Goal: Task Accomplishment & Management: Manage account settings

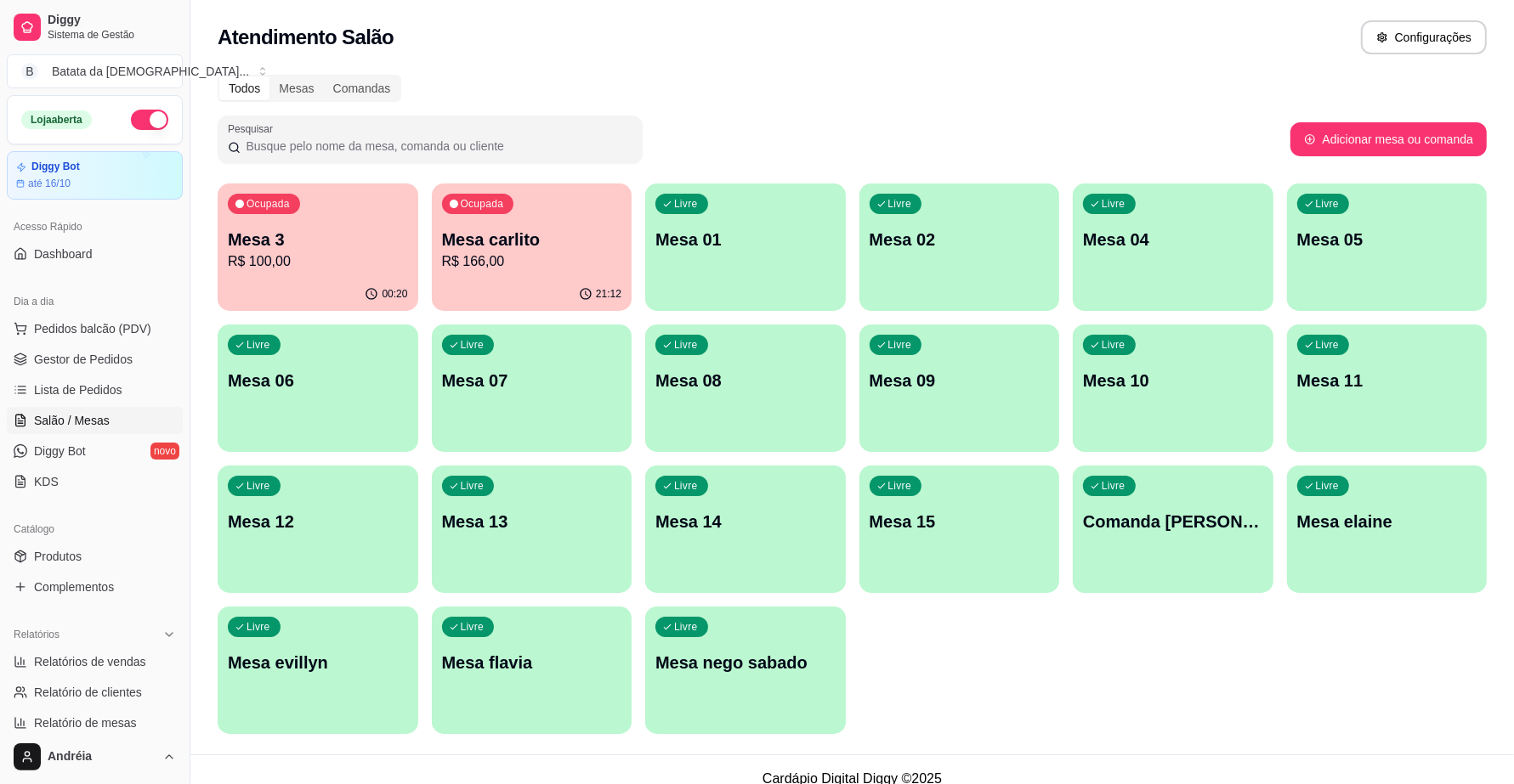
click at [304, 256] on p "R$ 100,00" at bounding box center [318, 261] width 180 height 20
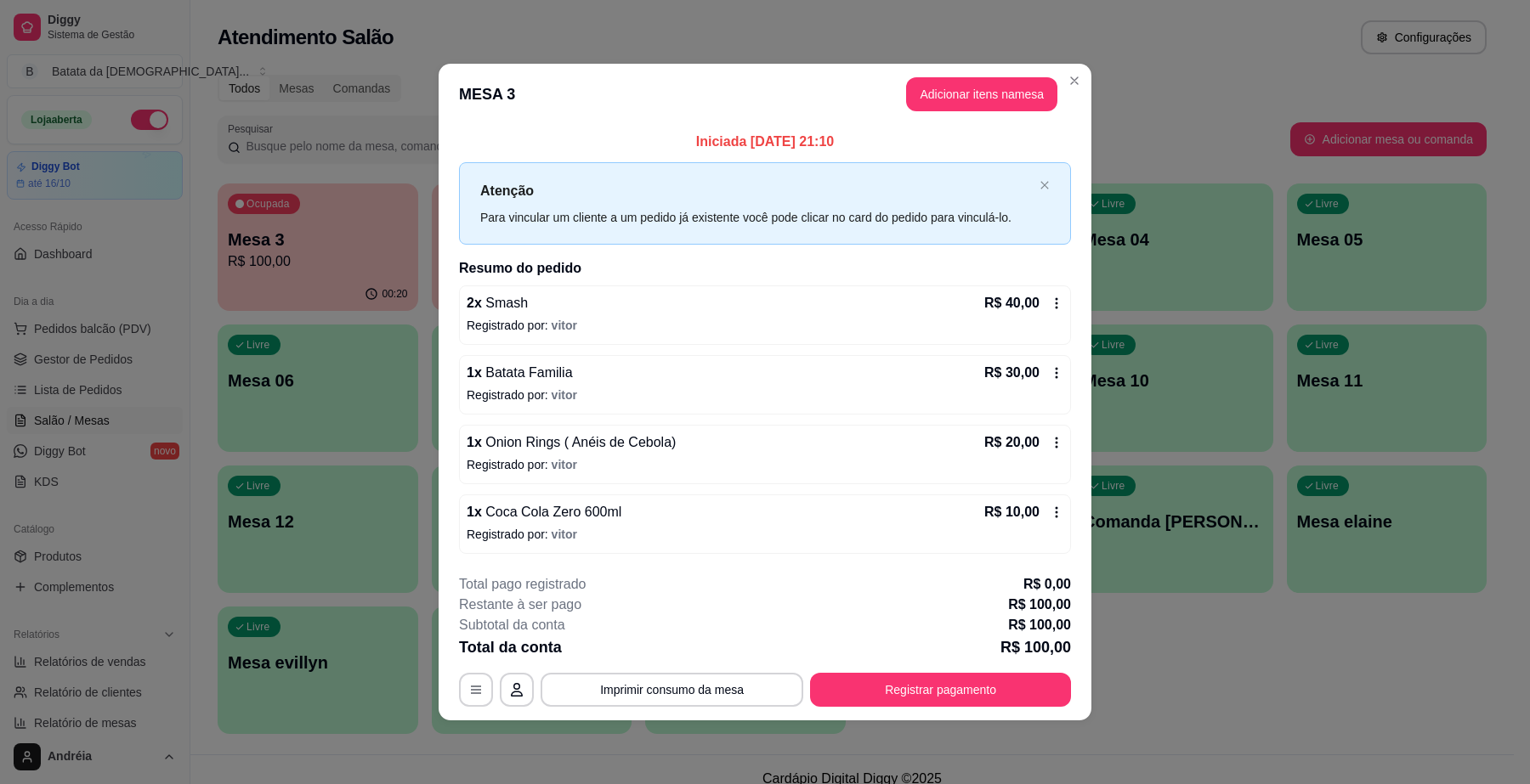
click at [1054, 514] on icon at bounding box center [1056, 511] width 13 height 13
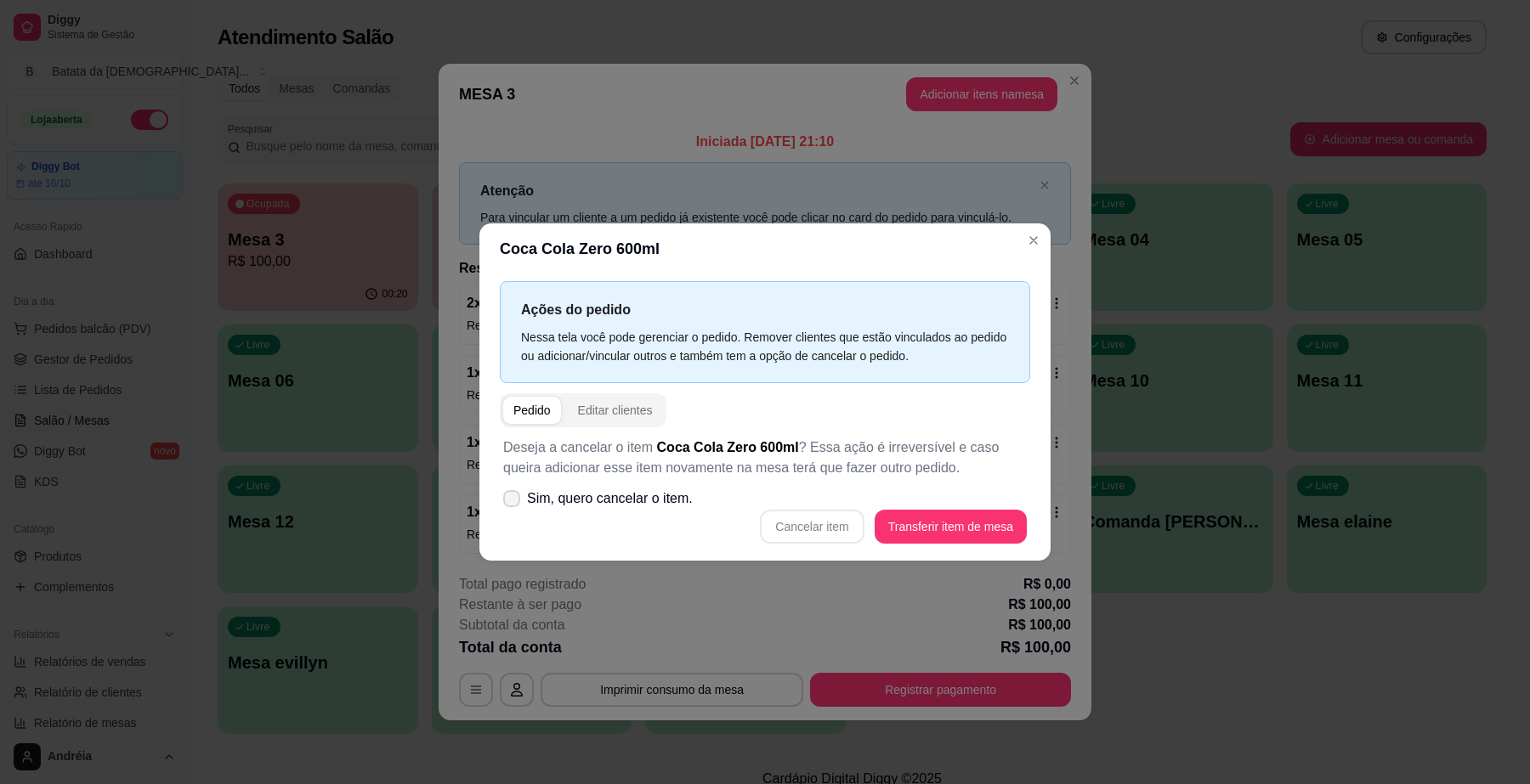
click at [589, 489] on span "Sim, quero cancelar o item." at bounding box center [610, 498] width 166 height 20
click at [514, 501] on input "Sim, quero cancelar o item." at bounding box center [507, 506] width 11 height 11
checkbox input "true"
click at [821, 520] on button "Cancelar item" at bounding box center [812, 526] width 104 height 34
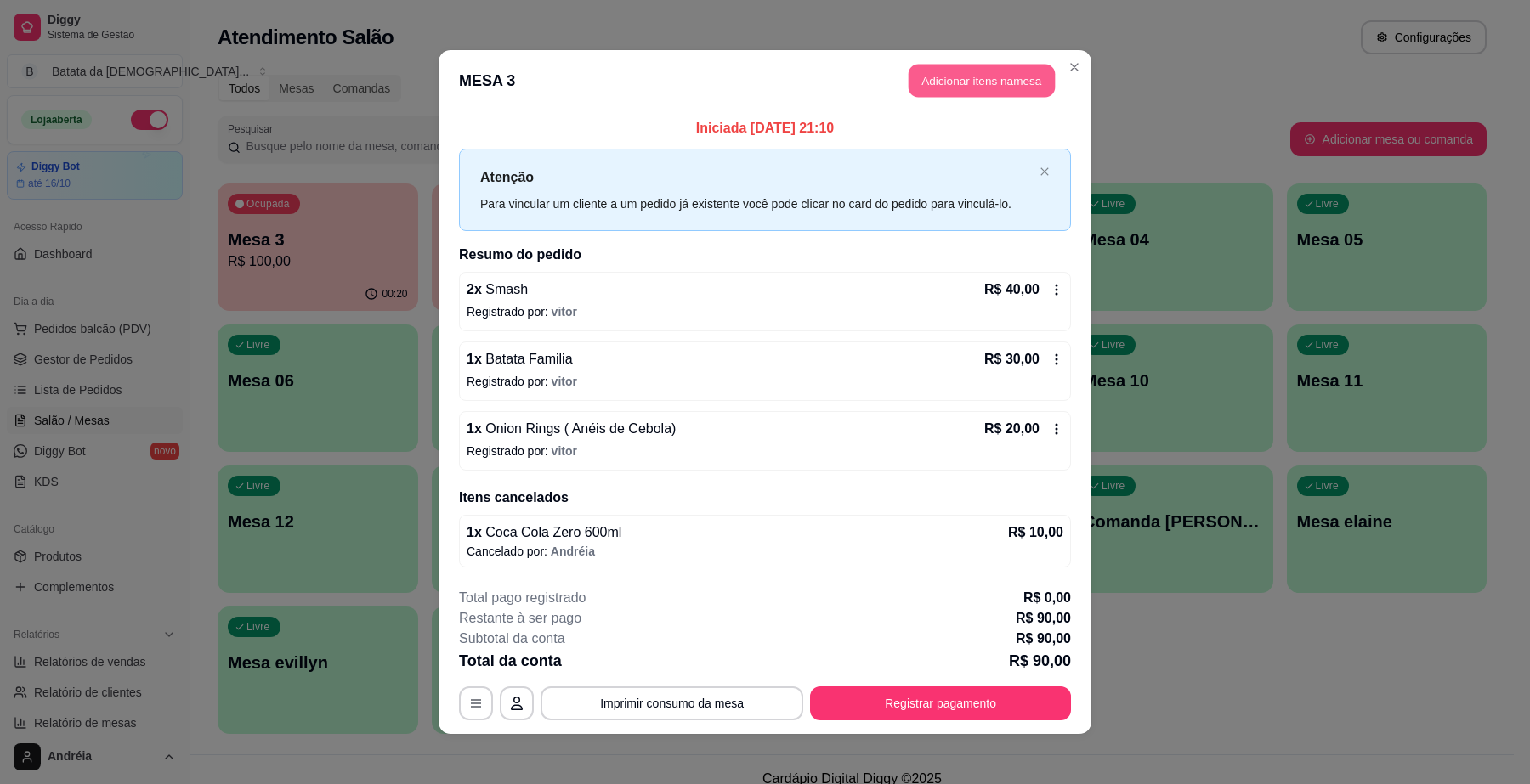
click at [956, 86] on button "Adicionar itens na mesa" at bounding box center [982, 81] width 146 height 34
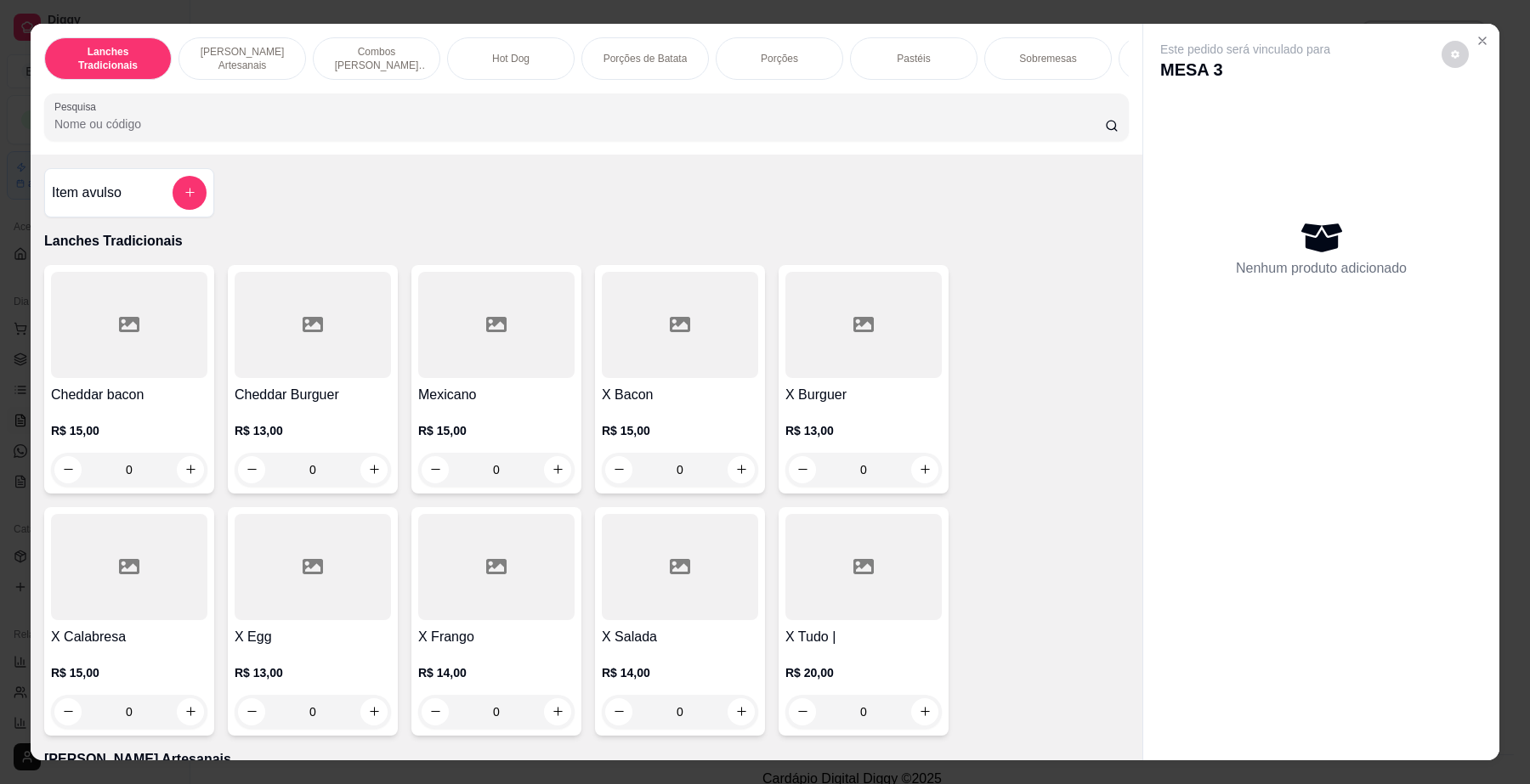
click at [439, 125] on div at bounding box center [587, 117] width 1064 height 34
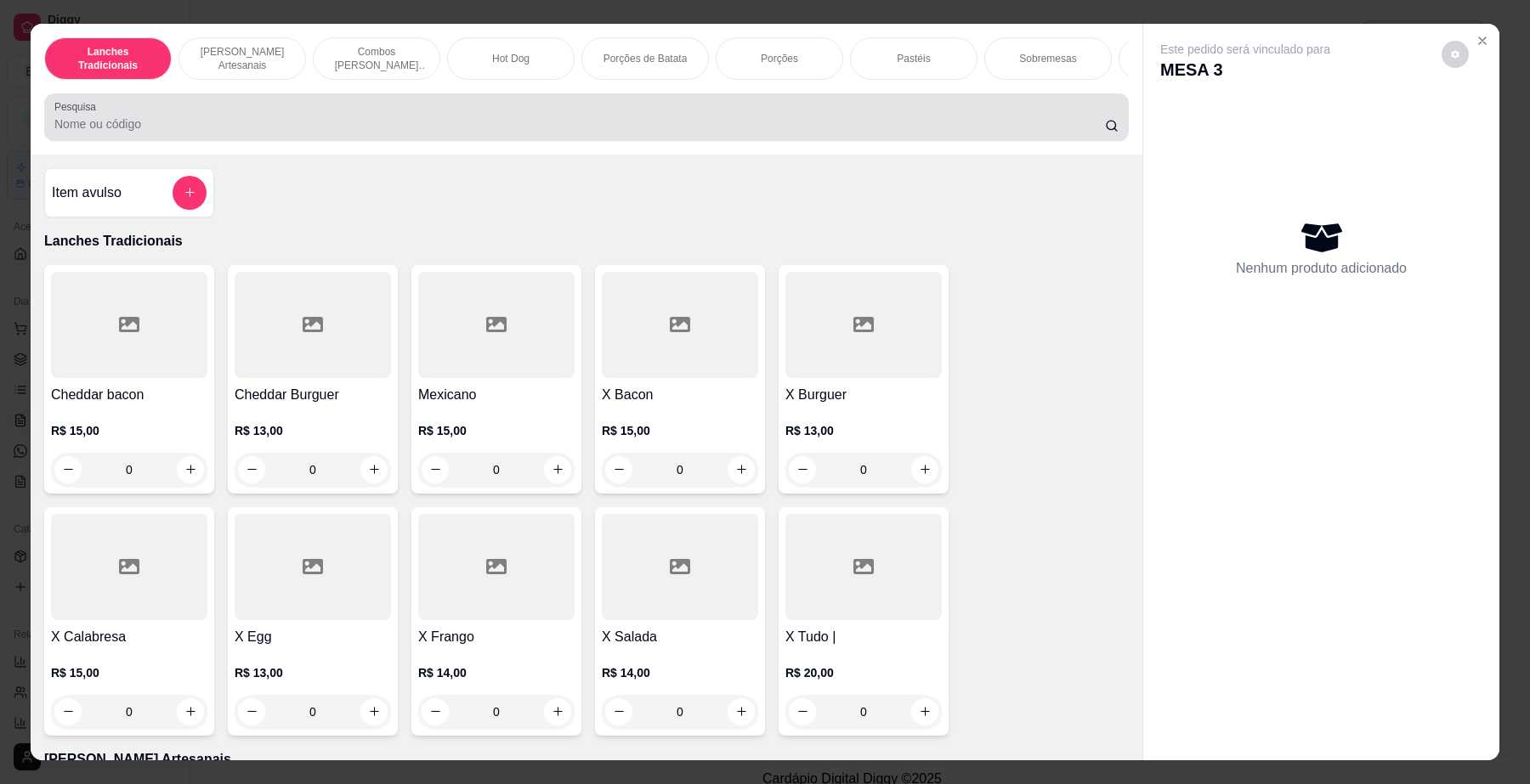
click at [436, 125] on div at bounding box center [587, 117] width 1064 height 34
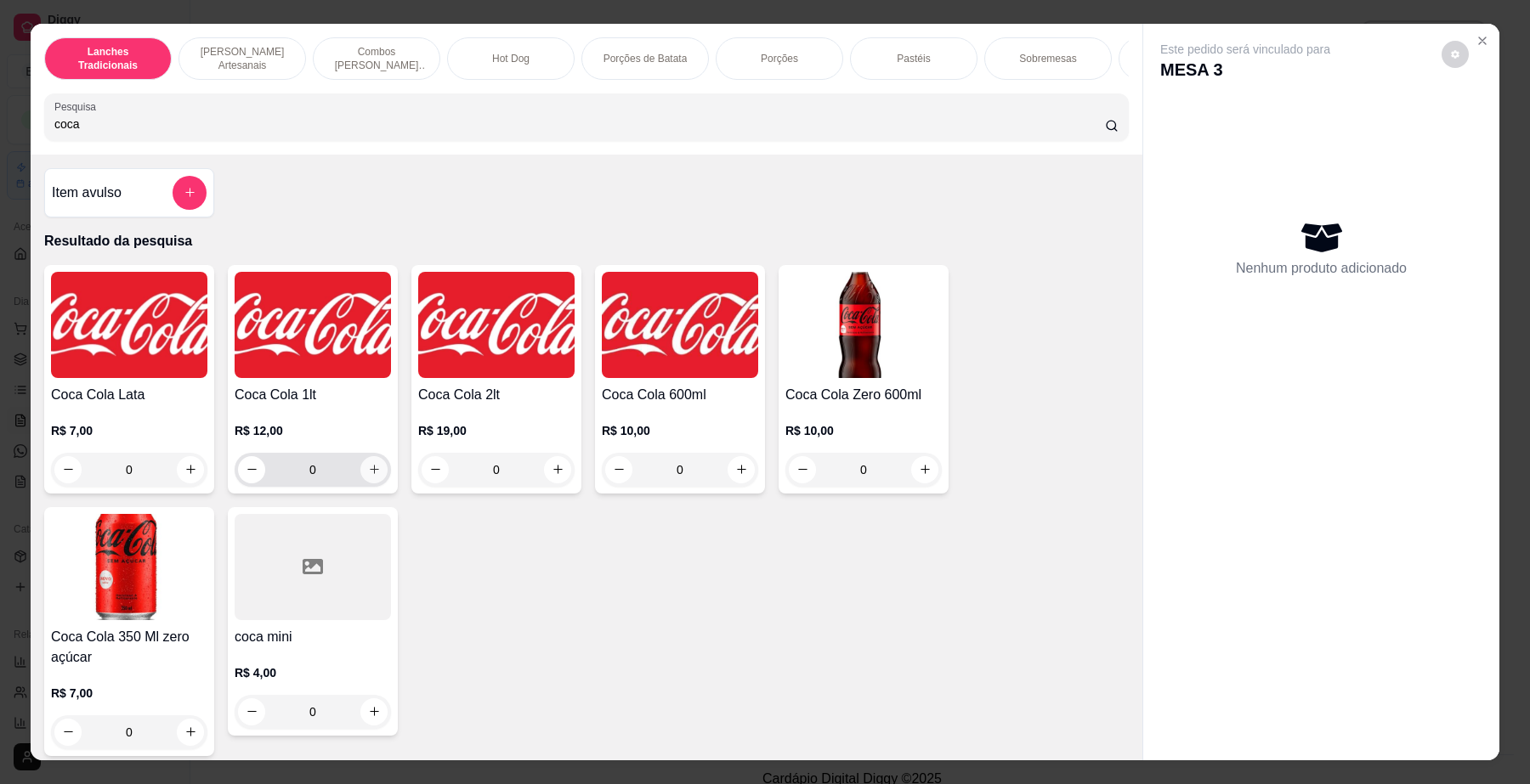
type input "coca"
click at [371, 475] on icon "increase-product-quantity" at bounding box center [374, 469] width 12 height 12
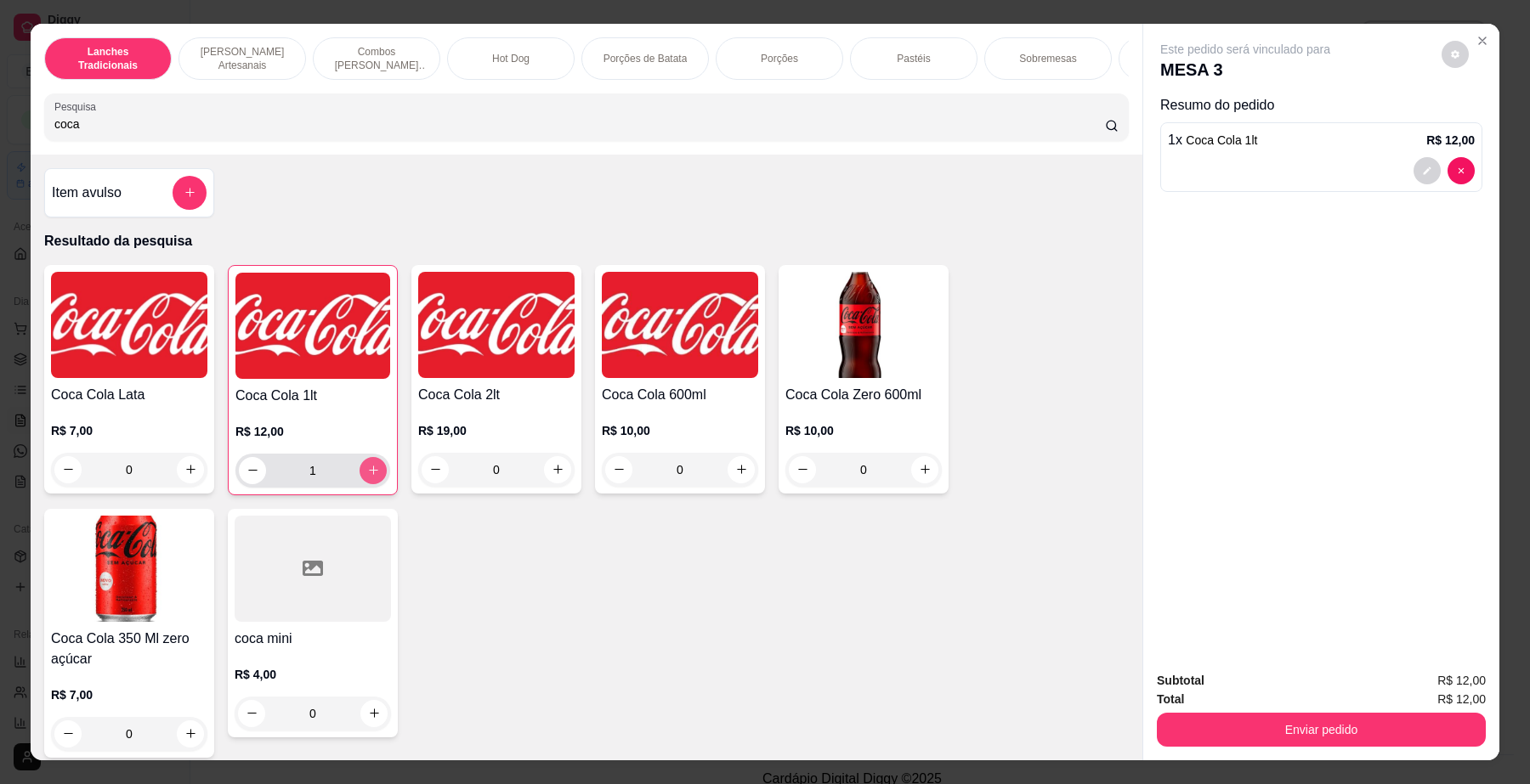
type input "1"
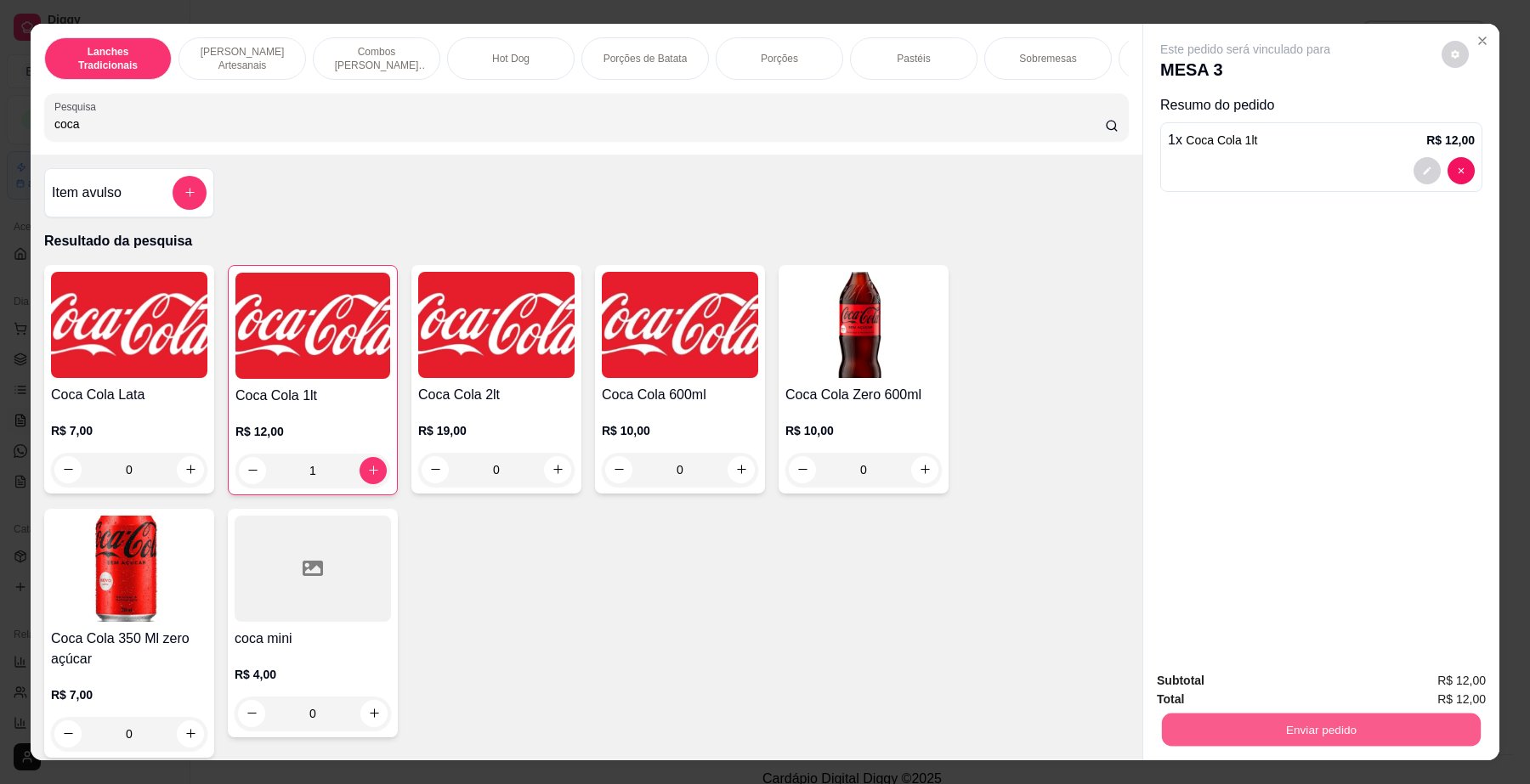
click at [1347, 725] on button "Enviar pedido" at bounding box center [1321, 730] width 319 height 34
click at [1447, 683] on button "Enviar pedido" at bounding box center [1440, 689] width 96 height 33
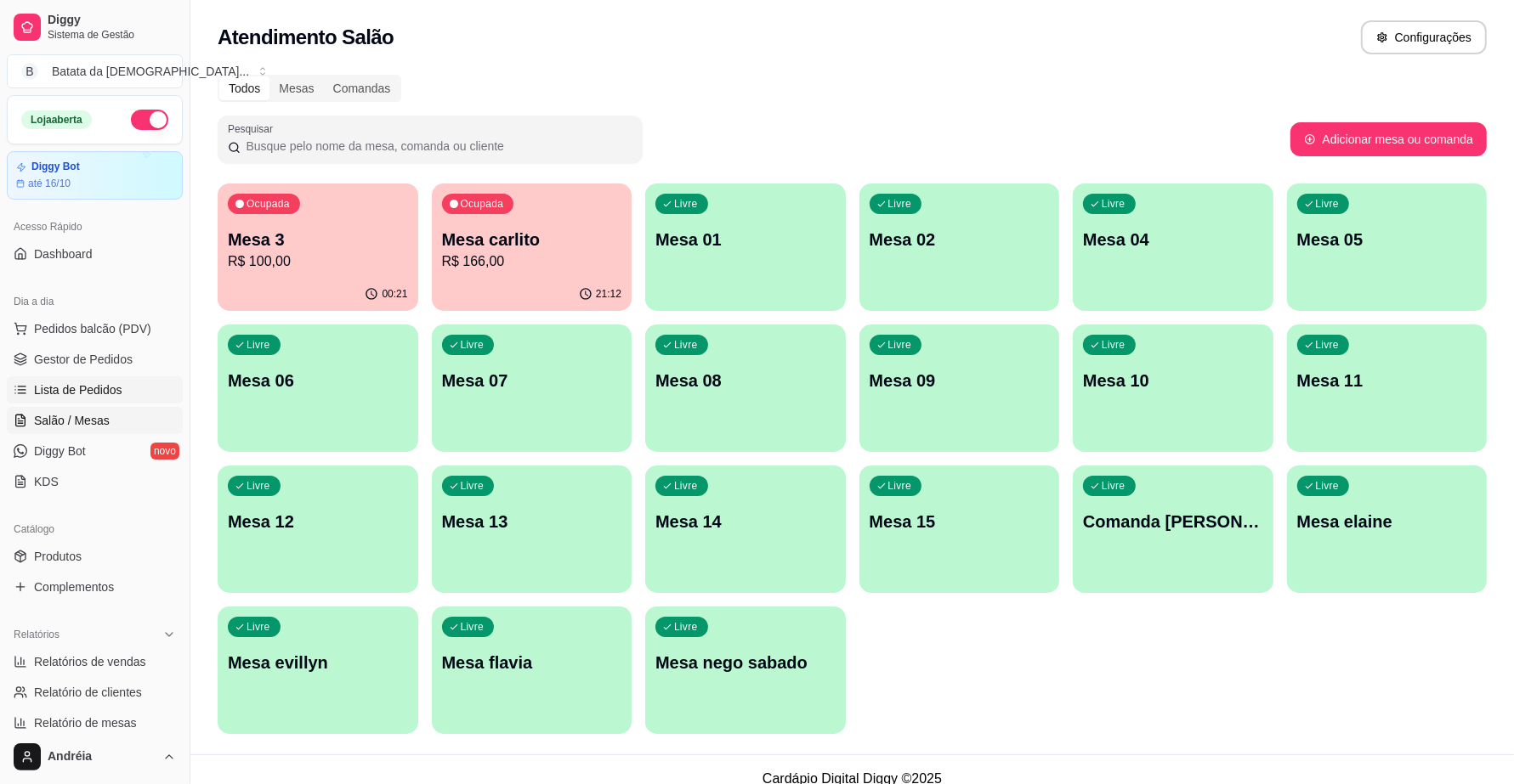
click at [113, 383] on span "Lista de Pedidos" at bounding box center [79, 390] width 88 height 17
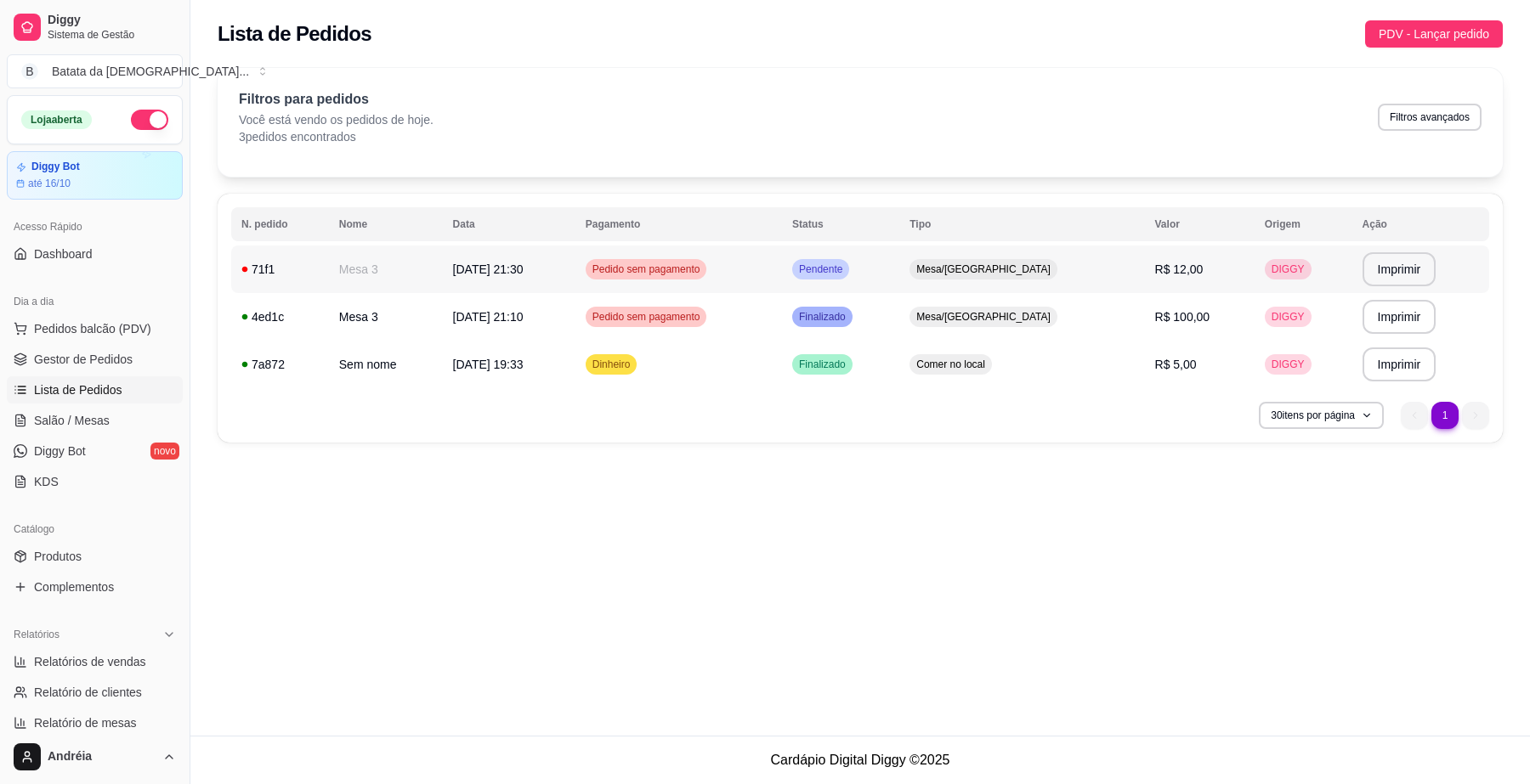
click at [881, 251] on td "Pendente" at bounding box center [840, 269] width 117 height 48
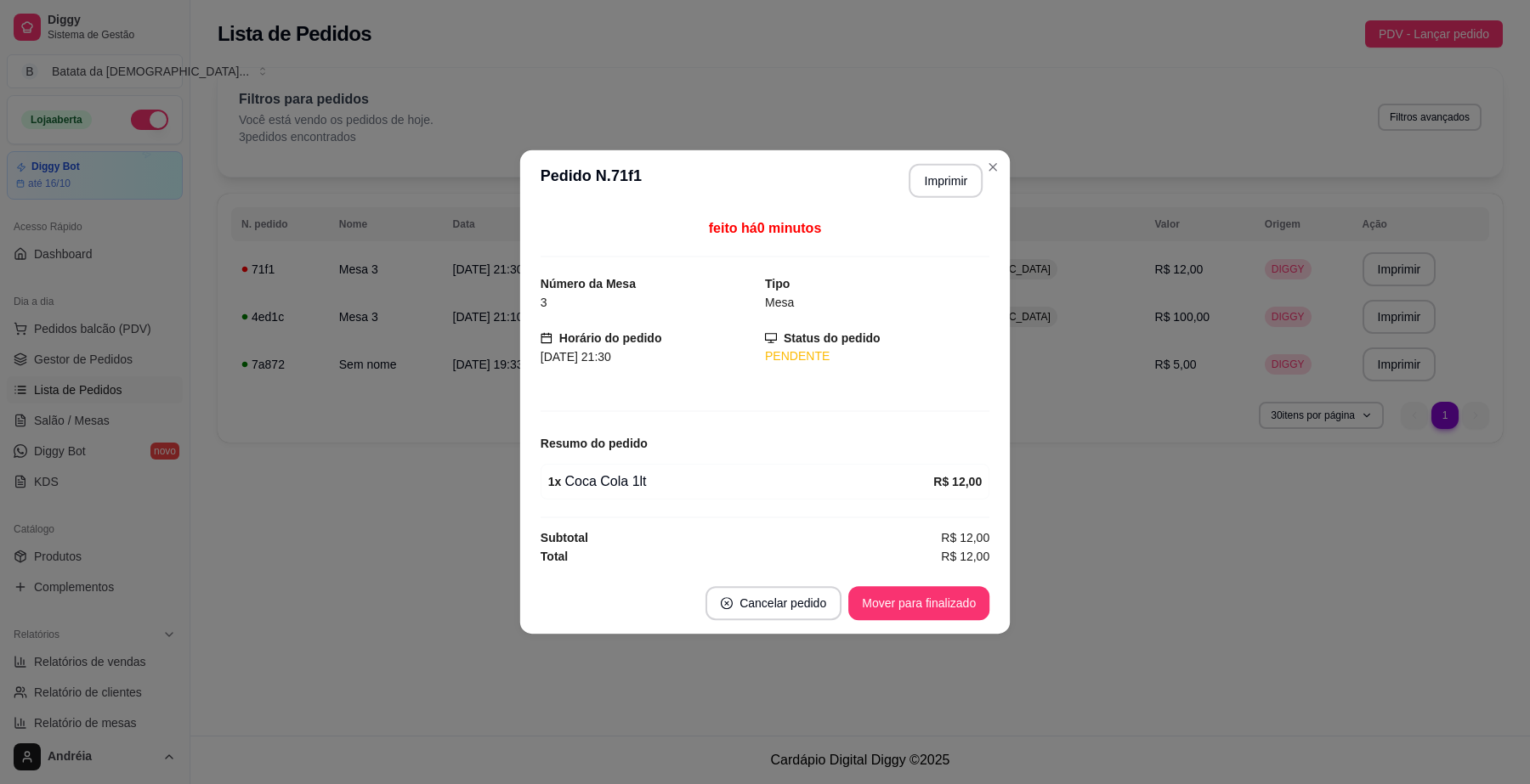
click at [886, 265] on div "feito há 0 minutos Número da Mesa 3 Tipo Mesa Horário do pedido [DATE] 21:30 St…" at bounding box center [765, 392] width 449 height 347
click at [938, 594] on button "Mover para finalizado" at bounding box center [919, 604] width 137 height 34
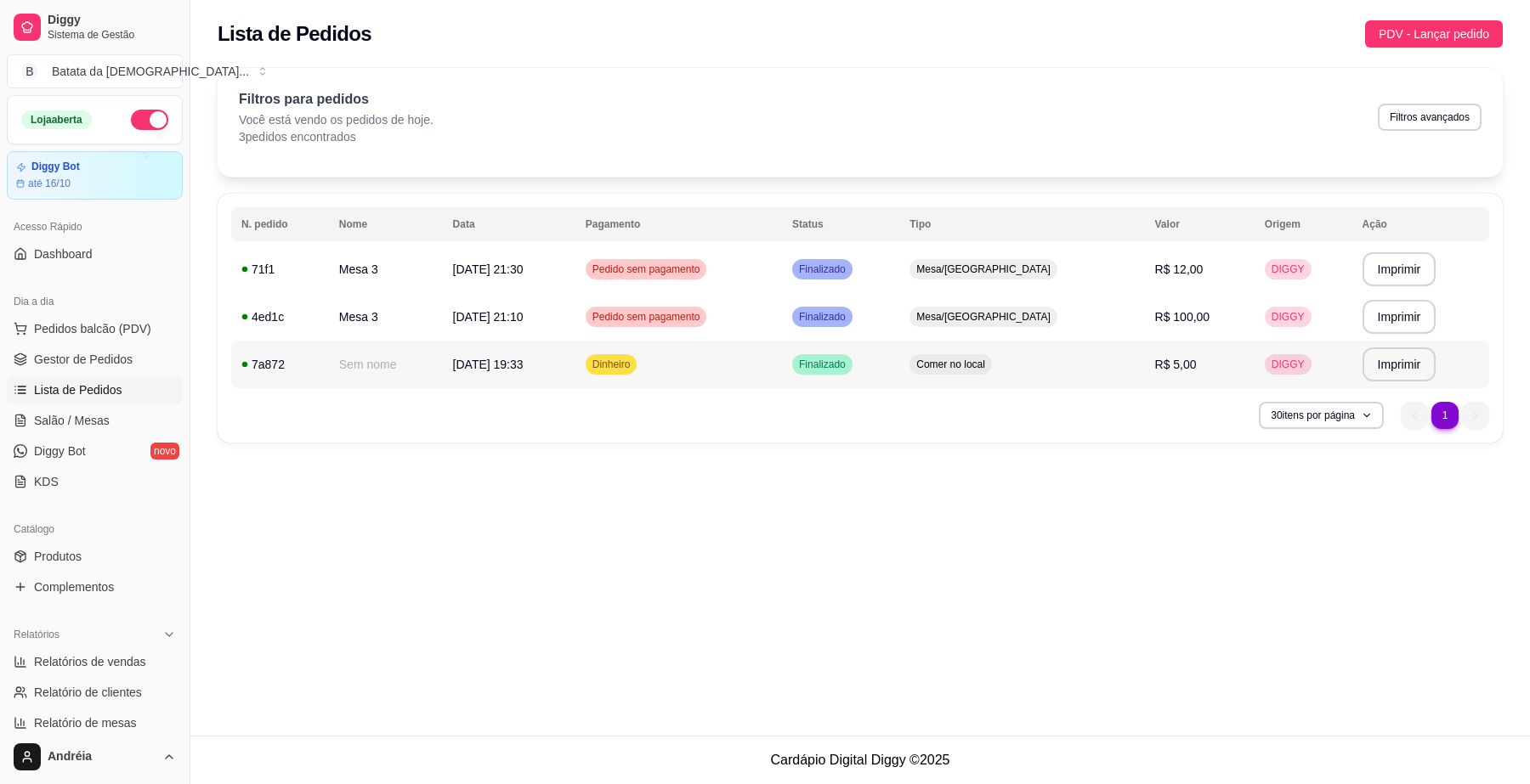
click at [739, 372] on td "Dinheiro" at bounding box center [679, 364] width 206 height 48
click at [771, 312] on td "Pedido sem pagamento" at bounding box center [679, 317] width 206 height 48
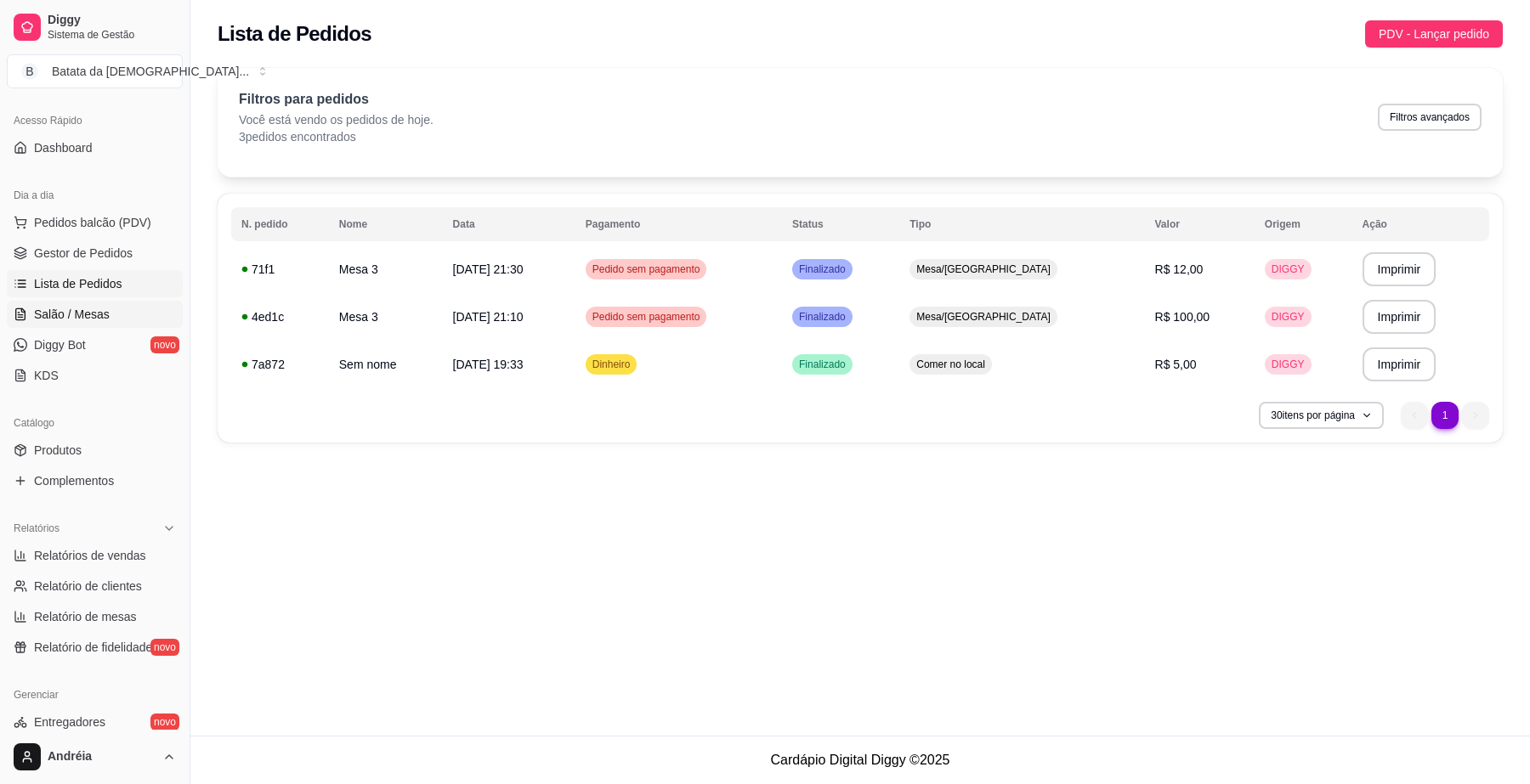
click at [141, 303] on link "Salão / Mesas" at bounding box center [94, 314] width 176 height 27
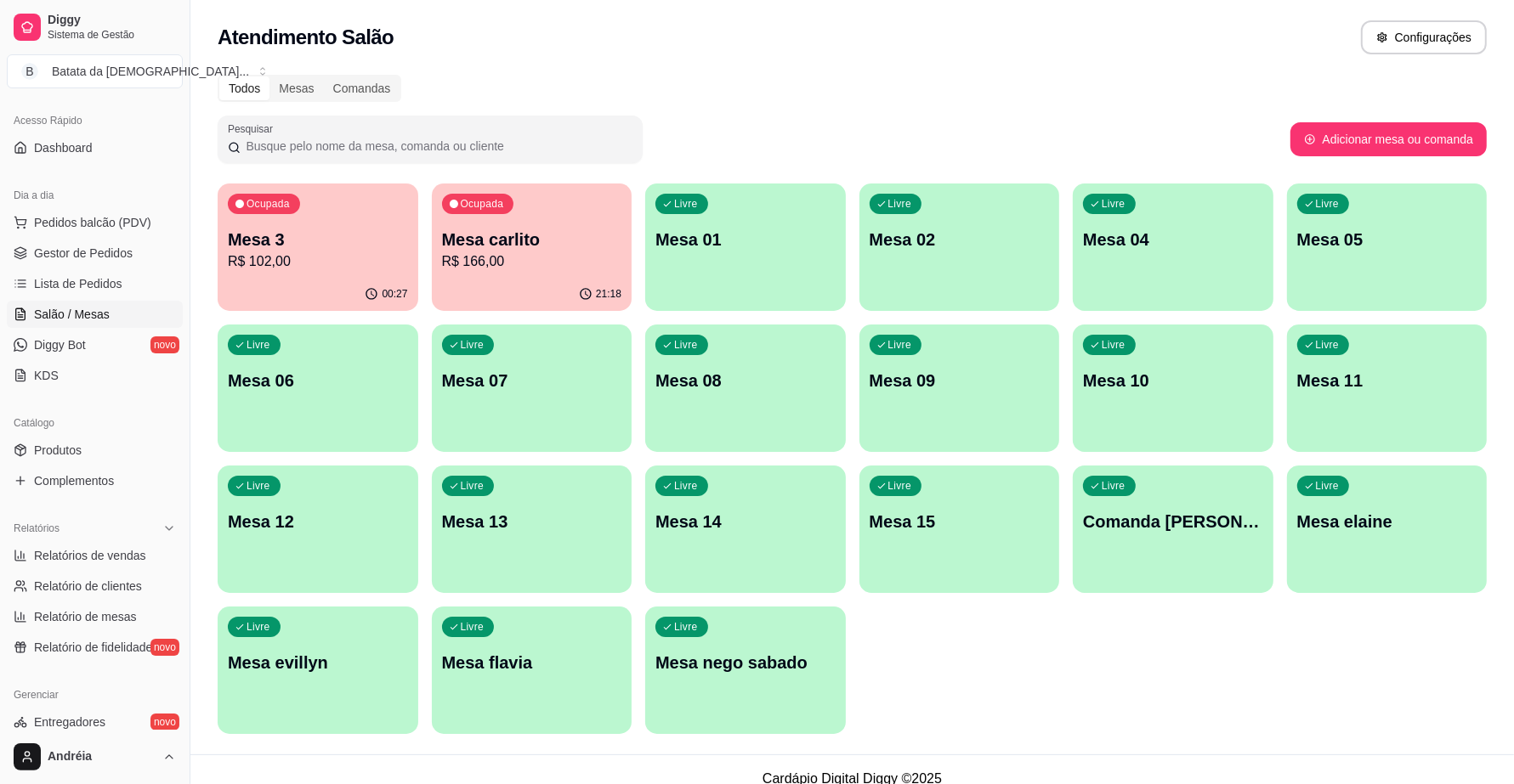
click at [303, 277] on button "Ocupada Mesa 3 R$ 102,00 00:27" at bounding box center [318, 247] width 200 height 127
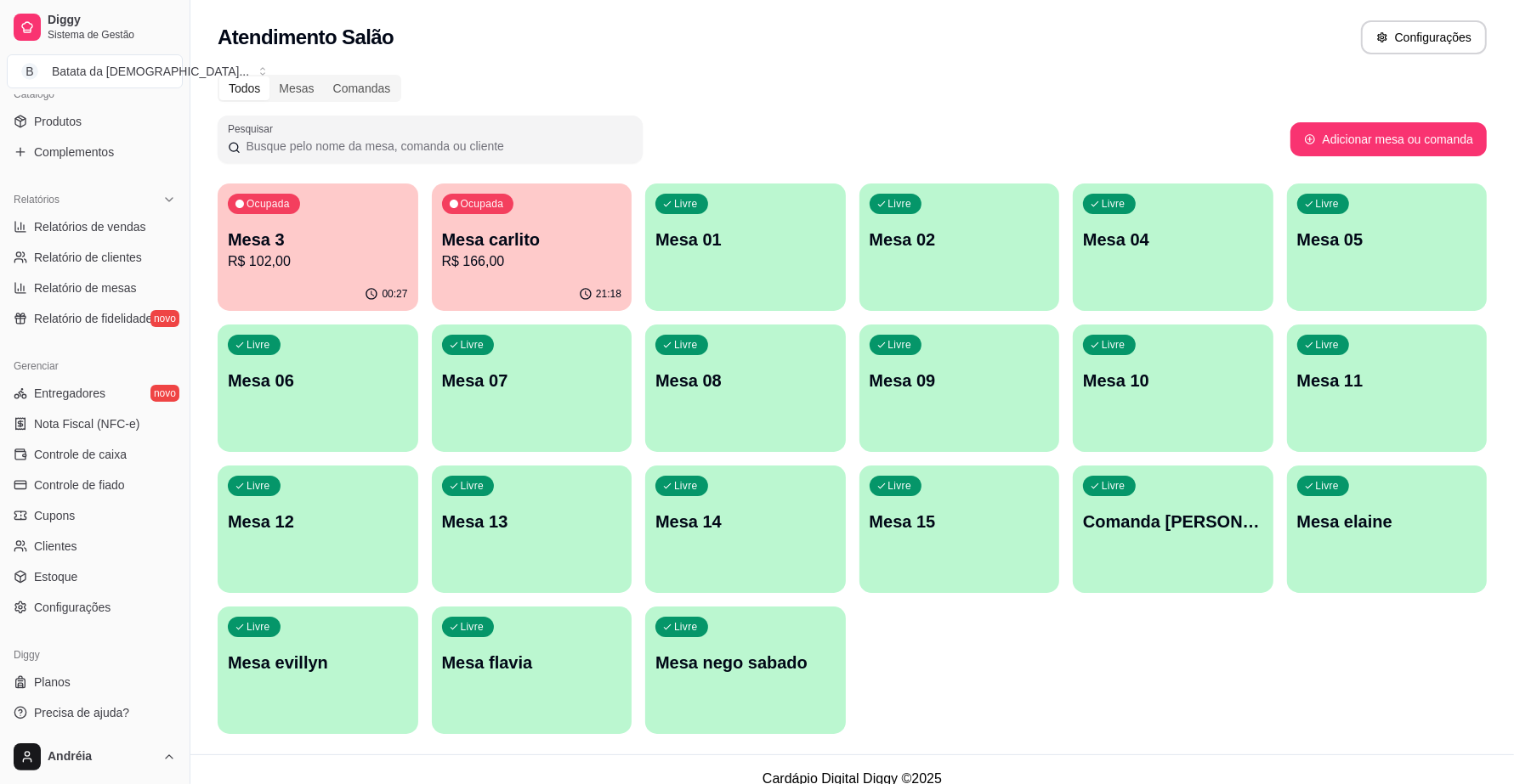
scroll to position [437, 0]
click at [90, 579] on link "Estoque" at bounding box center [94, 574] width 176 height 27
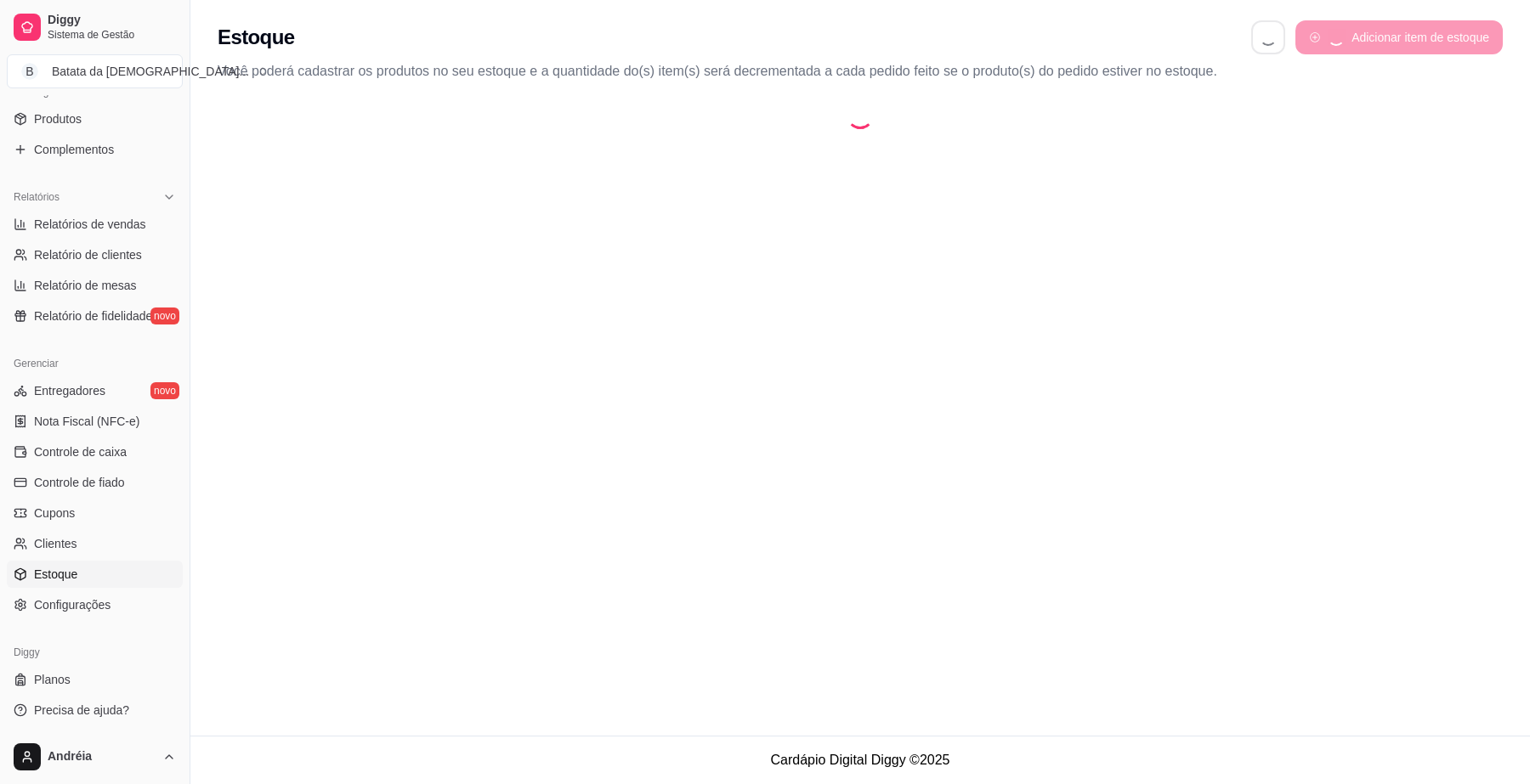
select select "QUANTITY_ORDER"
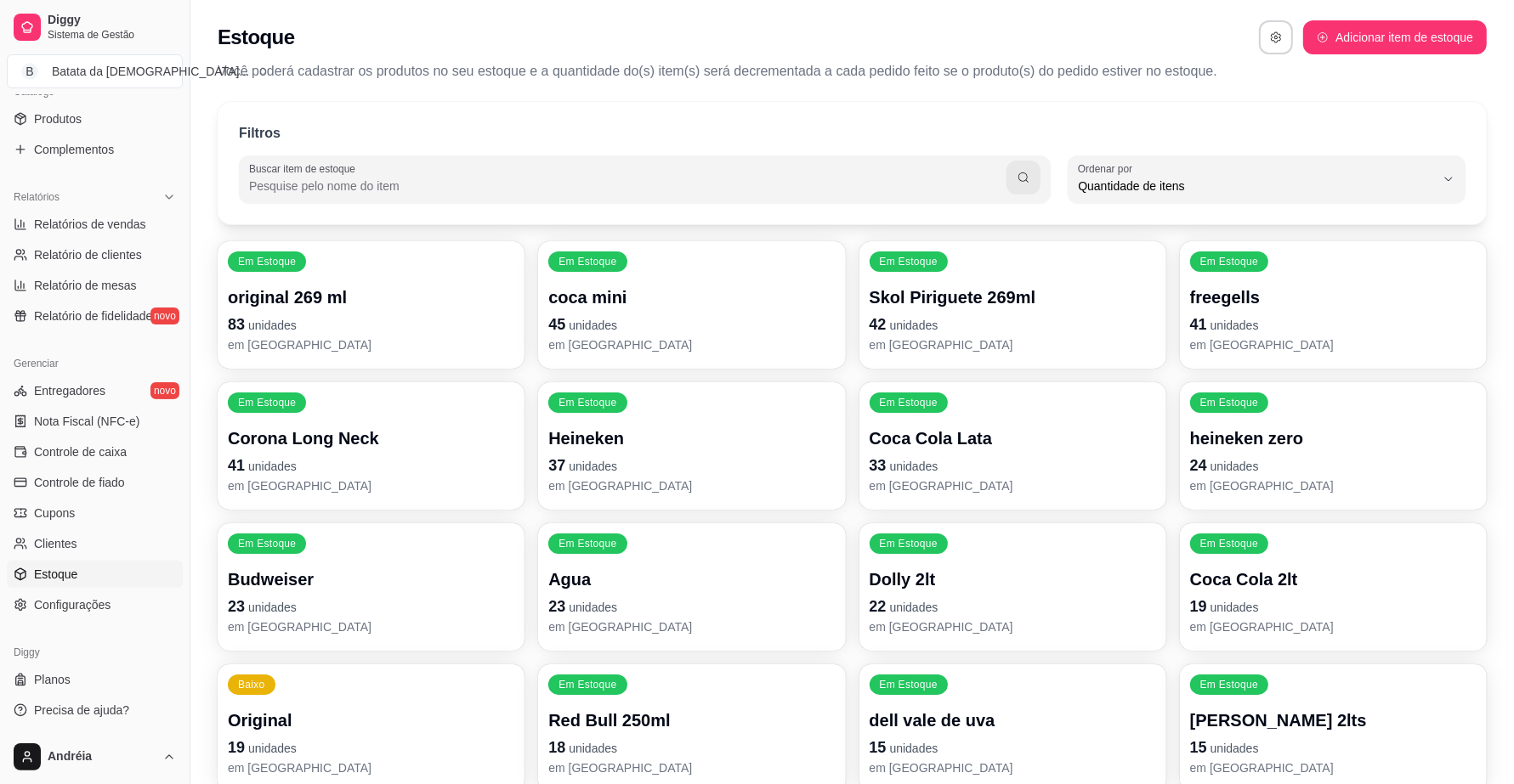
scroll to position [15, 0]
click at [341, 324] on p "83 unidades" at bounding box center [371, 324] width 287 height 24
click at [648, 319] on p "45 unidades" at bounding box center [691, 324] width 278 height 23
click at [1067, 332] on p "42 unidades" at bounding box center [1012, 324] width 287 height 24
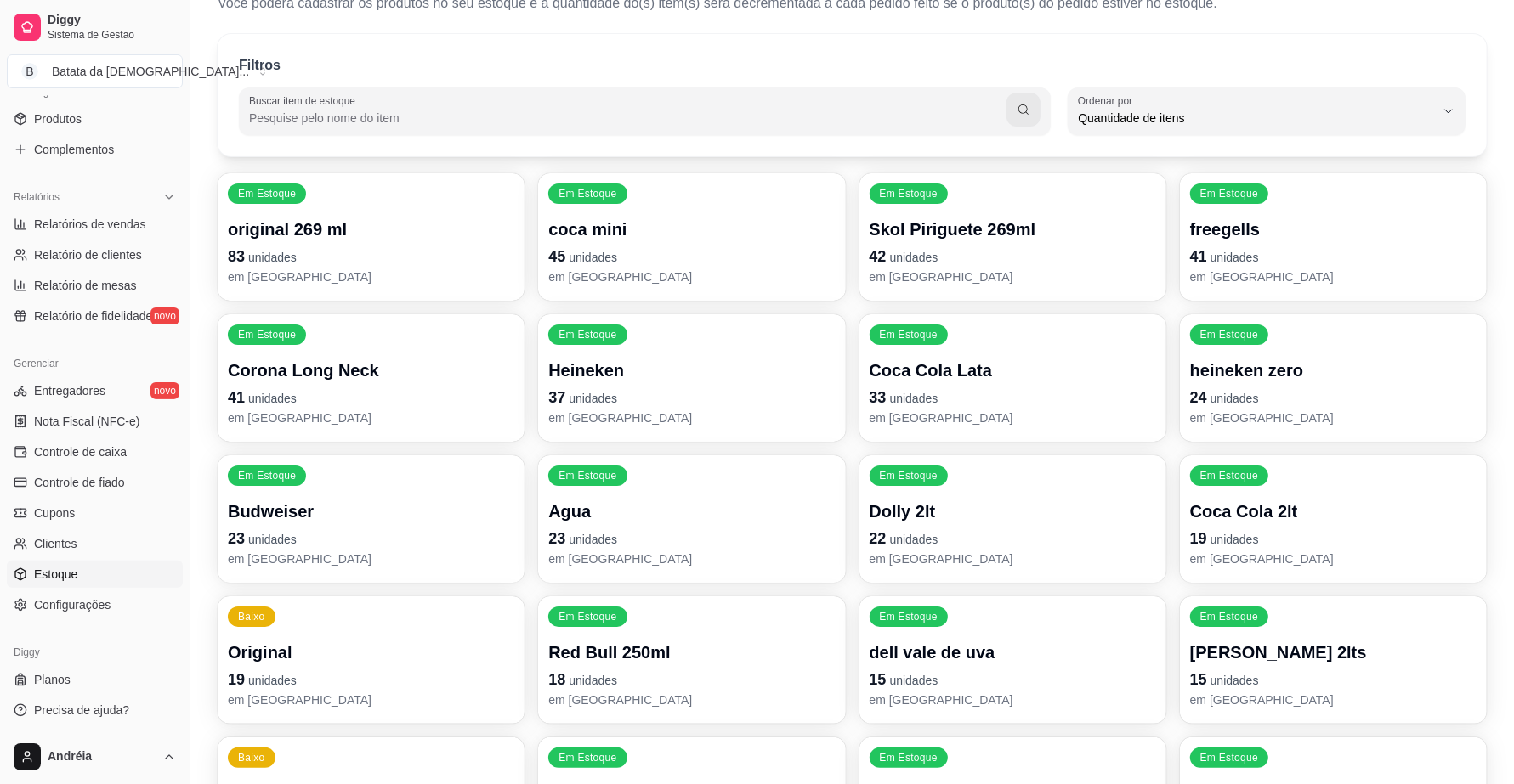
scroll to position [106, 0]
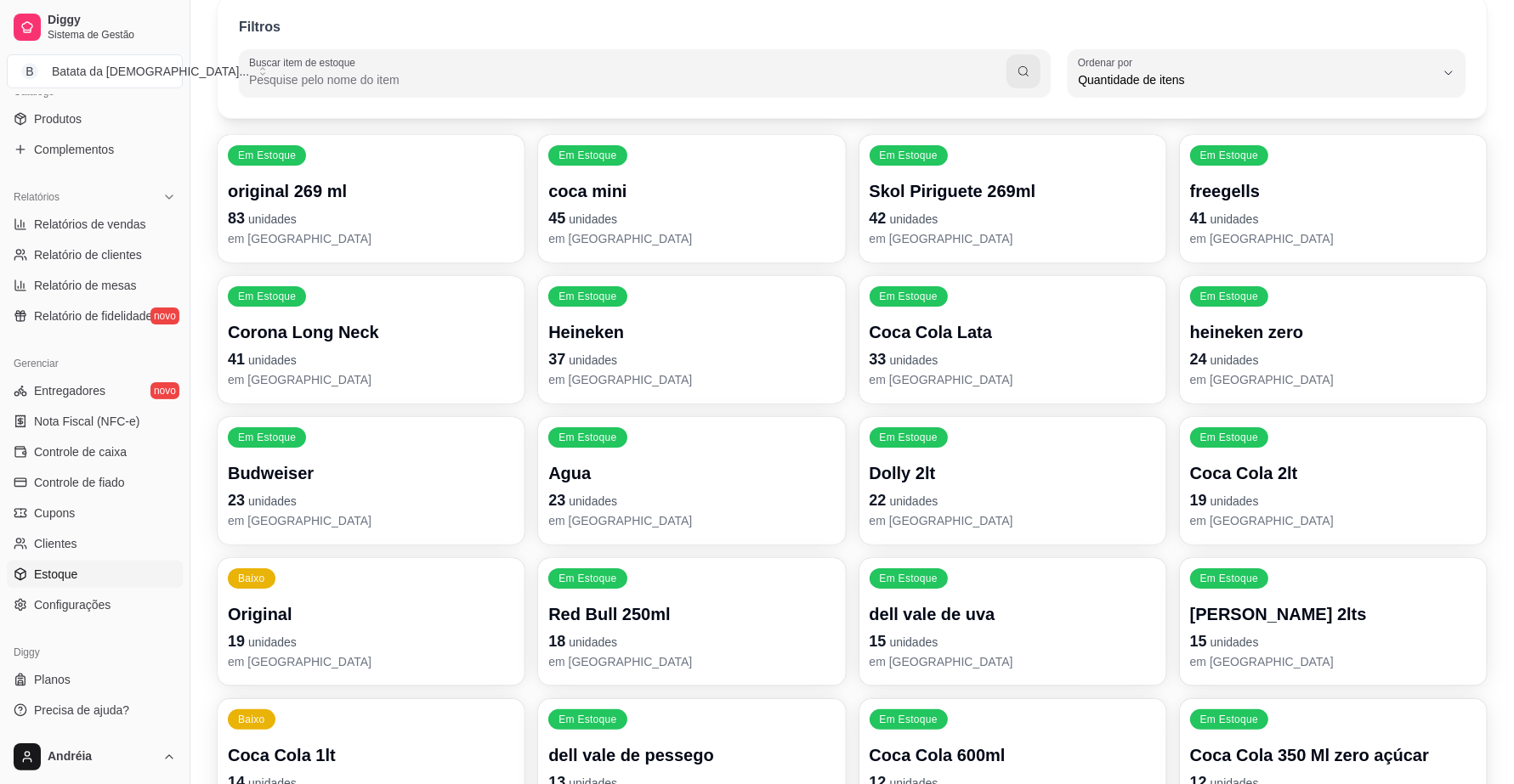
click at [1270, 235] on p "em [GEOGRAPHIC_DATA]" at bounding box center [1333, 238] width 287 height 17
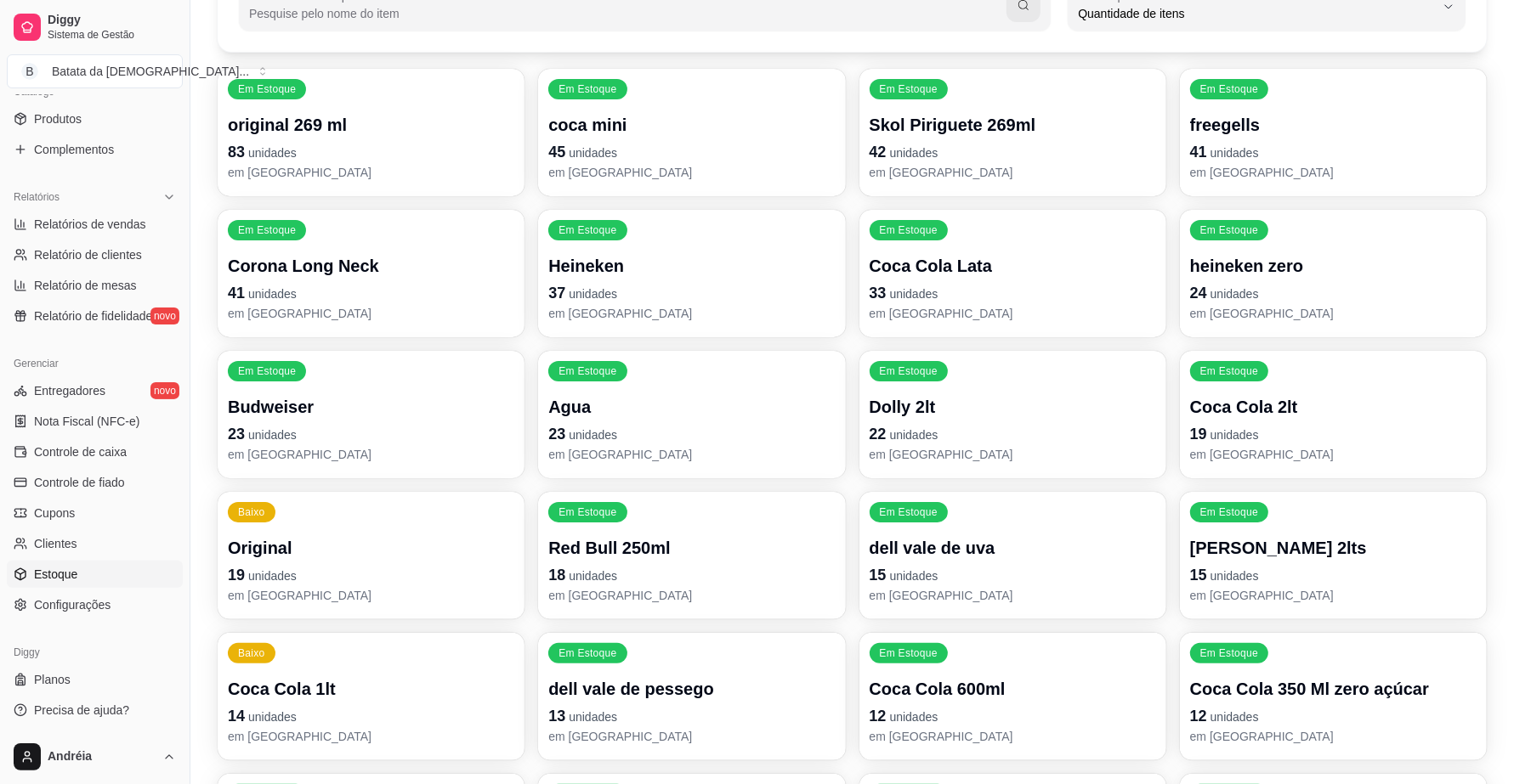
scroll to position [213, 0]
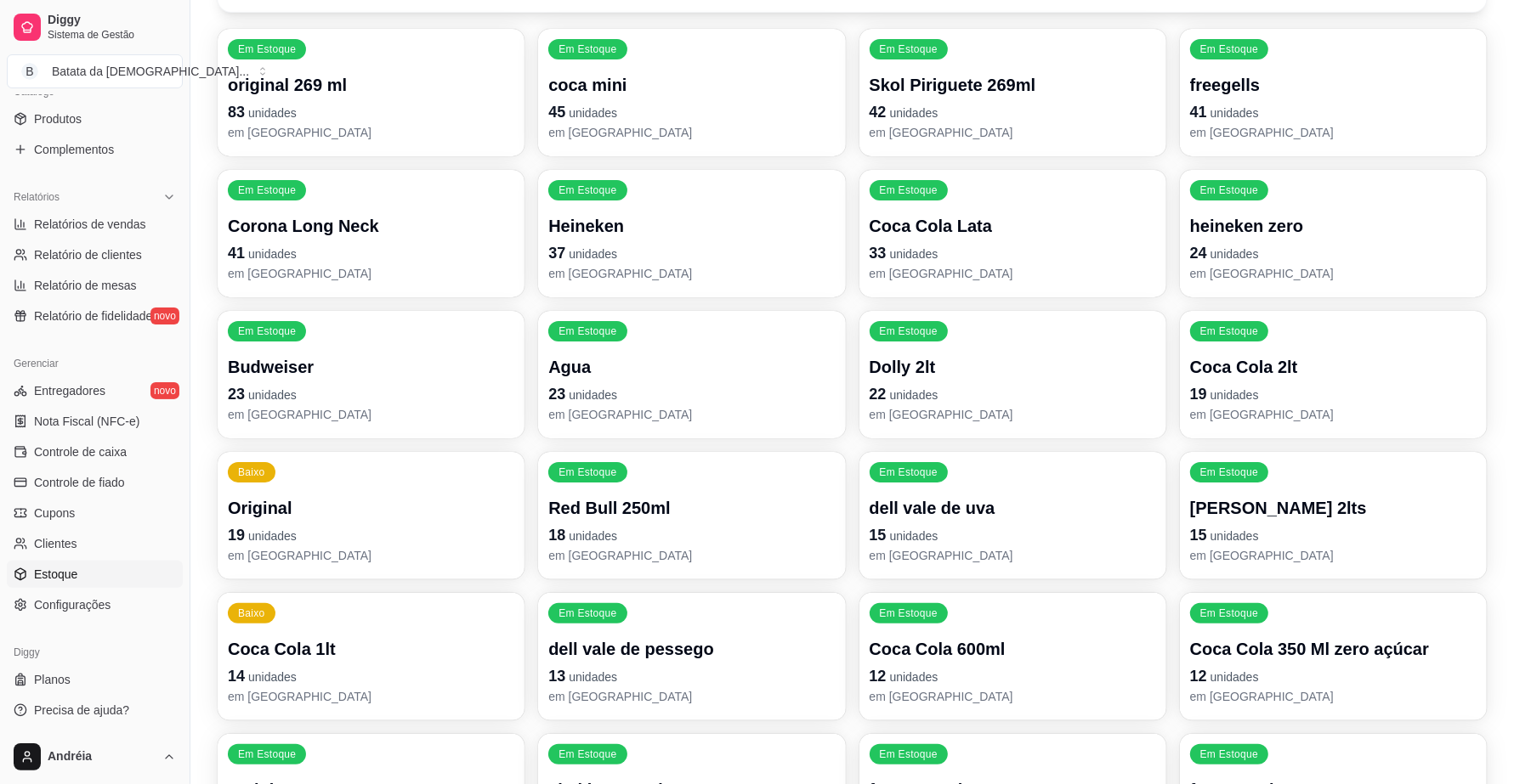
click at [419, 335] on div "Em Estoque Budweiser 23 unidades em [GEOGRAPHIC_DATA]" at bounding box center [371, 375] width 307 height 127
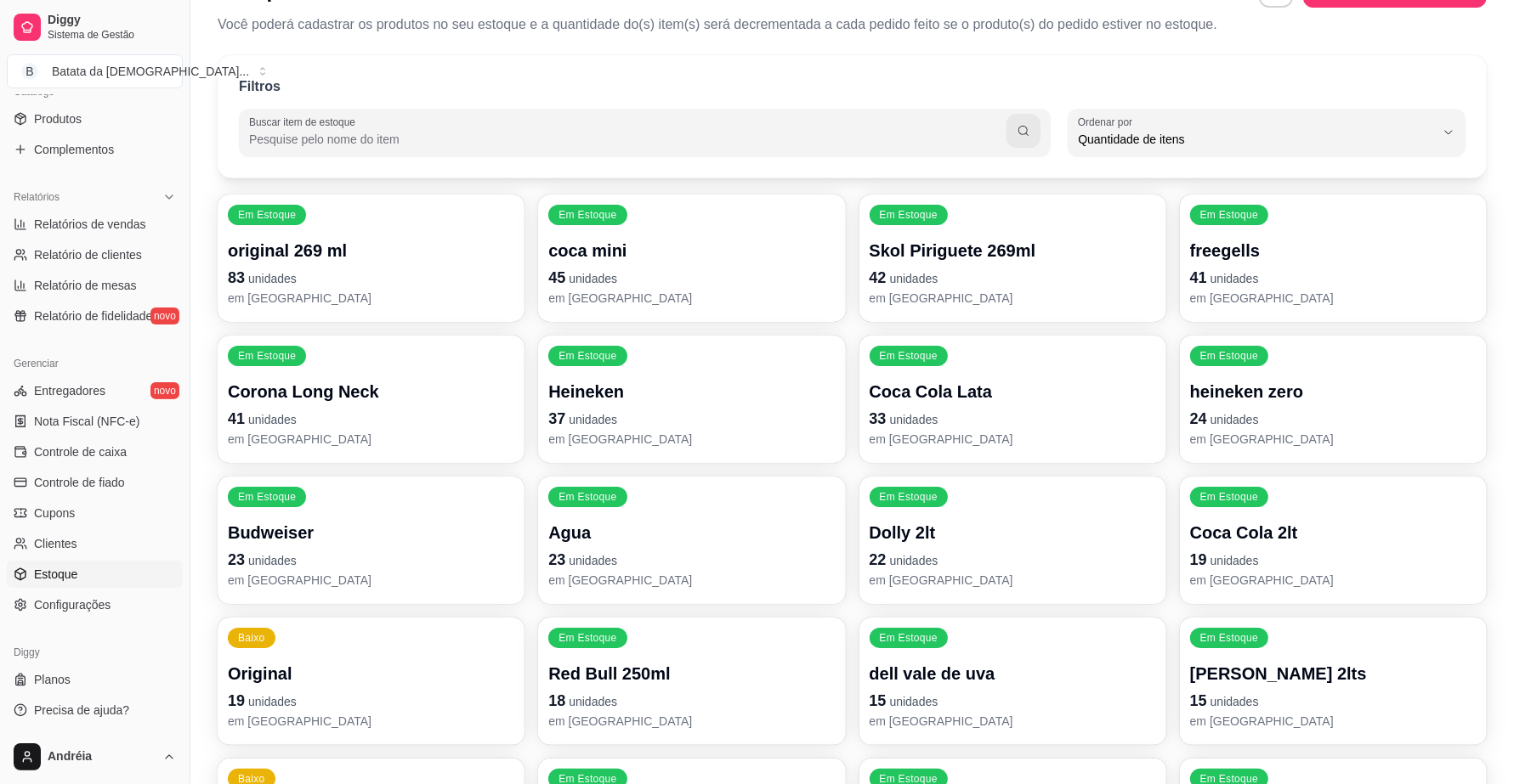
scroll to position [0, 0]
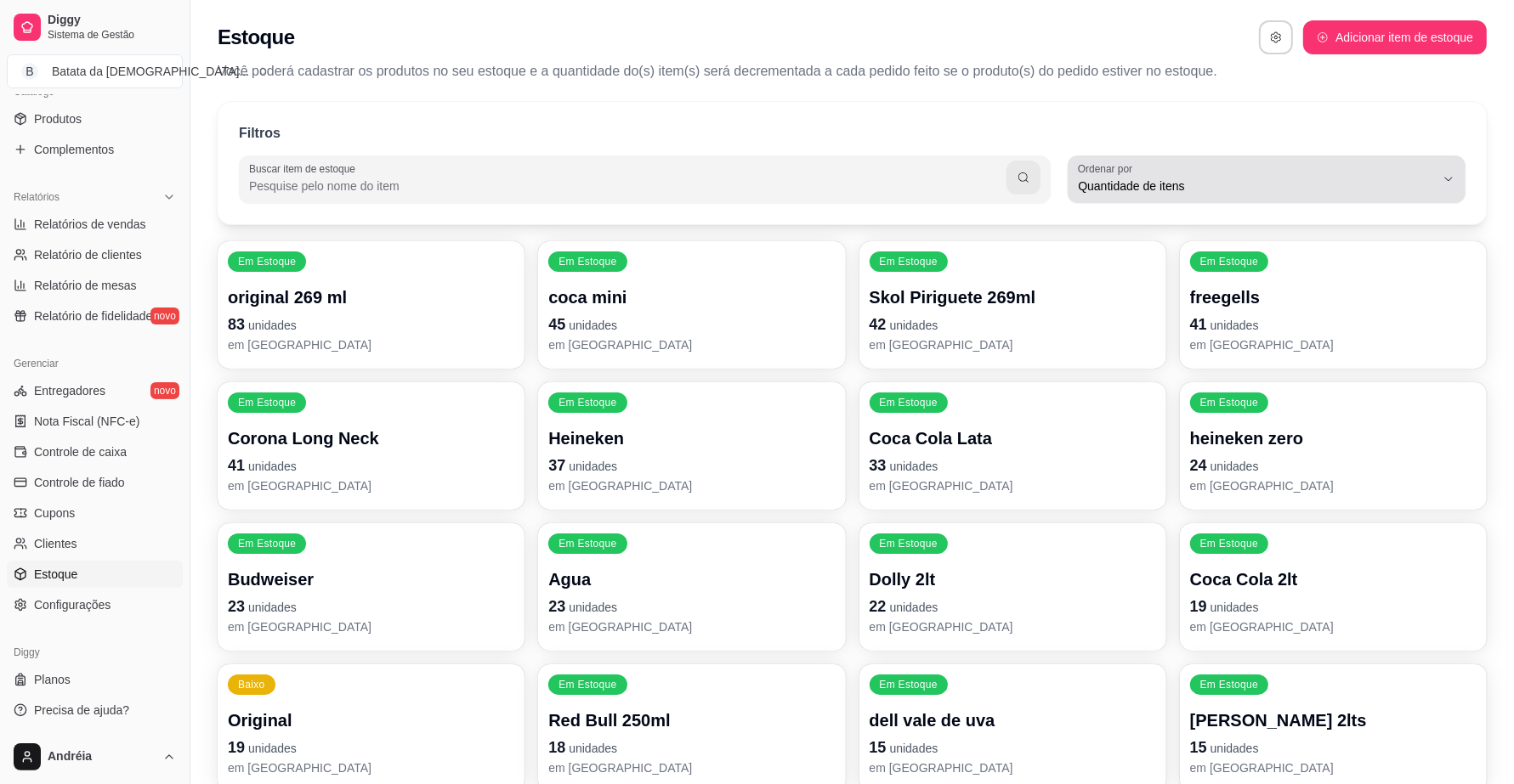
click at [1181, 172] on div "Quantidade de itens" at bounding box center [1255, 179] width 357 height 34
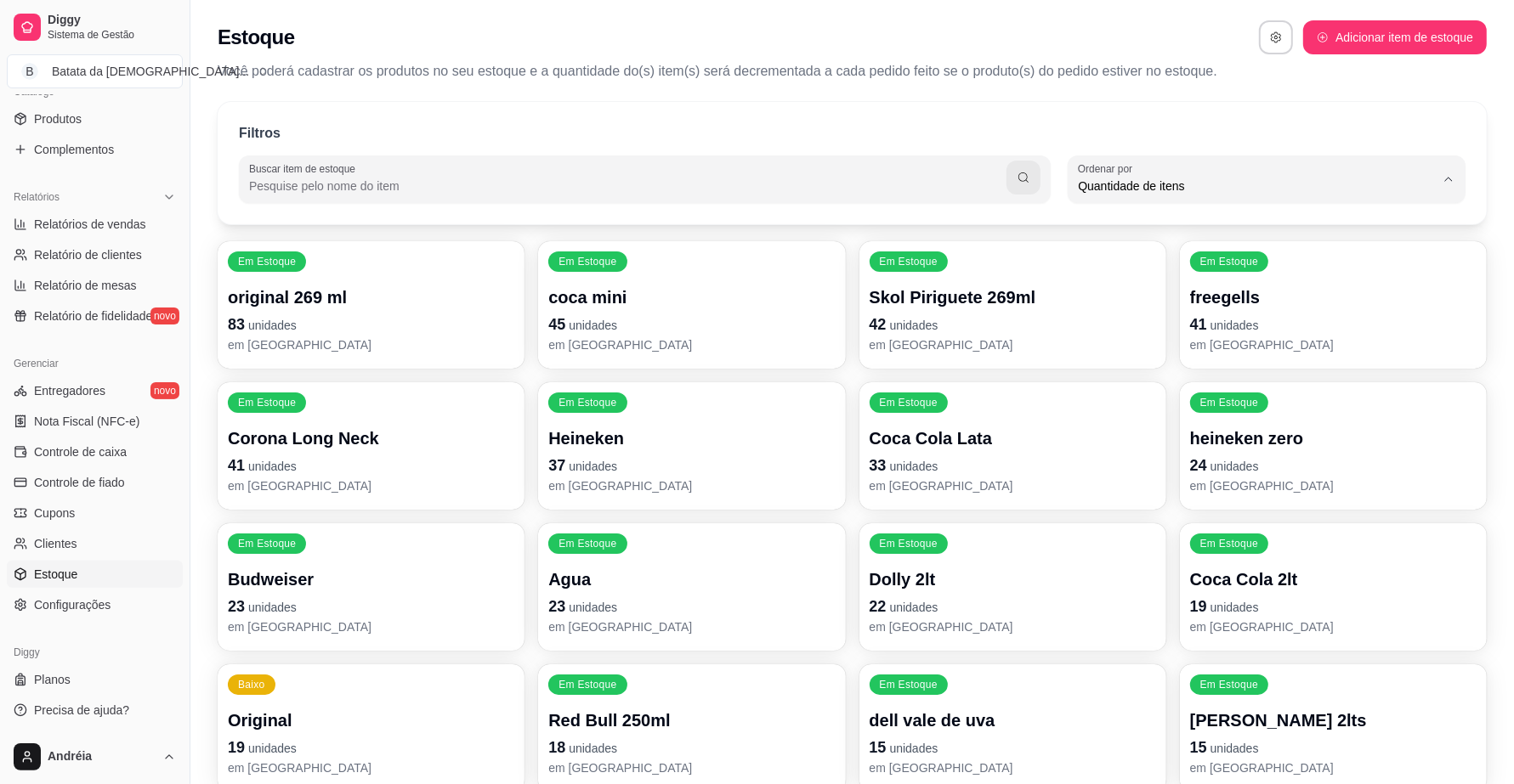
click at [1204, 255] on span "Quantidade de itens" at bounding box center [1258, 254] width 339 height 16
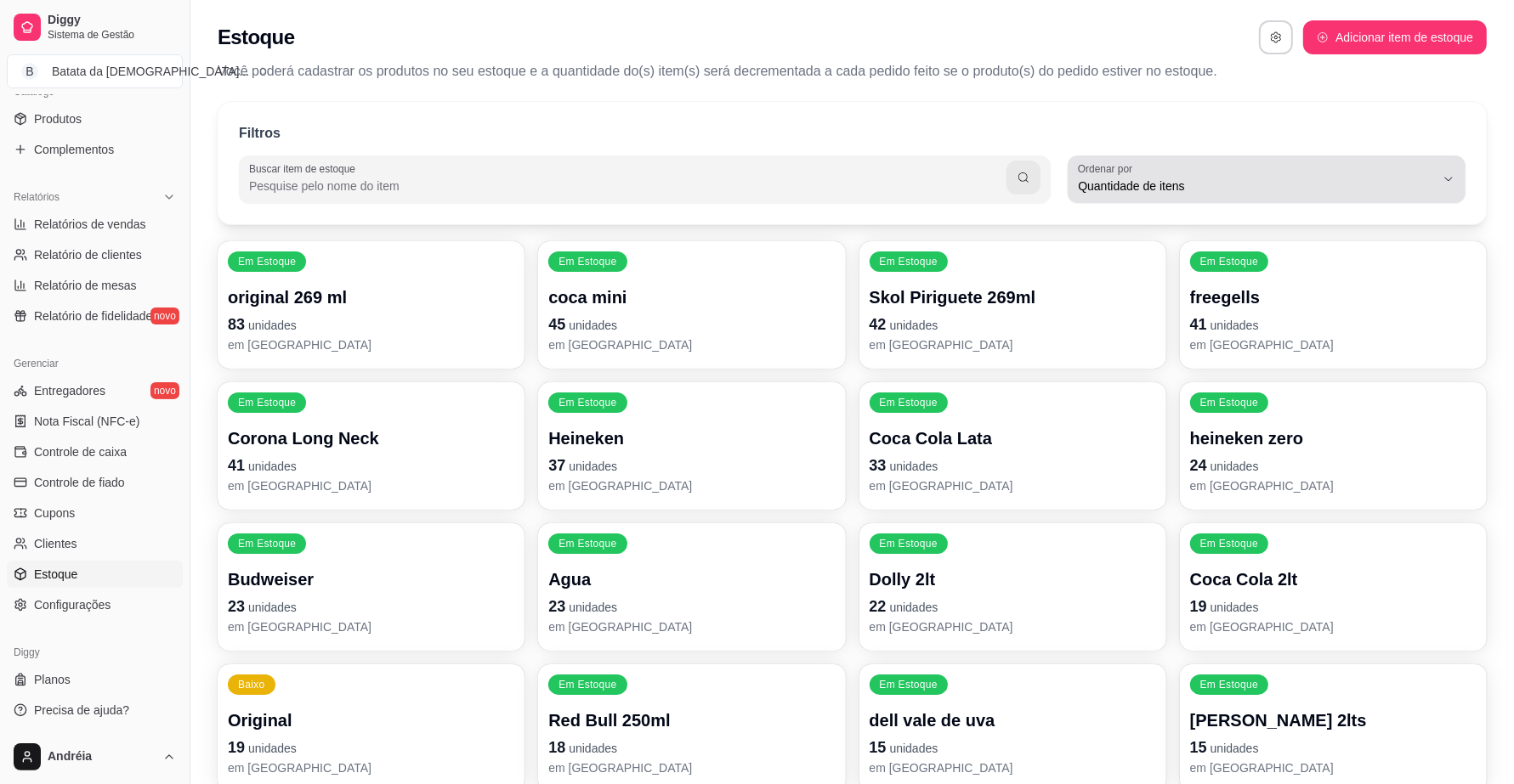
click at [1184, 189] on span "Quantidade de itens" at bounding box center [1255, 185] width 357 height 17
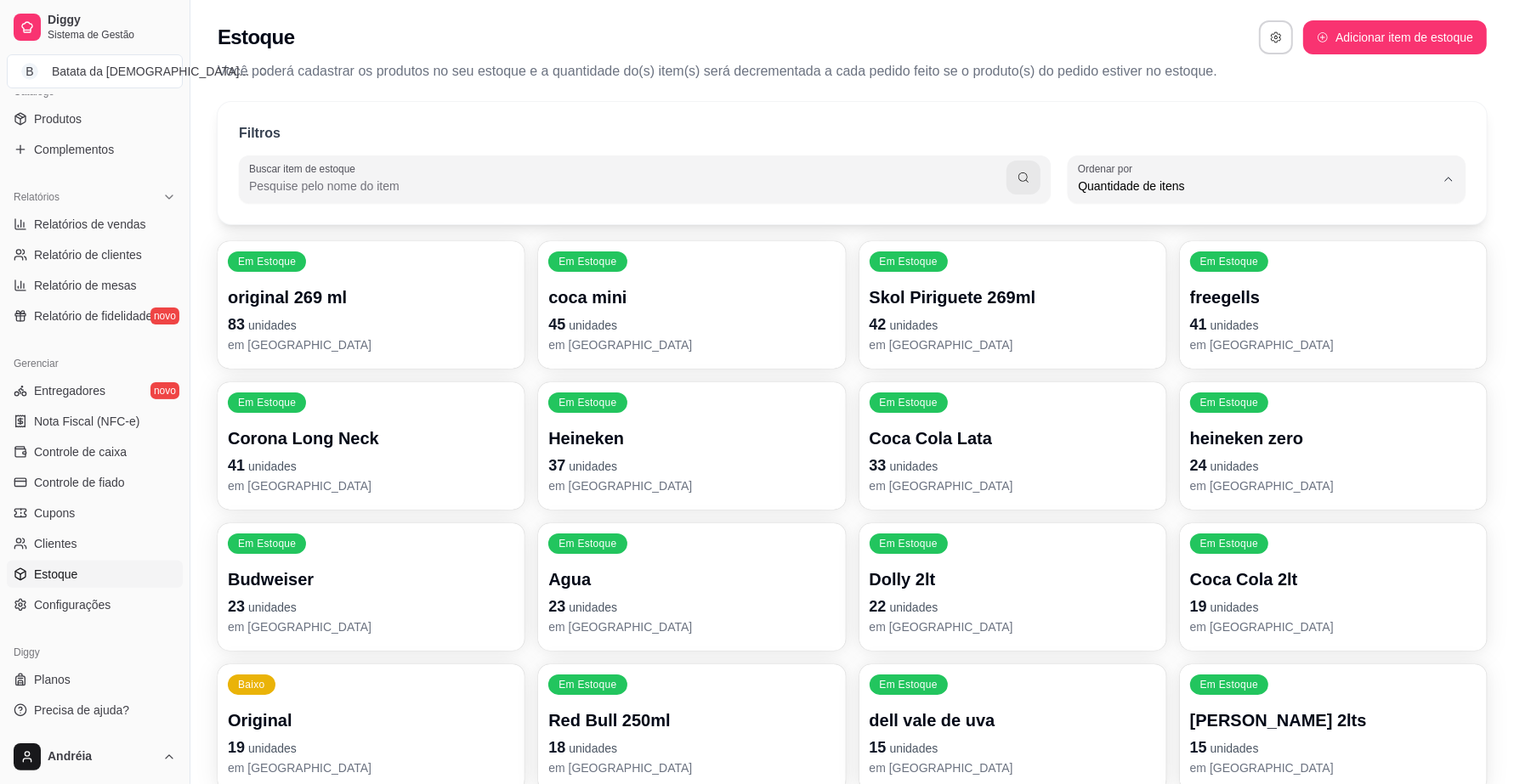
click at [1165, 217] on li "Ordem alfabética" at bounding box center [1266, 228] width 369 height 26
type input "ALPHABETICAL_ORDER"
select select "ALPHABETICAL_ORDER"
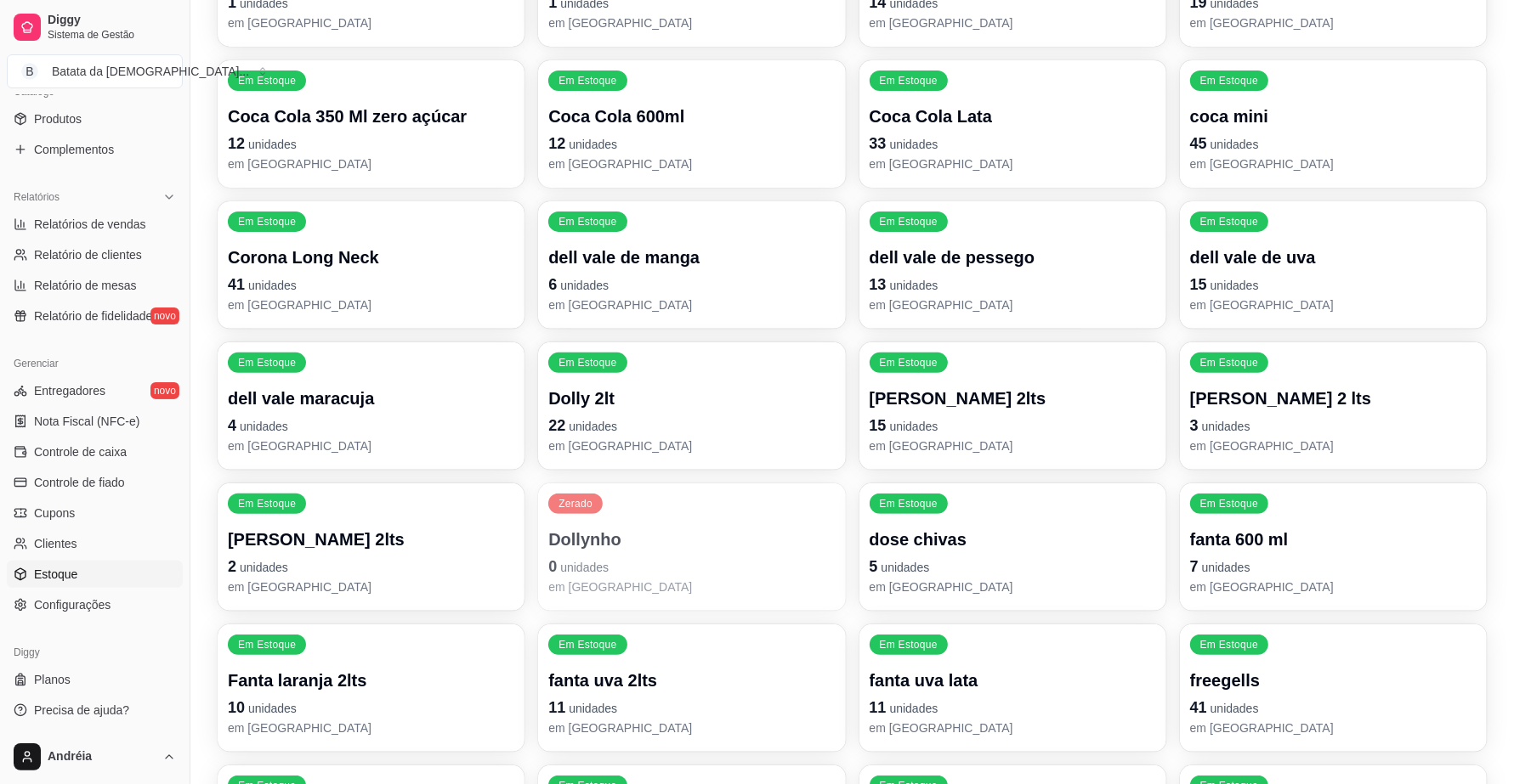
scroll to position [425, 0]
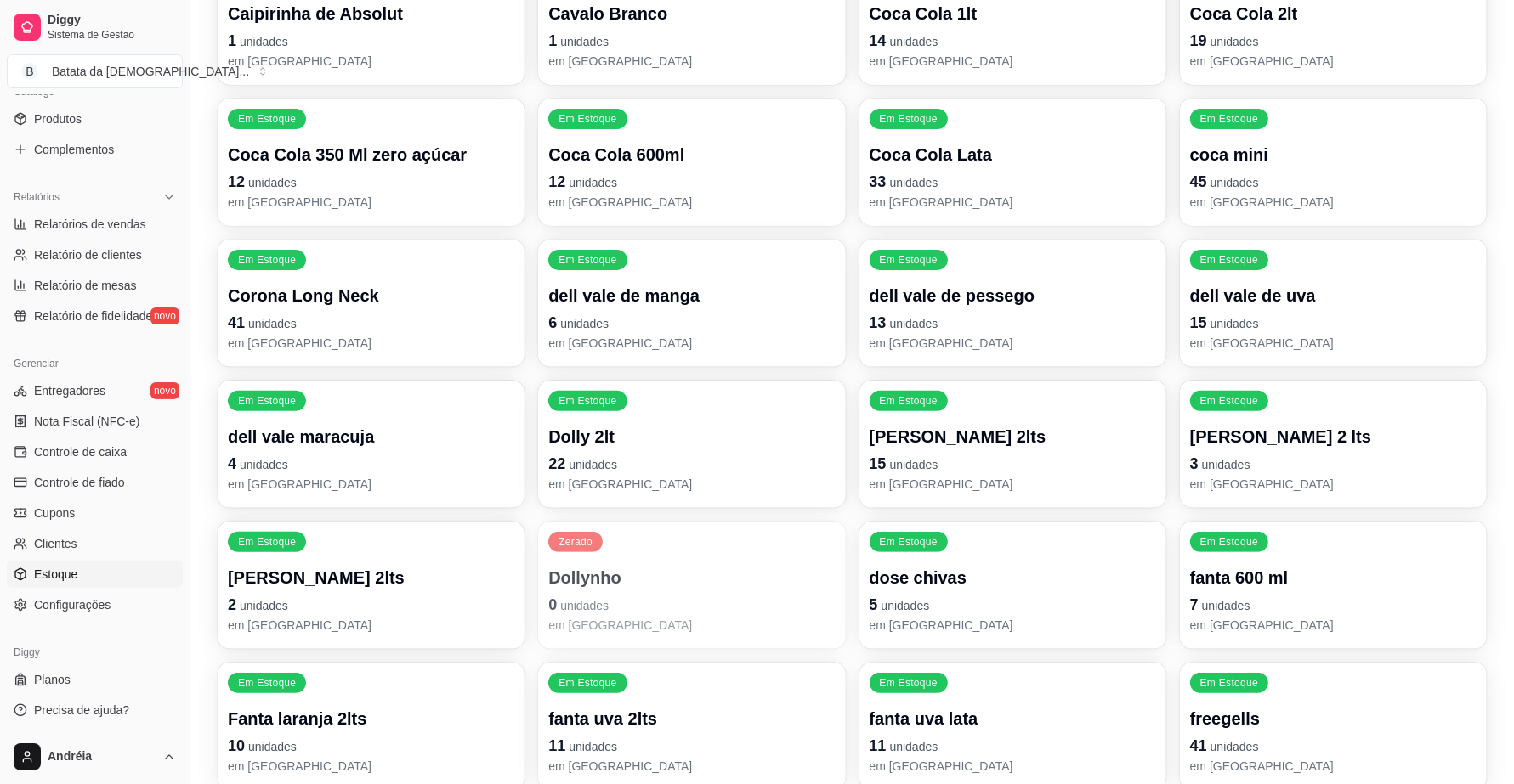
click at [626, 174] on p "12 unidades" at bounding box center [691, 182] width 287 height 24
click at [674, 168] on div "Coca Cola 600ml 12 unidades em [GEOGRAPHIC_DATA]" at bounding box center [691, 176] width 278 height 66
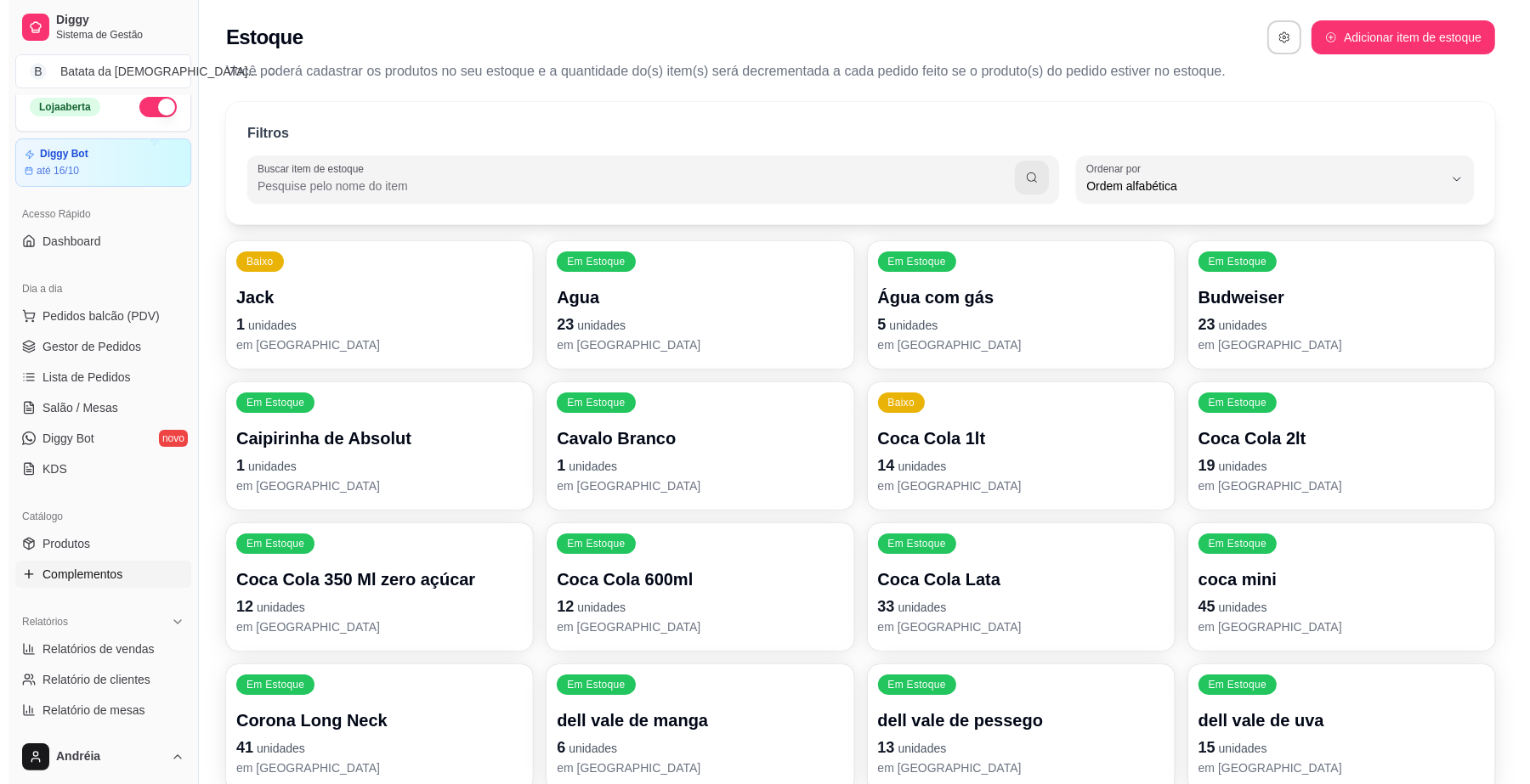
scroll to position [0, 0]
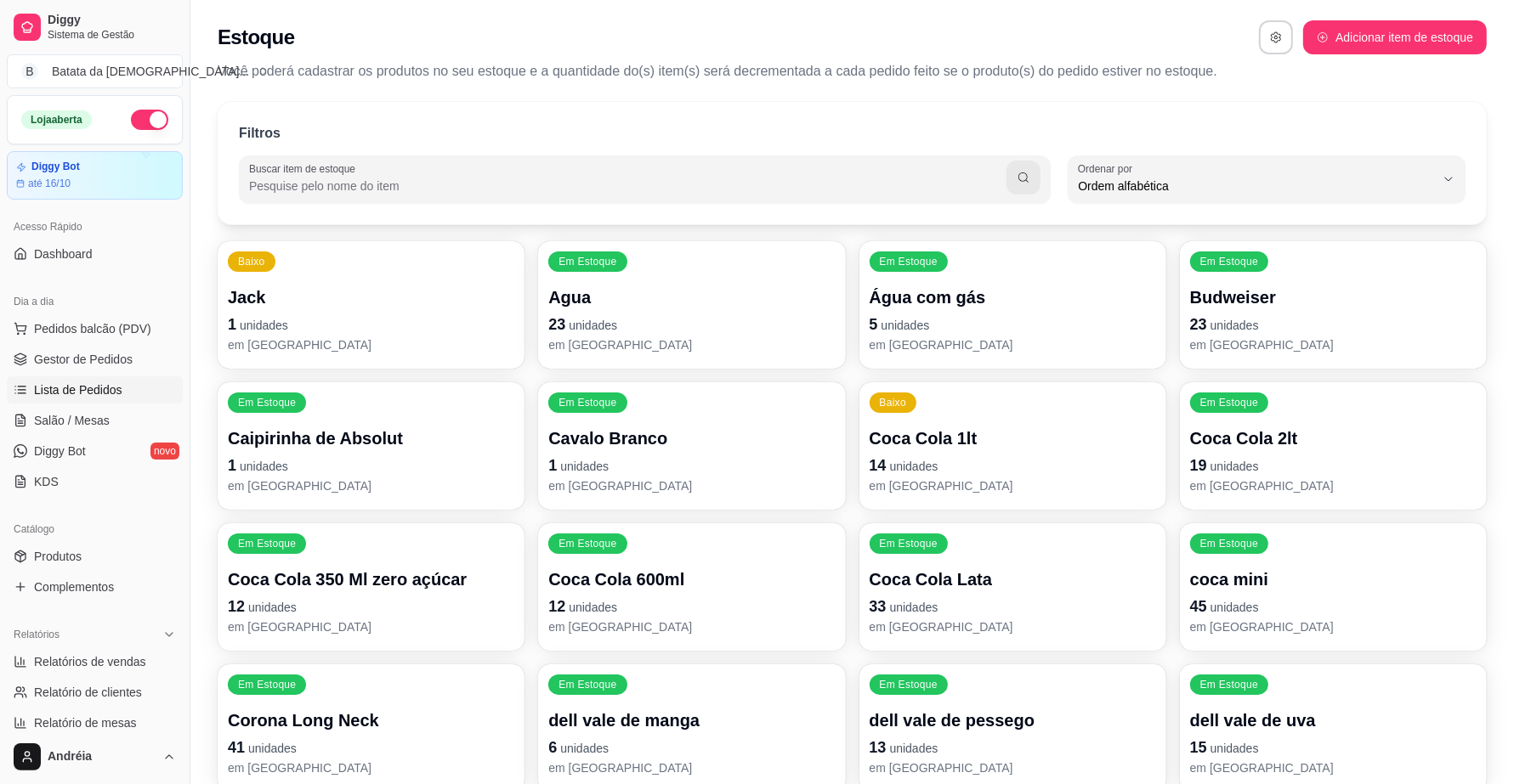
click at [77, 387] on span "Lista de Pedidos" at bounding box center [79, 390] width 88 height 17
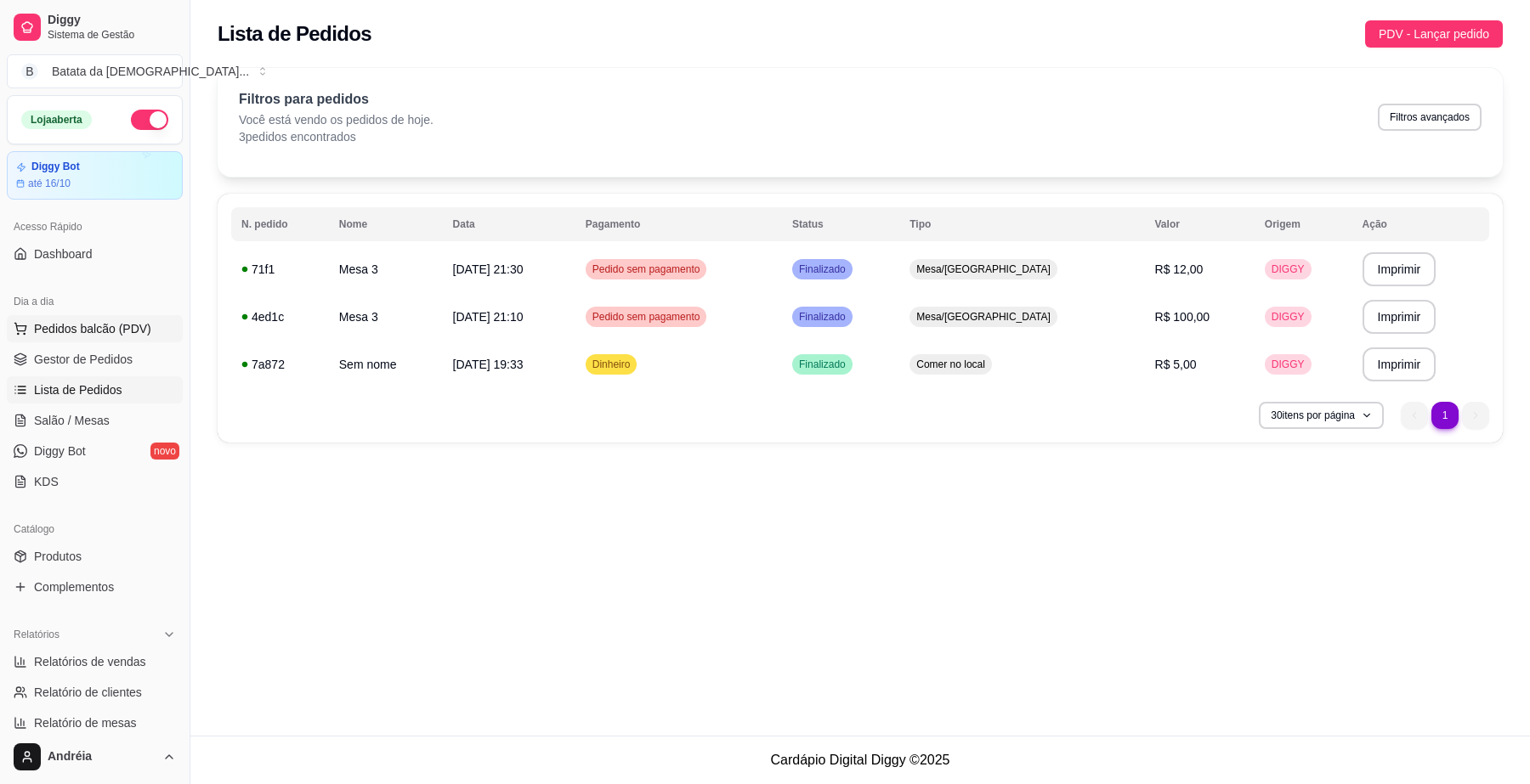
click at [47, 325] on span "Pedidos balcão (PDV)" at bounding box center [93, 328] width 117 height 17
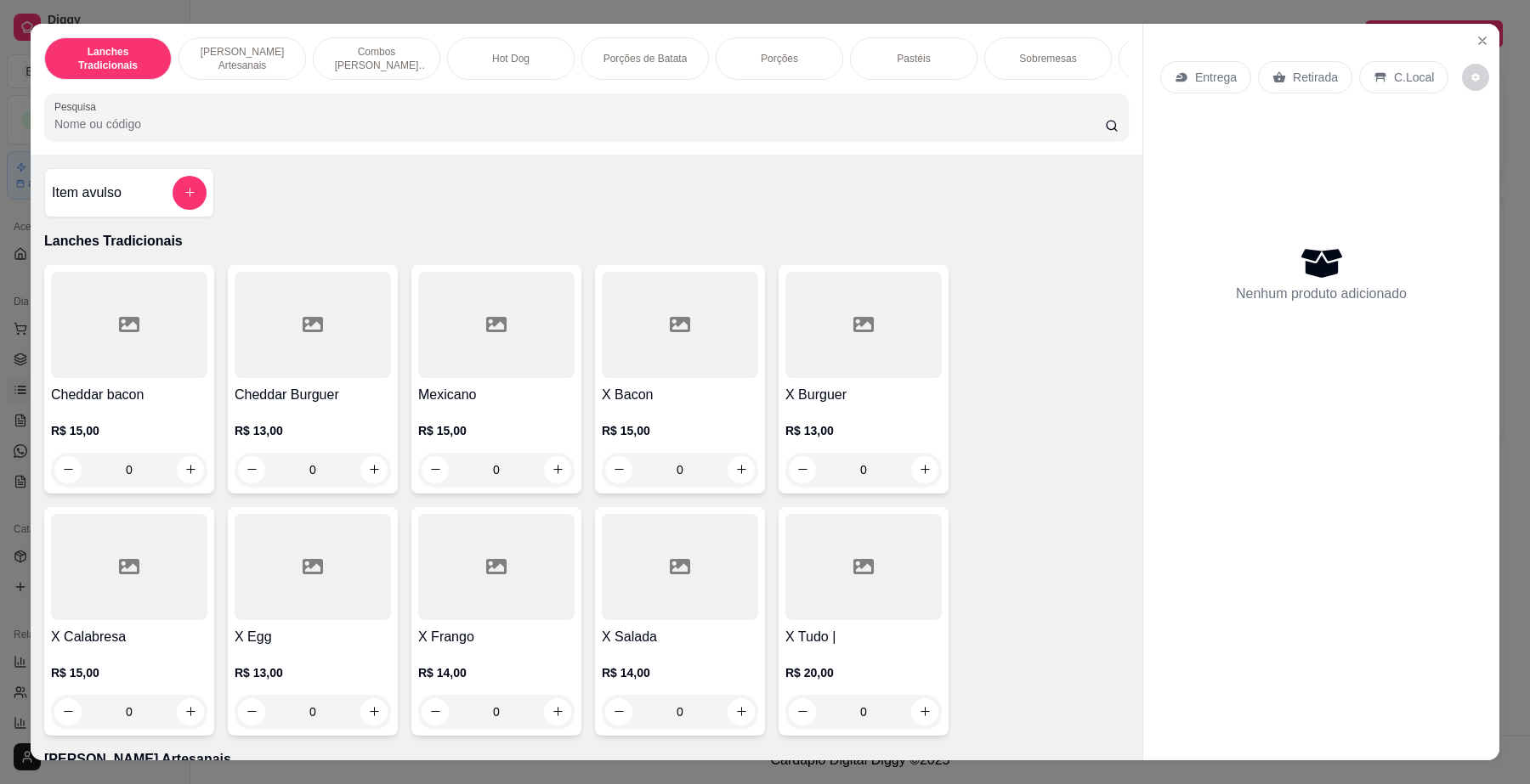
click at [686, 439] on p "R$ 15,00" at bounding box center [679, 430] width 156 height 17
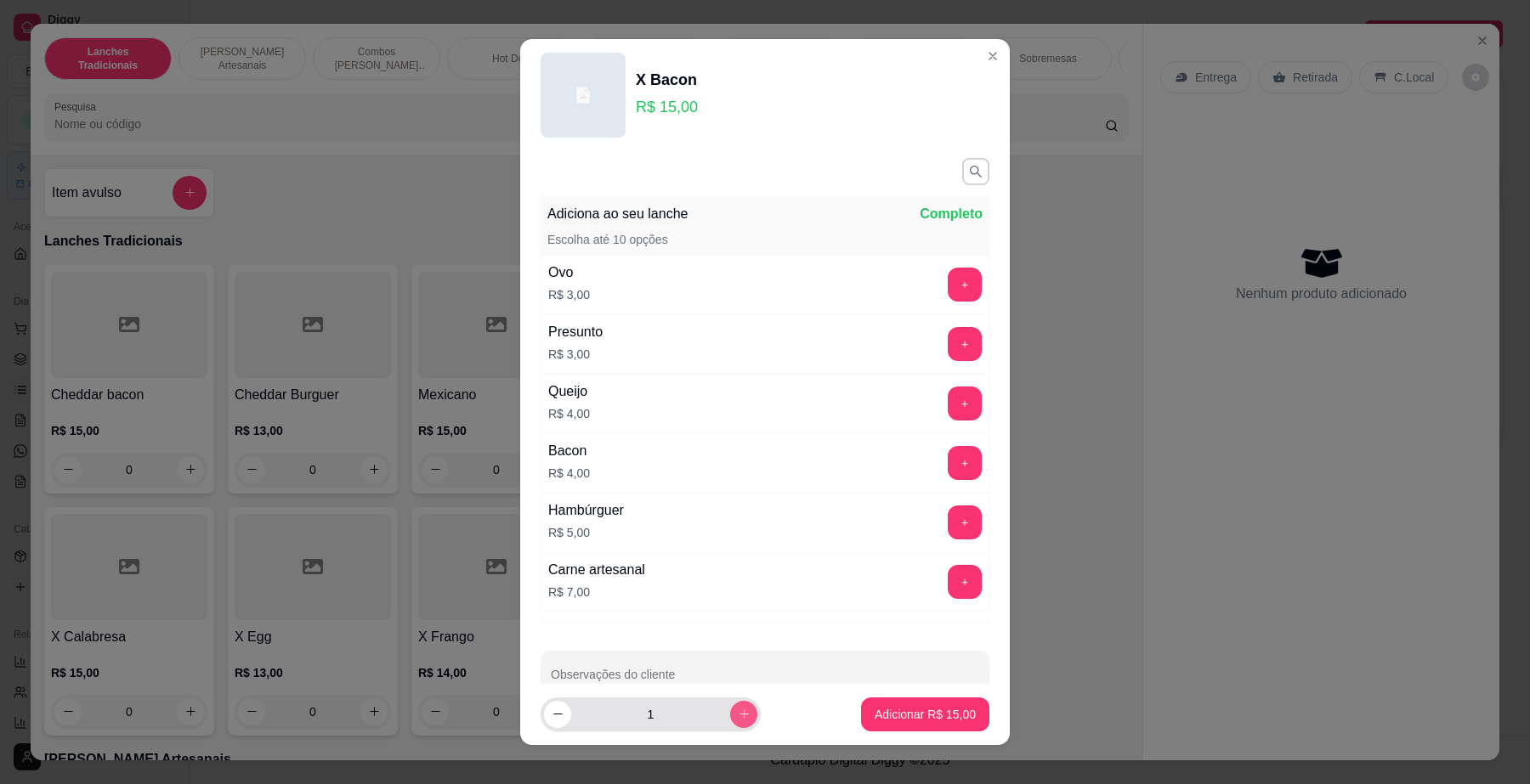
click at [730, 713] on button "increase-product-quantity" at bounding box center [743, 714] width 27 height 27
type input "3"
click at [902, 713] on p "Adicionar R$ 45,00" at bounding box center [925, 713] width 101 height 17
type input "3"
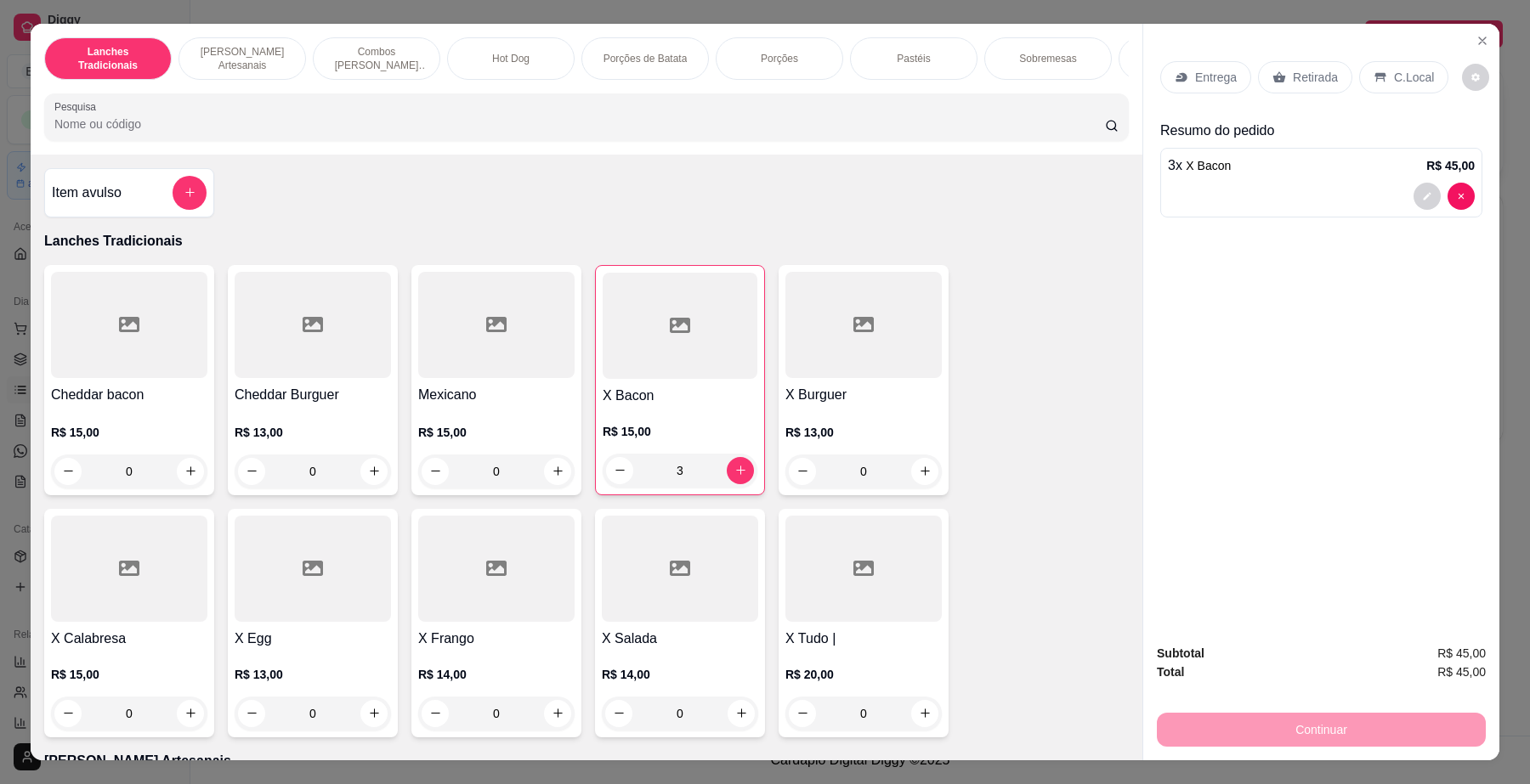
click at [1195, 77] on p "Entrega" at bounding box center [1215, 77] width 41 height 17
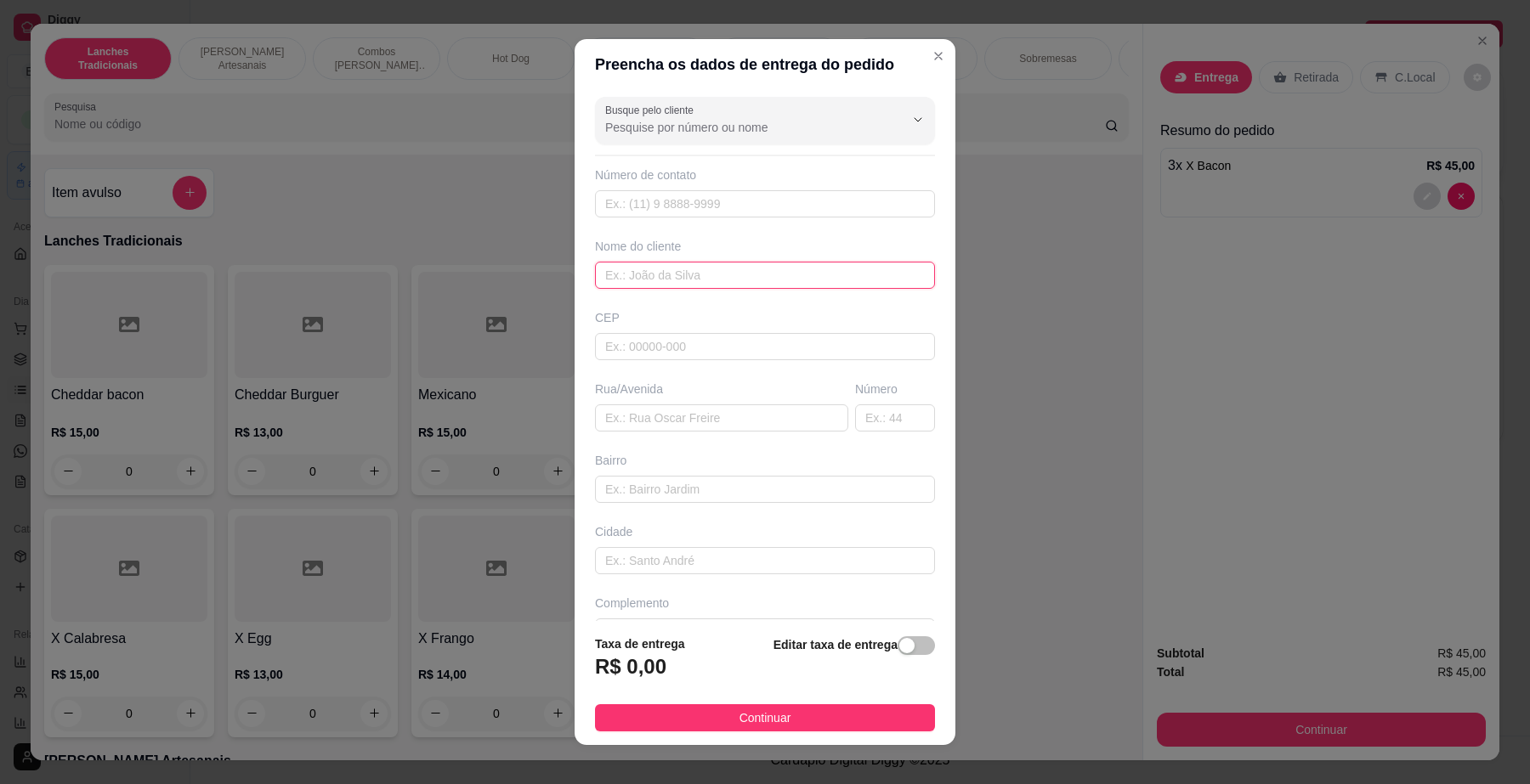
click at [690, 273] on input "text" at bounding box center [764, 275] width 340 height 27
type input "silvana"
click at [668, 208] on input "text" at bounding box center [764, 204] width 340 height 27
type input "[PHONE_NUMBER]"
click at [688, 428] on input "text" at bounding box center [721, 418] width 253 height 27
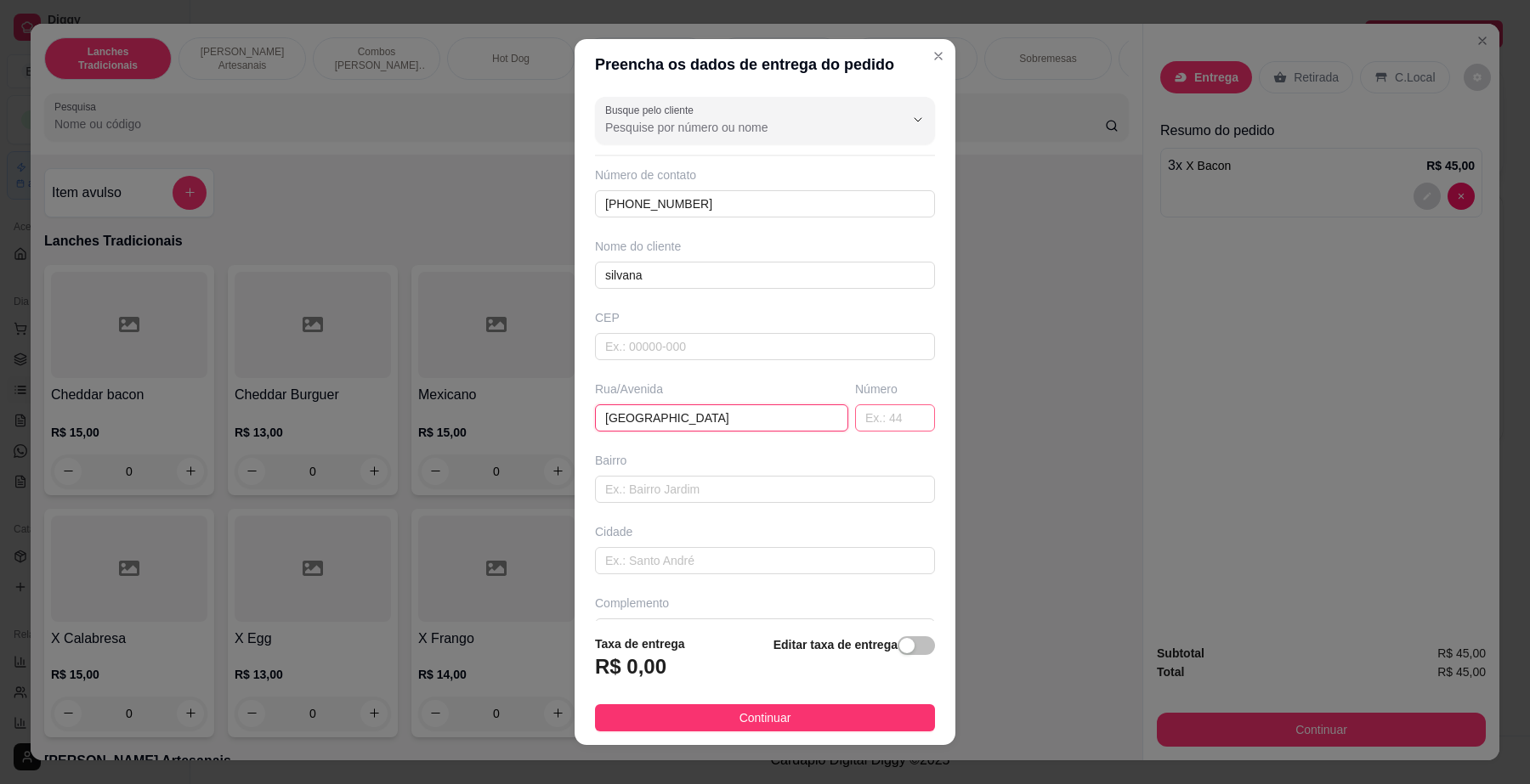
type input "[GEOGRAPHIC_DATA]"
click at [865, 414] on input "text" at bounding box center [895, 418] width 80 height 27
type input "50"
click at [897, 650] on button "button" at bounding box center [916, 645] width 37 height 19
click at [637, 674] on input "0,00" at bounding box center [686, 674] width 182 height 33
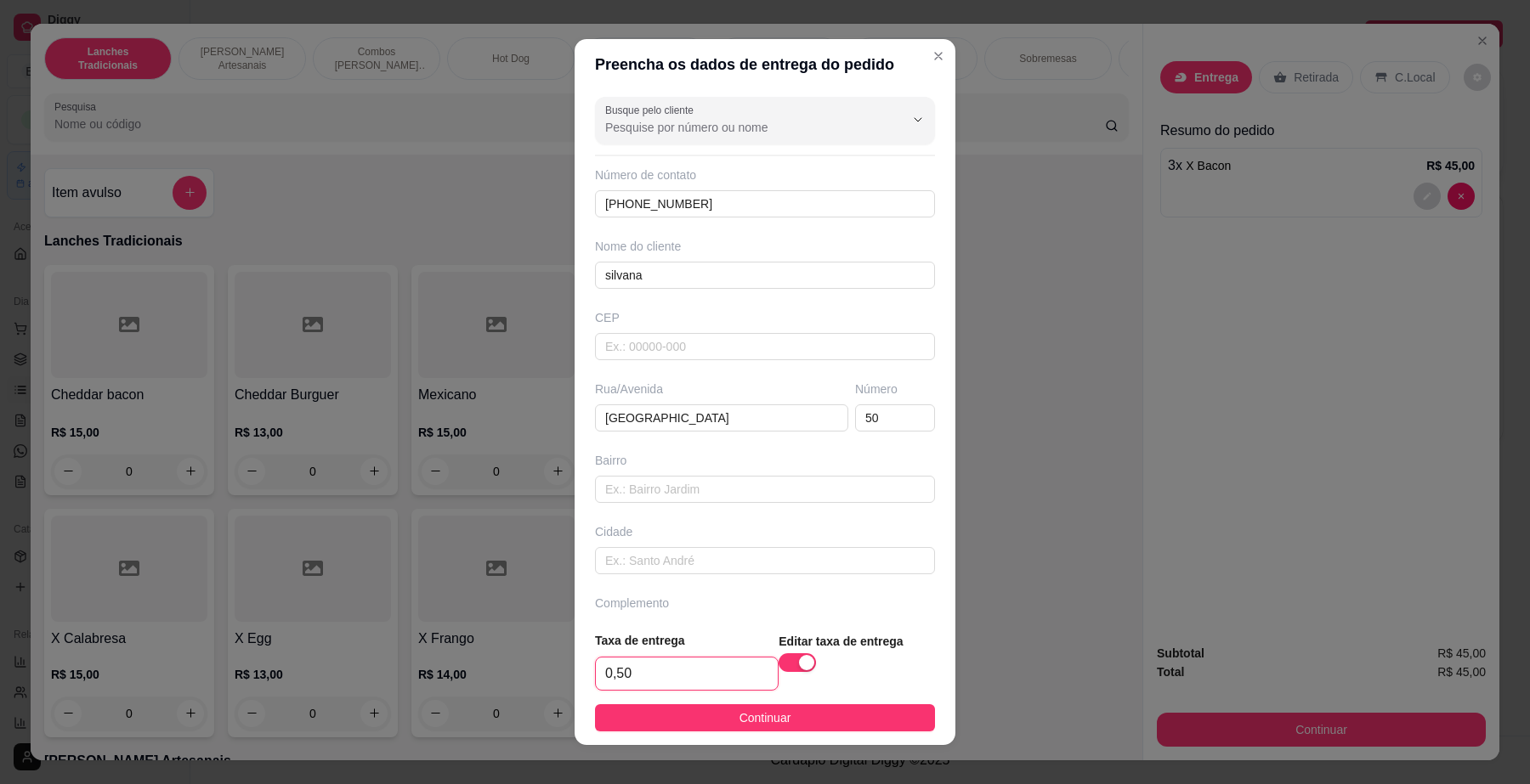
type input "5,00"
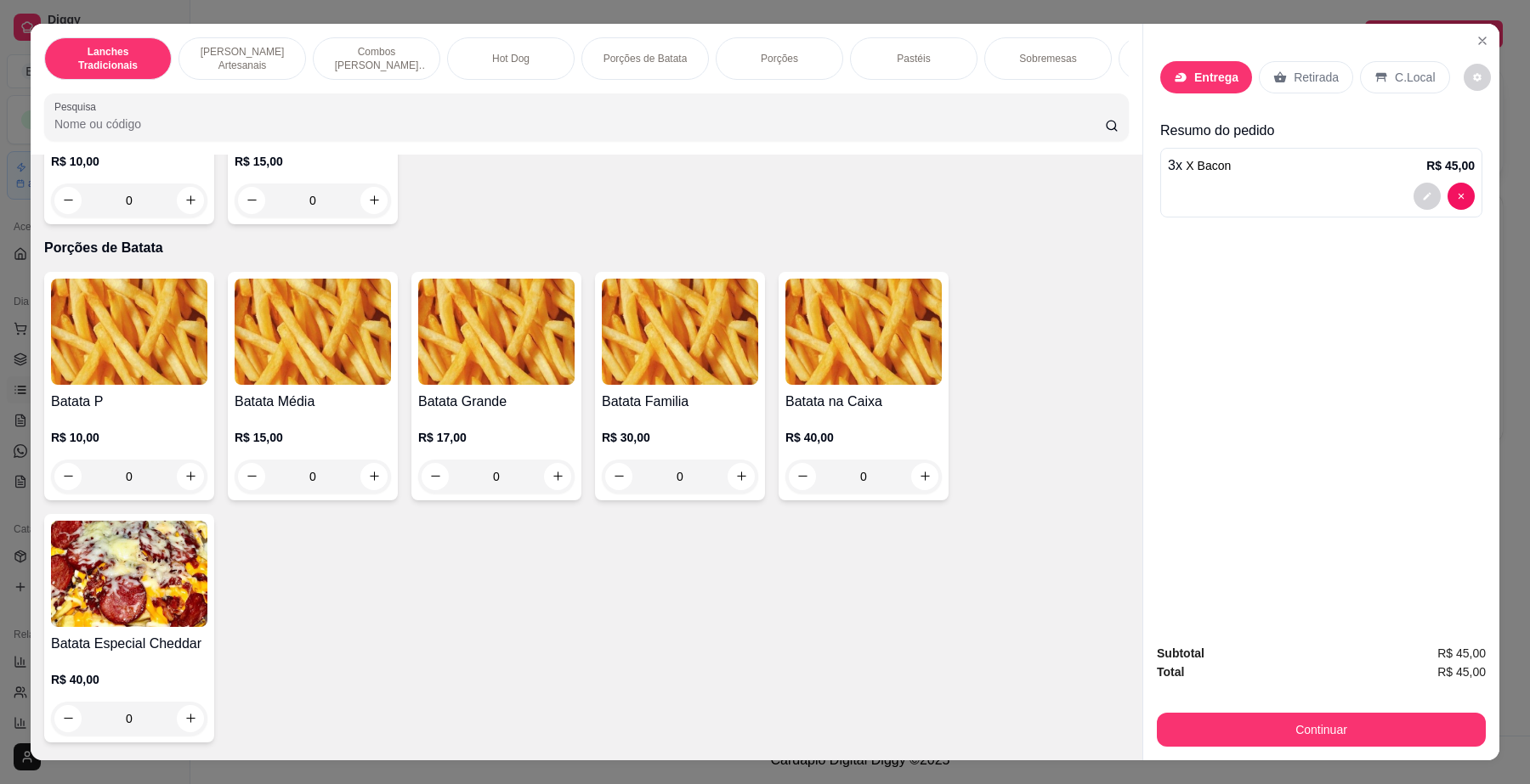
scroll to position [2124, 0]
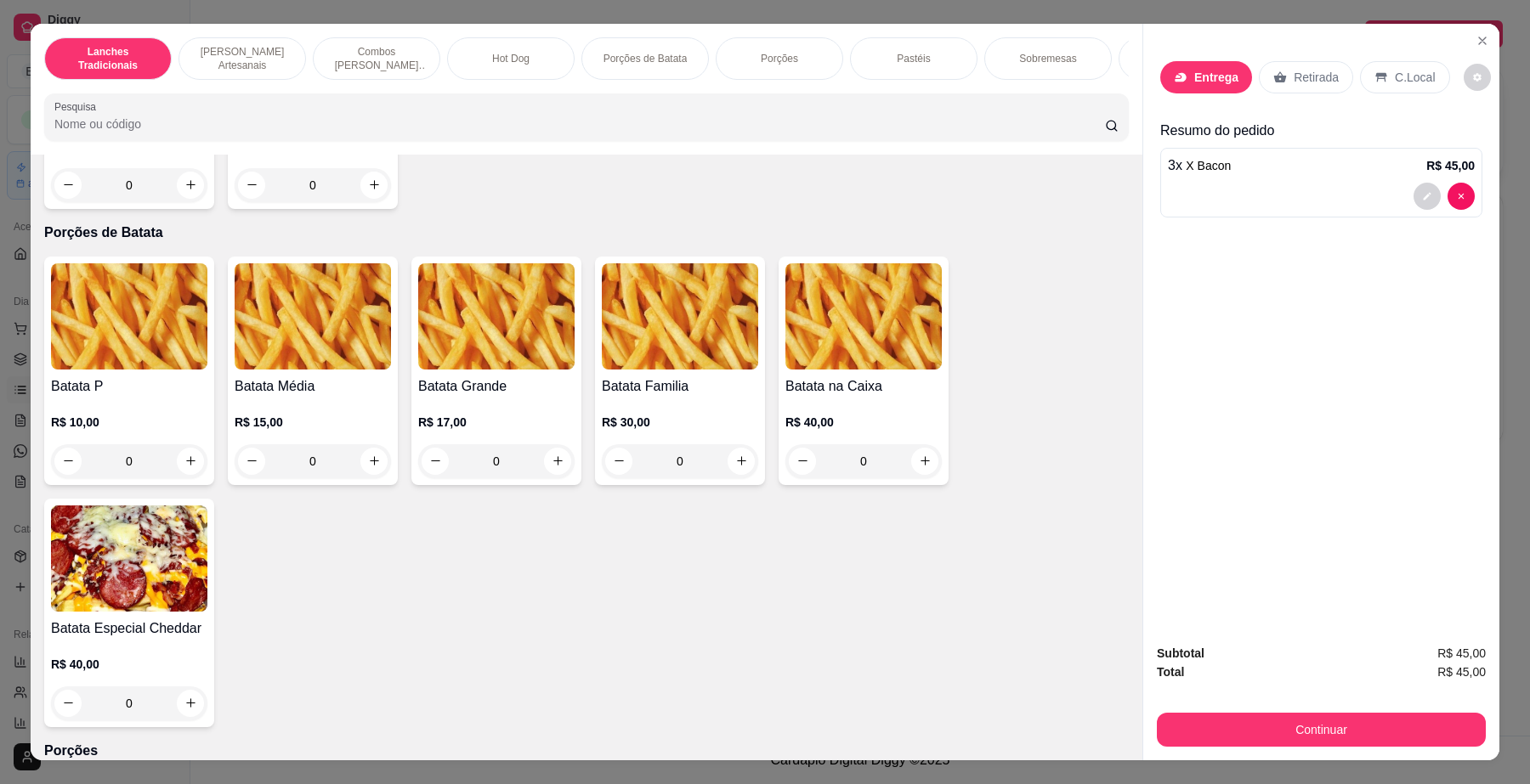
click at [370, 474] on div "0" at bounding box center [312, 461] width 156 height 34
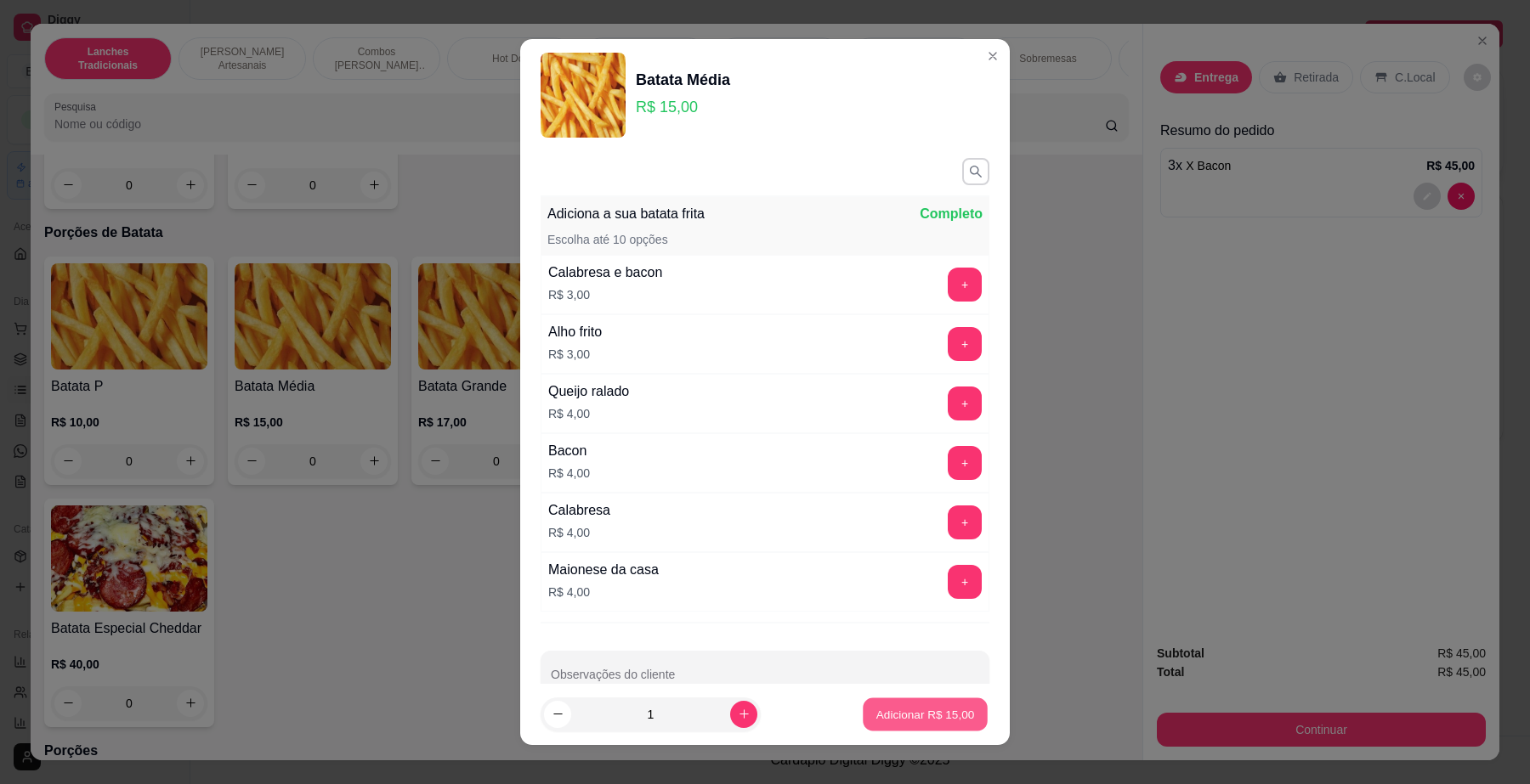
click at [941, 702] on button "Adicionar R$ 15,00" at bounding box center [926, 714] width 125 height 34
type input "1"
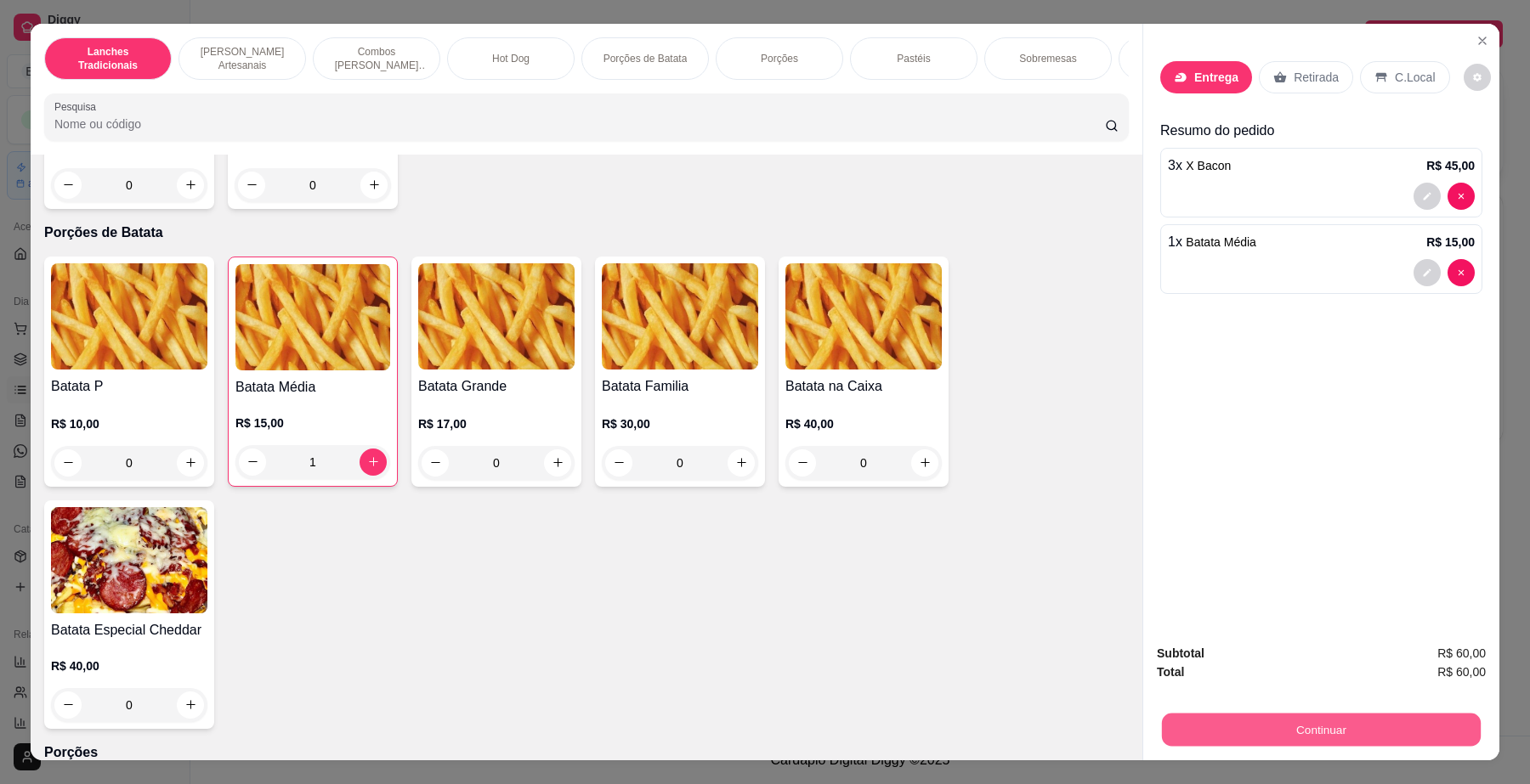
click at [1289, 735] on button "Continuar" at bounding box center [1321, 730] width 319 height 34
click at [1174, 78] on icon at bounding box center [1180, 77] width 11 height 10
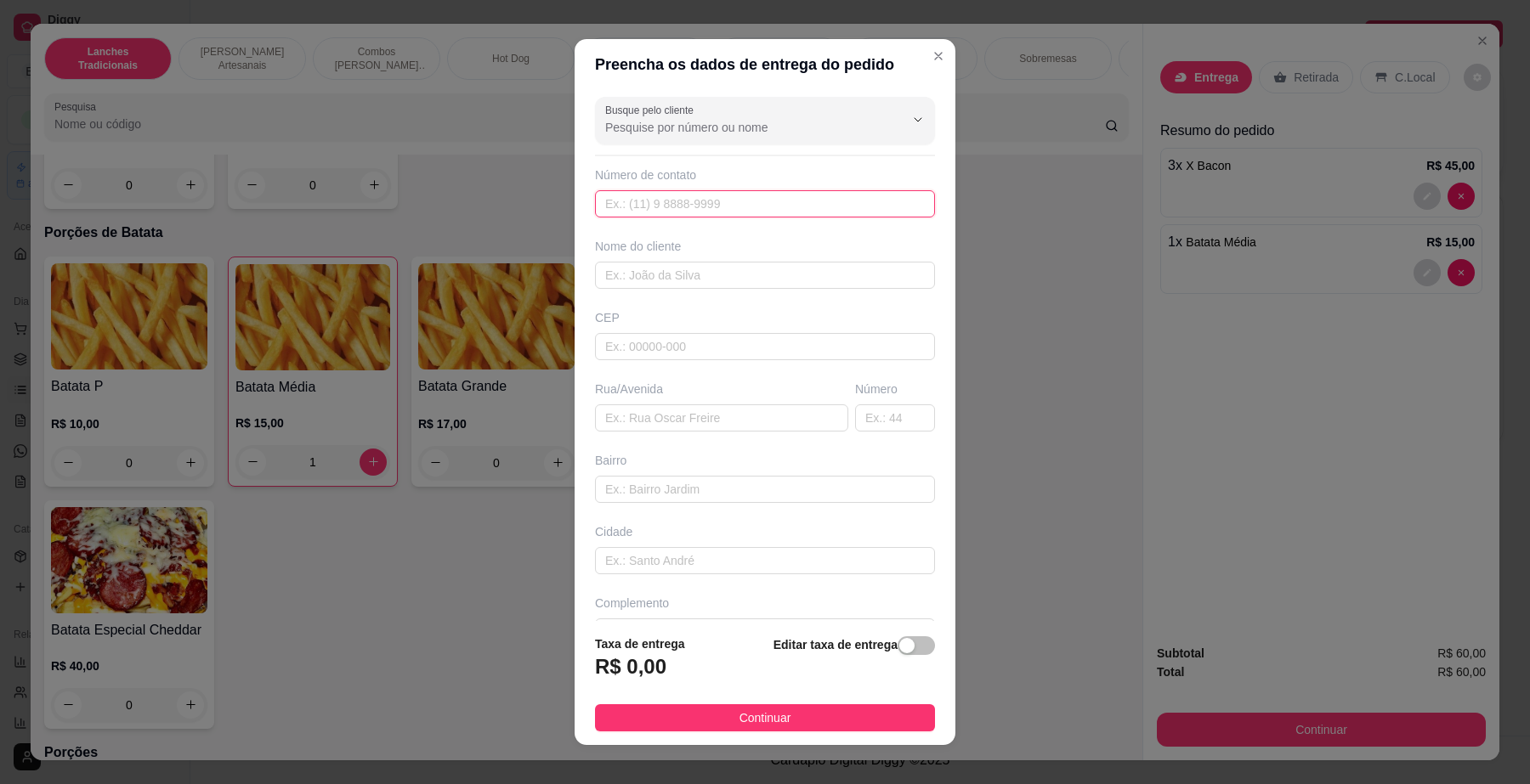
click at [629, 208] on input "text" at bounding box center [764, 204] width 340 height 27
type input "[PHONE_NUMBER]"
click at [647, 266] on input "text" at bounding box center [764, 275] width 340 height 27
type input "silvana"
click at [659, 421] on input "text" at bounding box center [721, 418] width 253 height 27
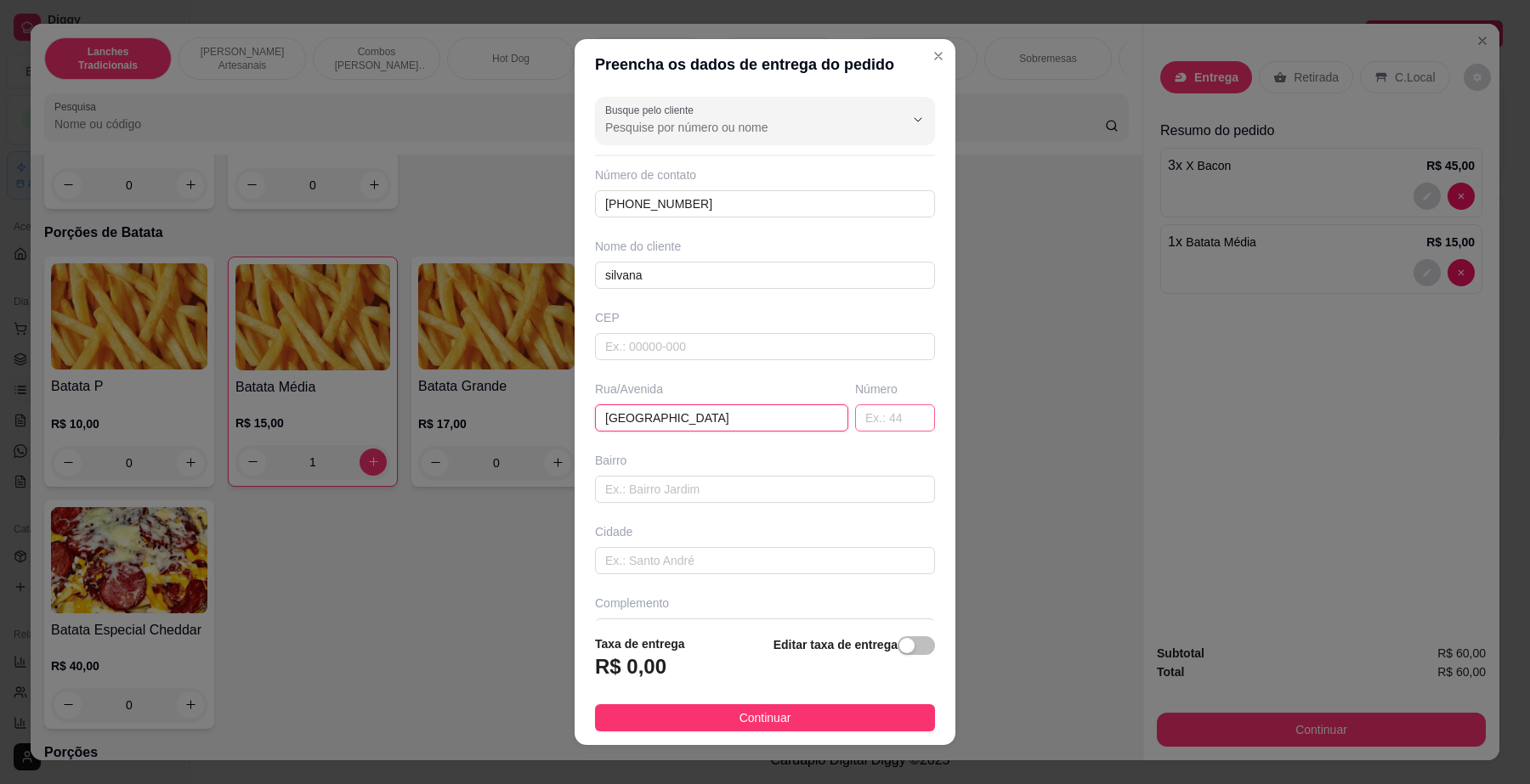
type input "[GEOGRAPHIC_DATA]"
click at [861, 429] on input "text" at bounding box center [895, 418] width 80 height 27
type input "50"
click at [899, 646] on div "button" at bounding box center [906, 645] width 15 height 15
click at [700, 659] on input "0,00" at bounding box center [686, 674] width 182 height 33
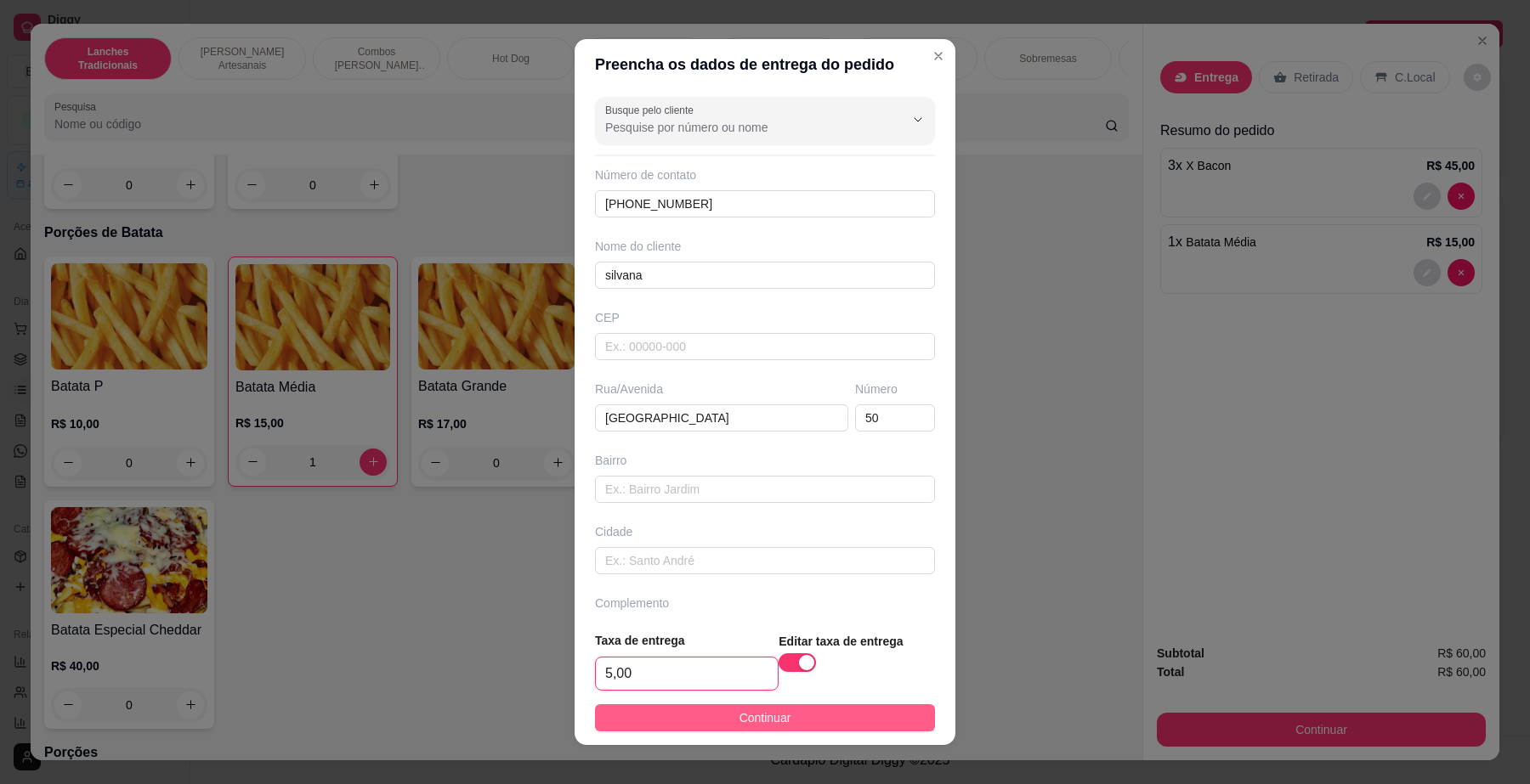
type input "5,00"
click at [718, 715] on button "Continuar" at bounding box center [764, 718] width 340 height 27
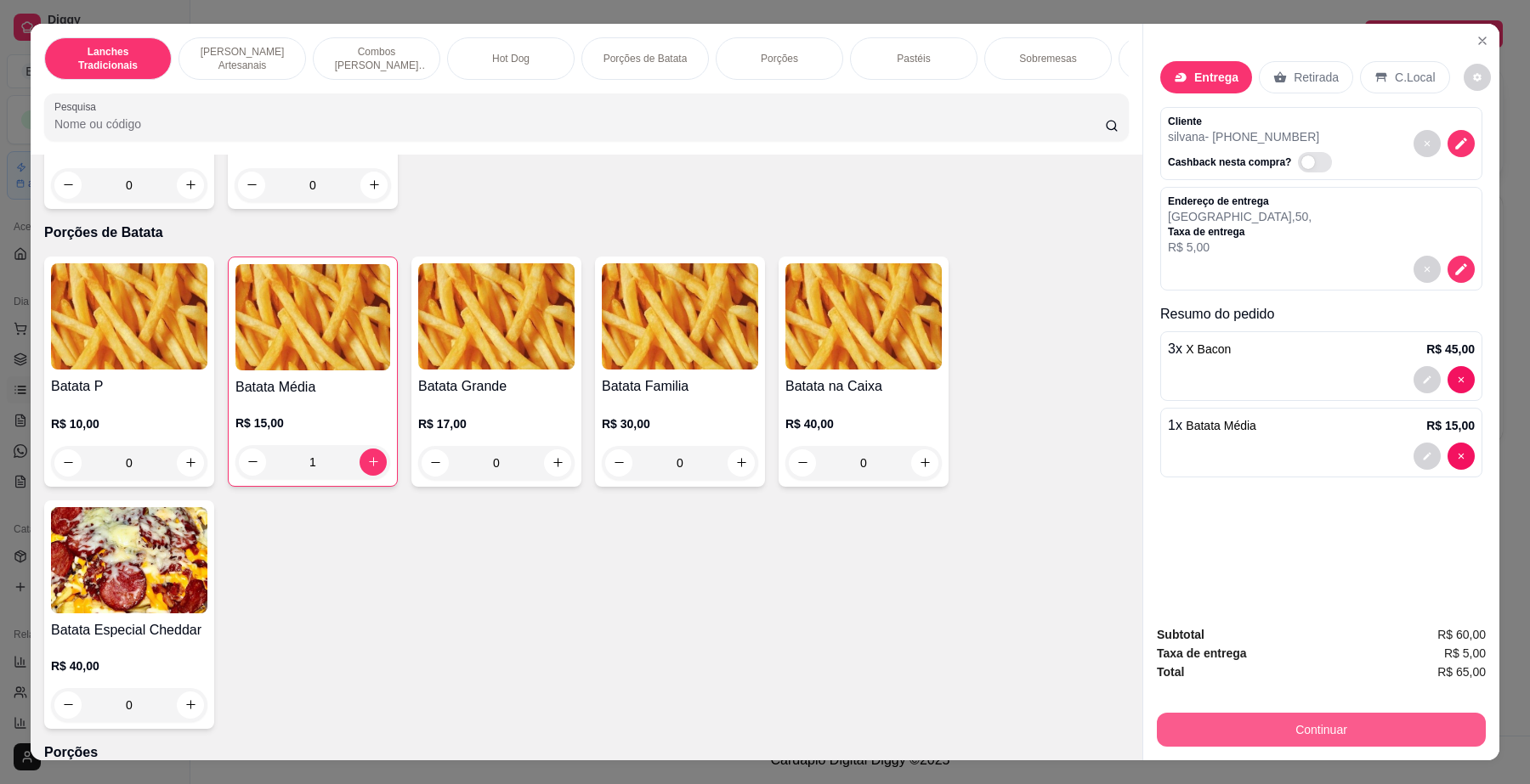
click at [1294, 728] on button "Continuar" at bounding box center [1321, 729] width 329 height 34
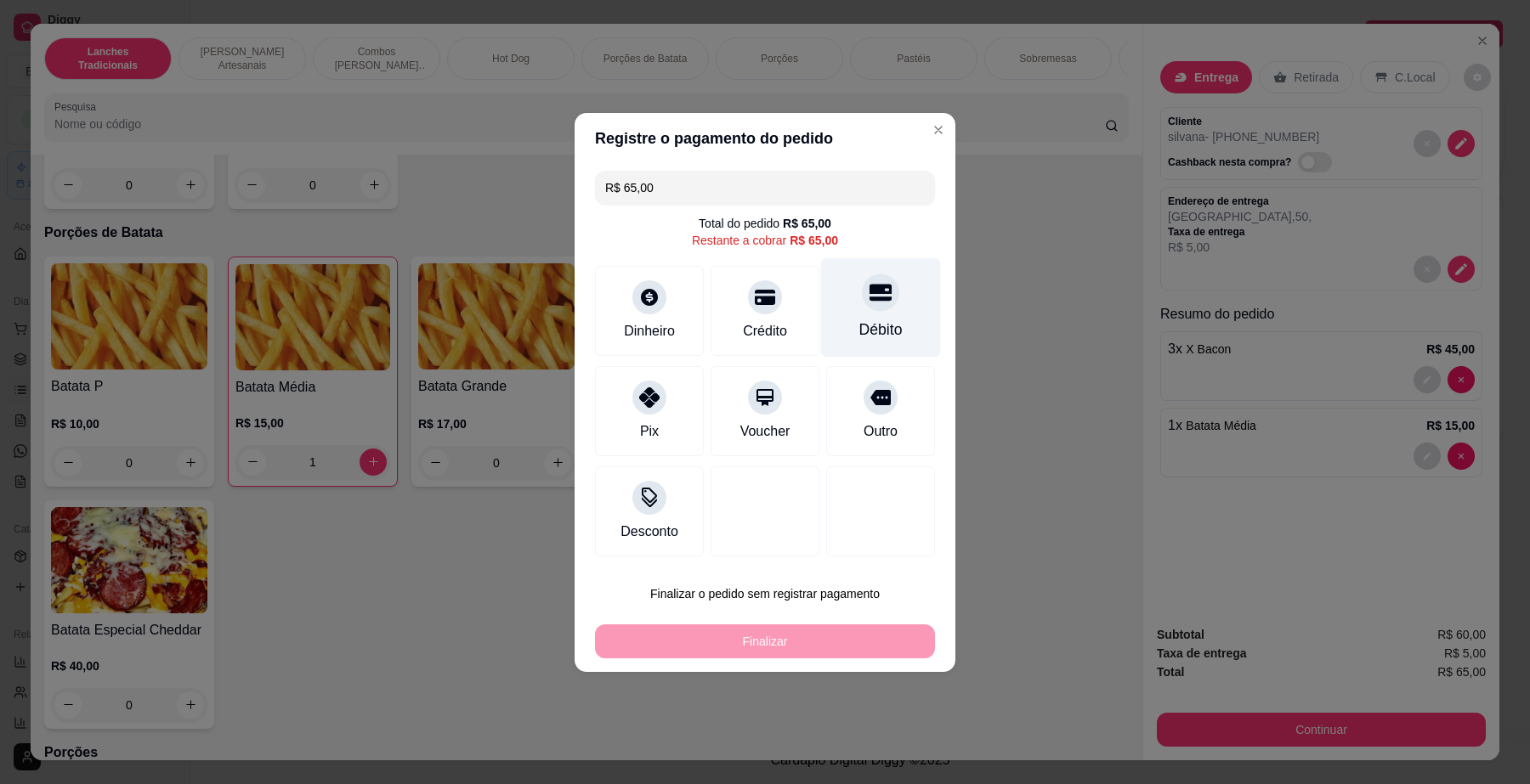
click at [865, 327] on div "Débito" at bounding box center [881, 329] width 43 height 22
type input "R$ 0,00"
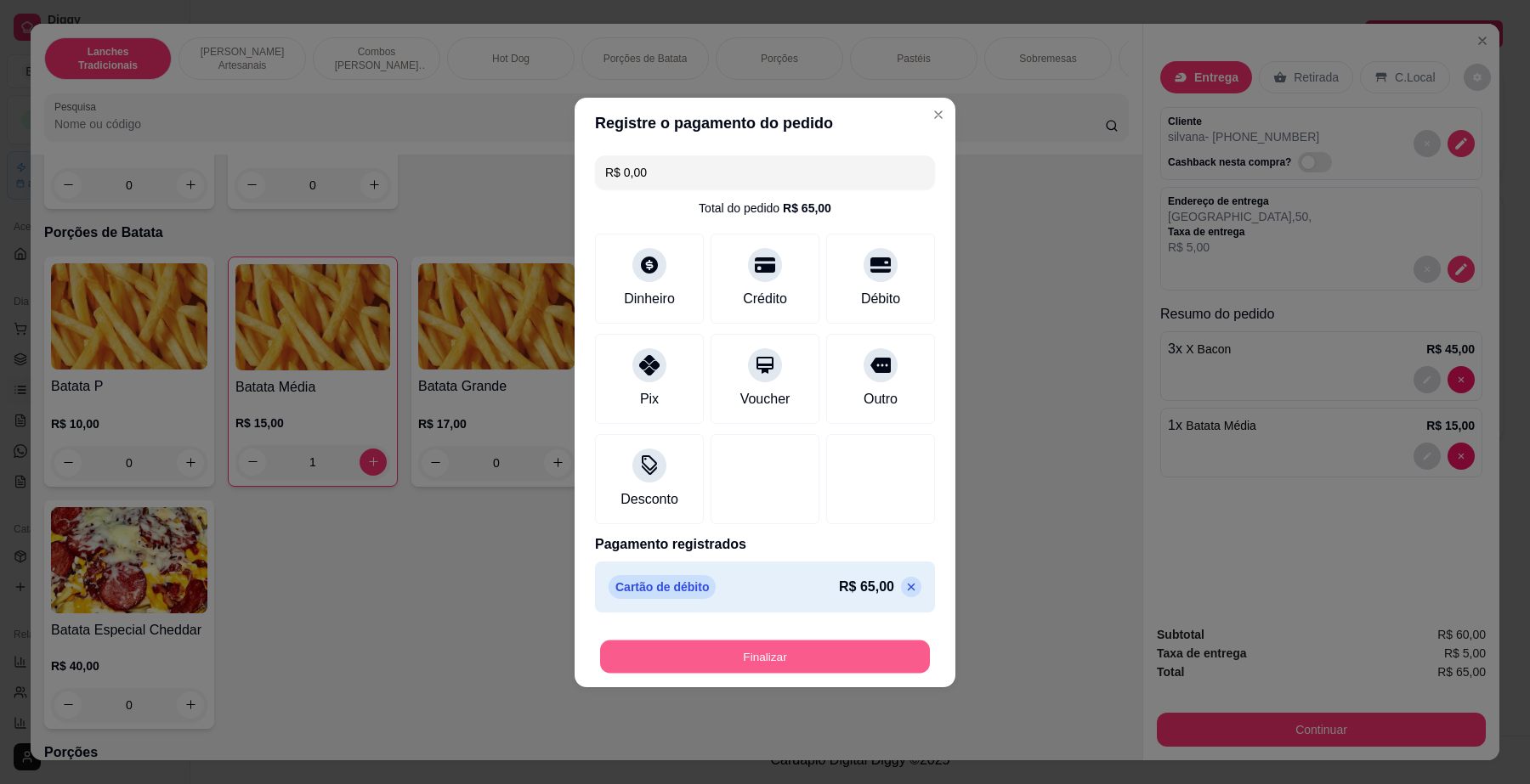
click at [814, 646] on button "Finalizar" at bounding box center [765, 656] width 330 height 34
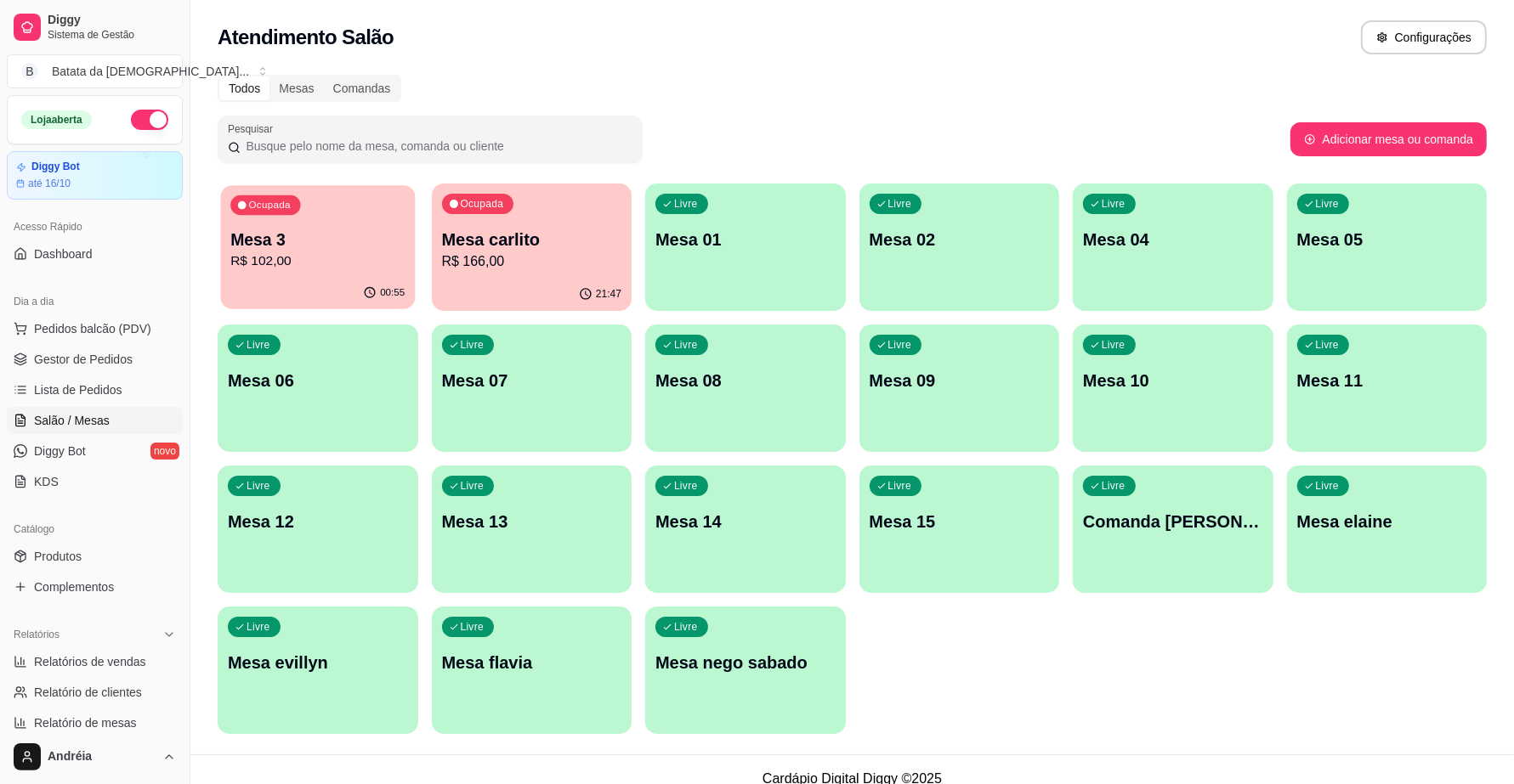
click at [367, 277] on div "Ocupada Mesa 3 R$ 102,00" at bounding box center [318, 231] width 194 height 92
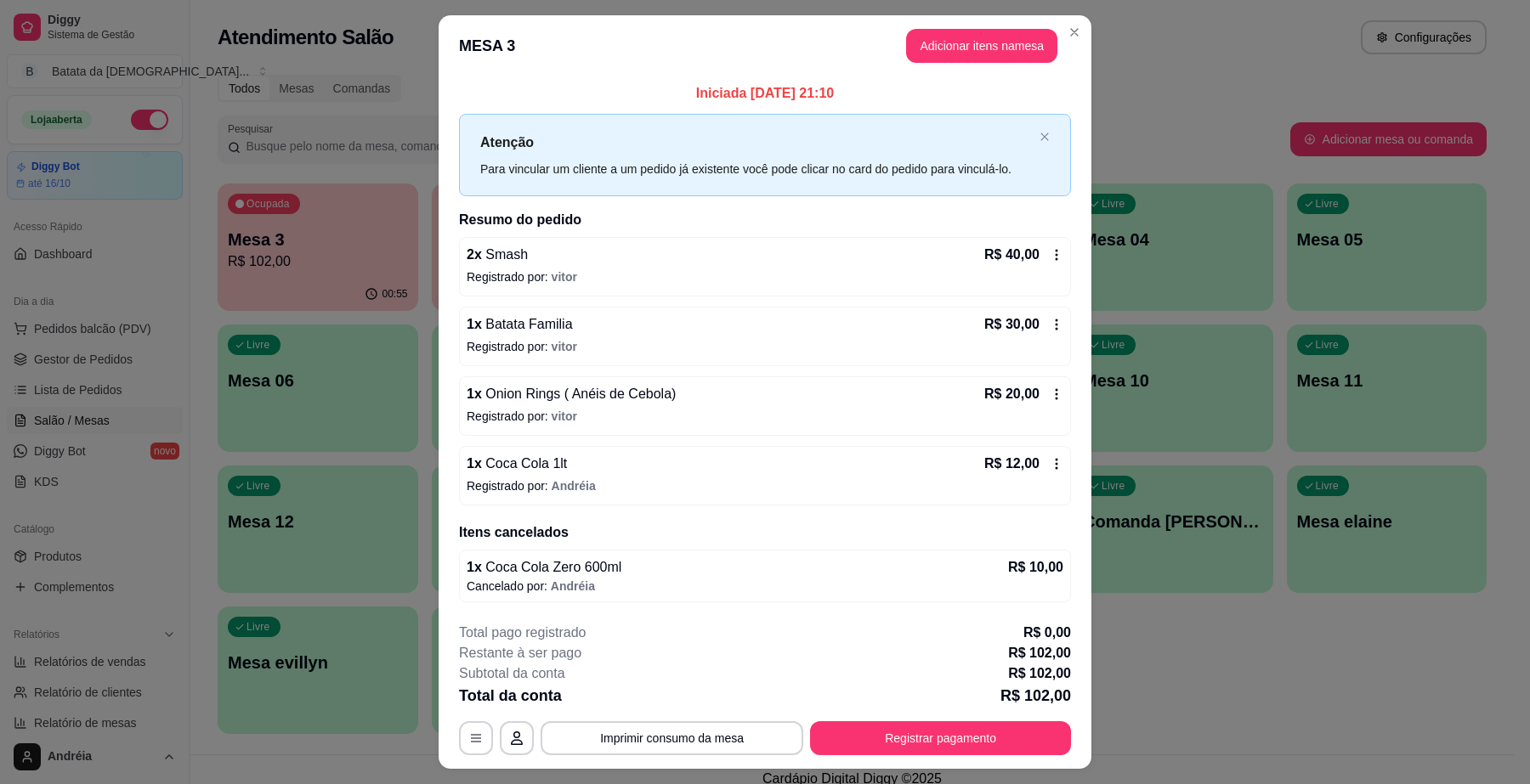
click at [702, 758] on footer "**********" at bounding box center [765, 689] width 653 height 160
click at [701, 745] on button "Imprimir consumo da mesa" at bounding box center [671, 739] width 255 height 34
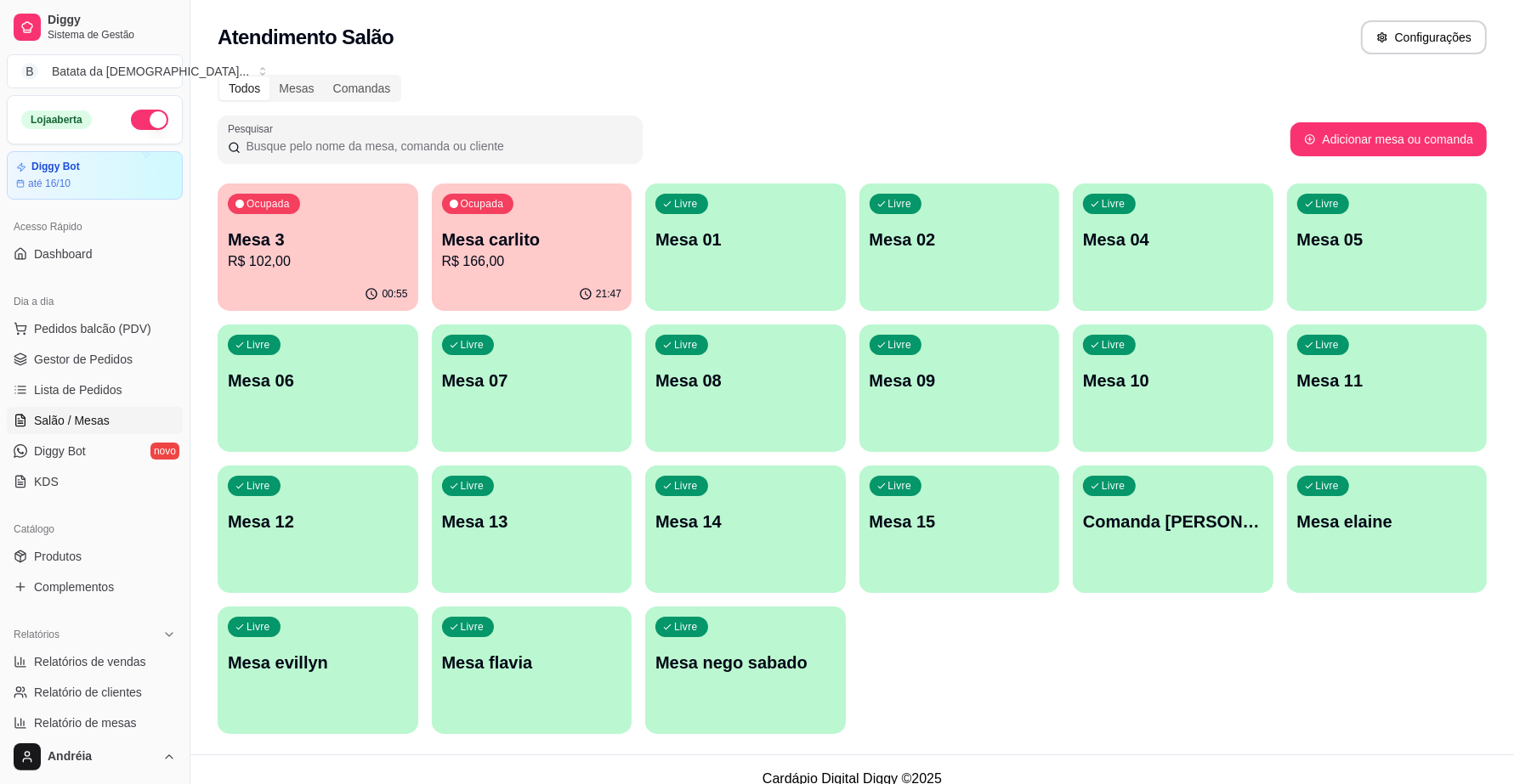
click at [345, 265] on p "R$ 102,00" at bounding box center [318, 261] width 180 height 20
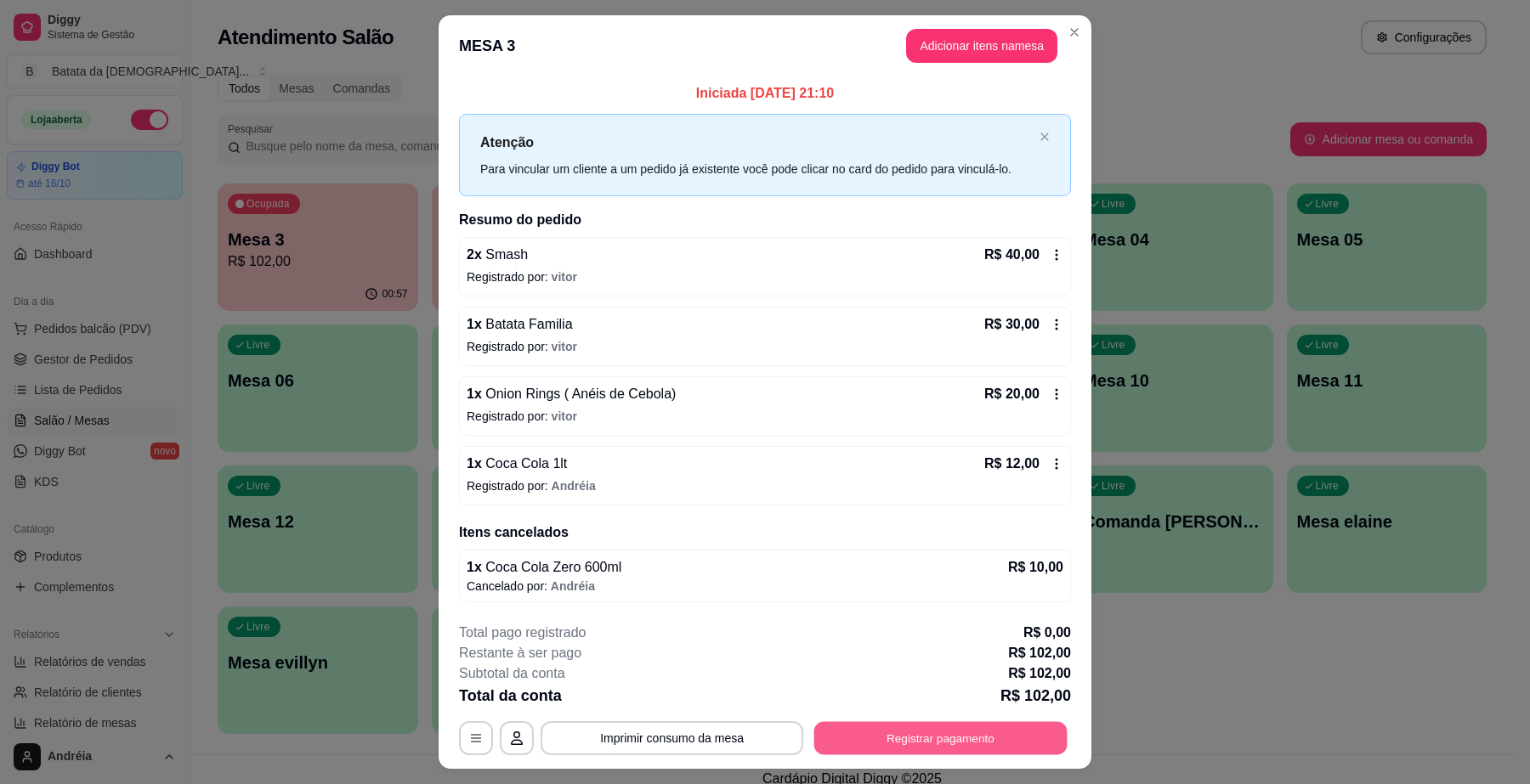
click at [895, 733] on button "Registrar pagamento" at bounding box center [941, 739] width 253 height 34
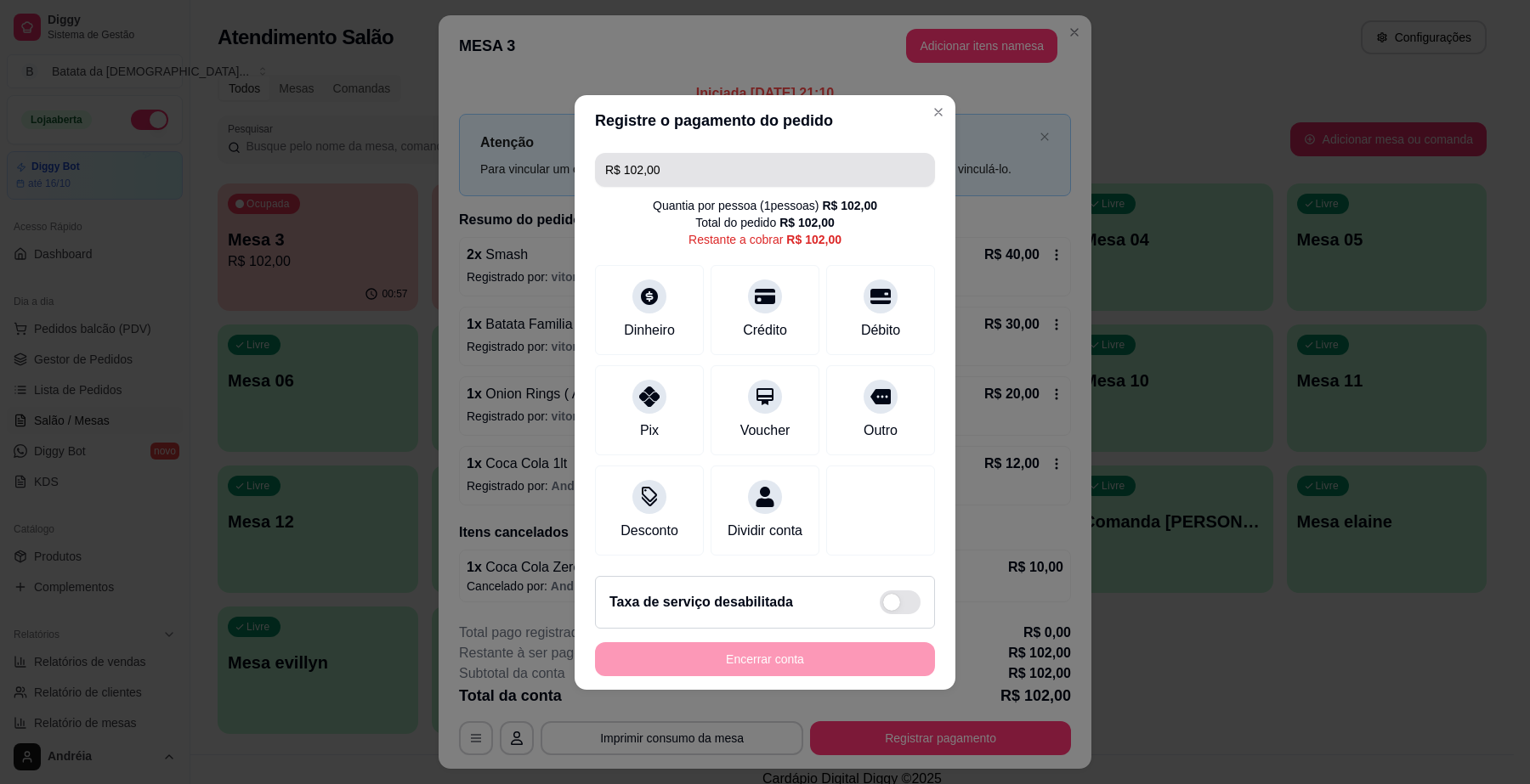
click at [674, 162] on input "R$ 102,00" at bounding box center [765, 169] width 319 height 34
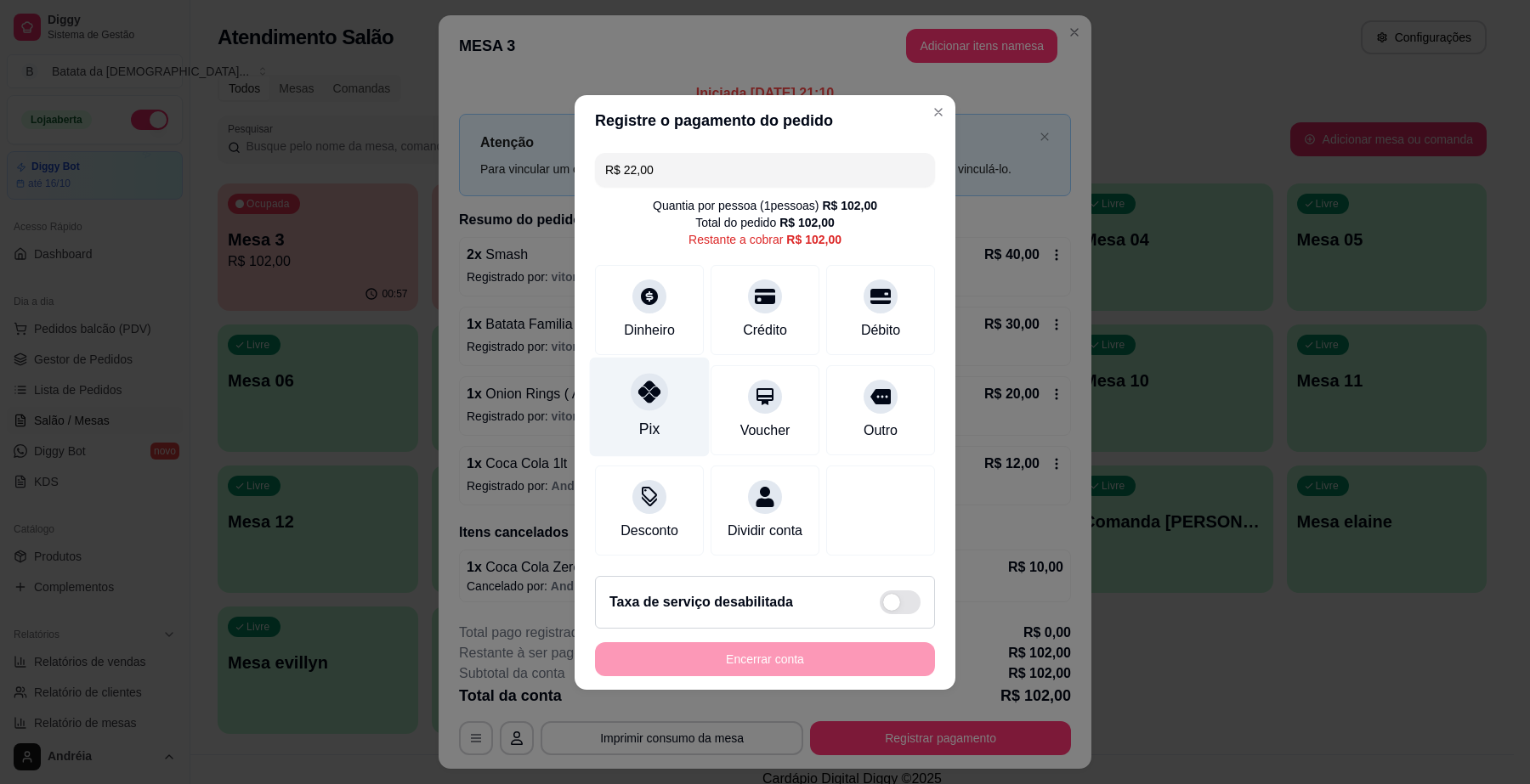
click at [663, 375] on div at bounding box center [649, 392] width 37 height 37
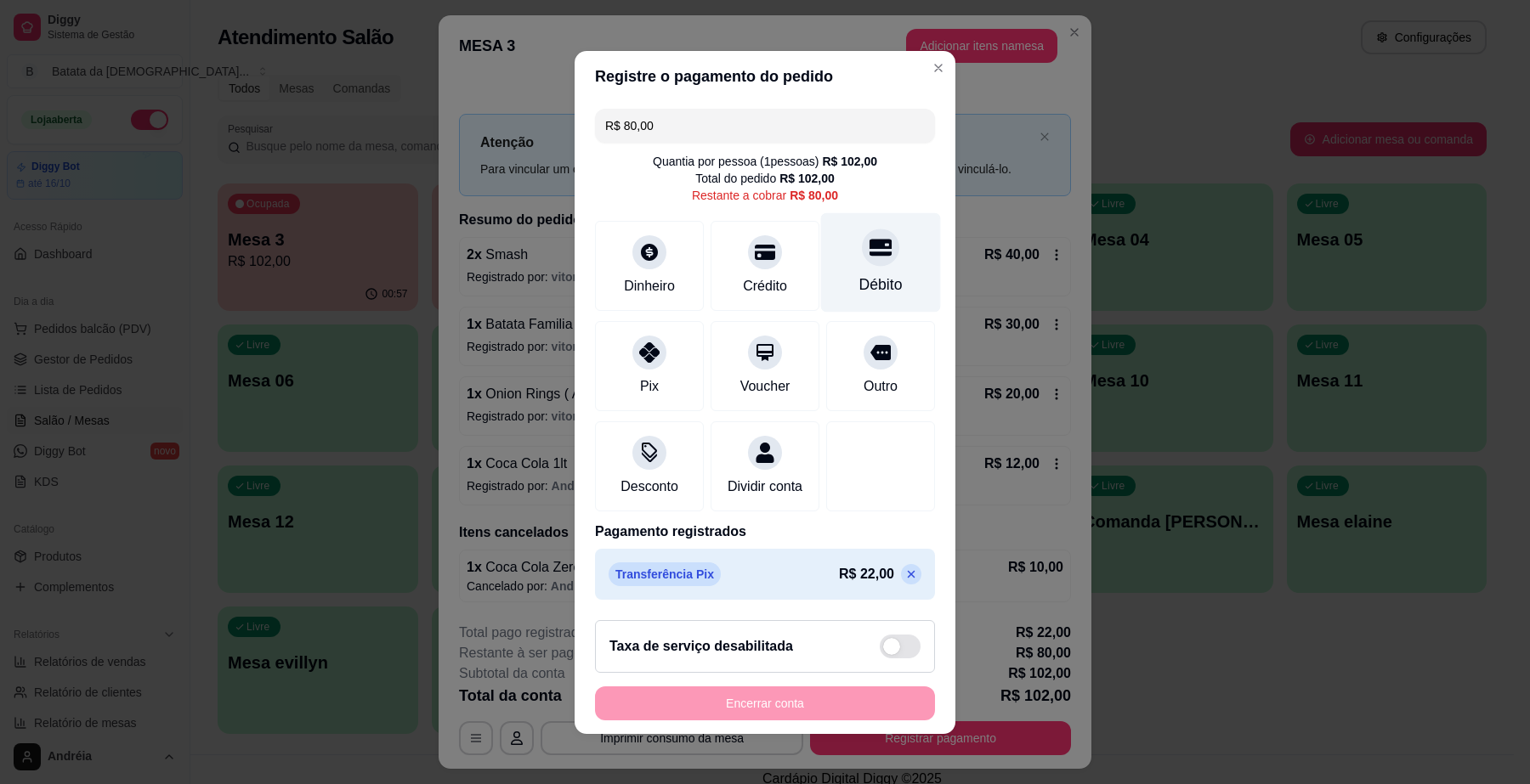
click at [864, 273] on div "Débito" at bounding box center [881, 284] width 43 height 22
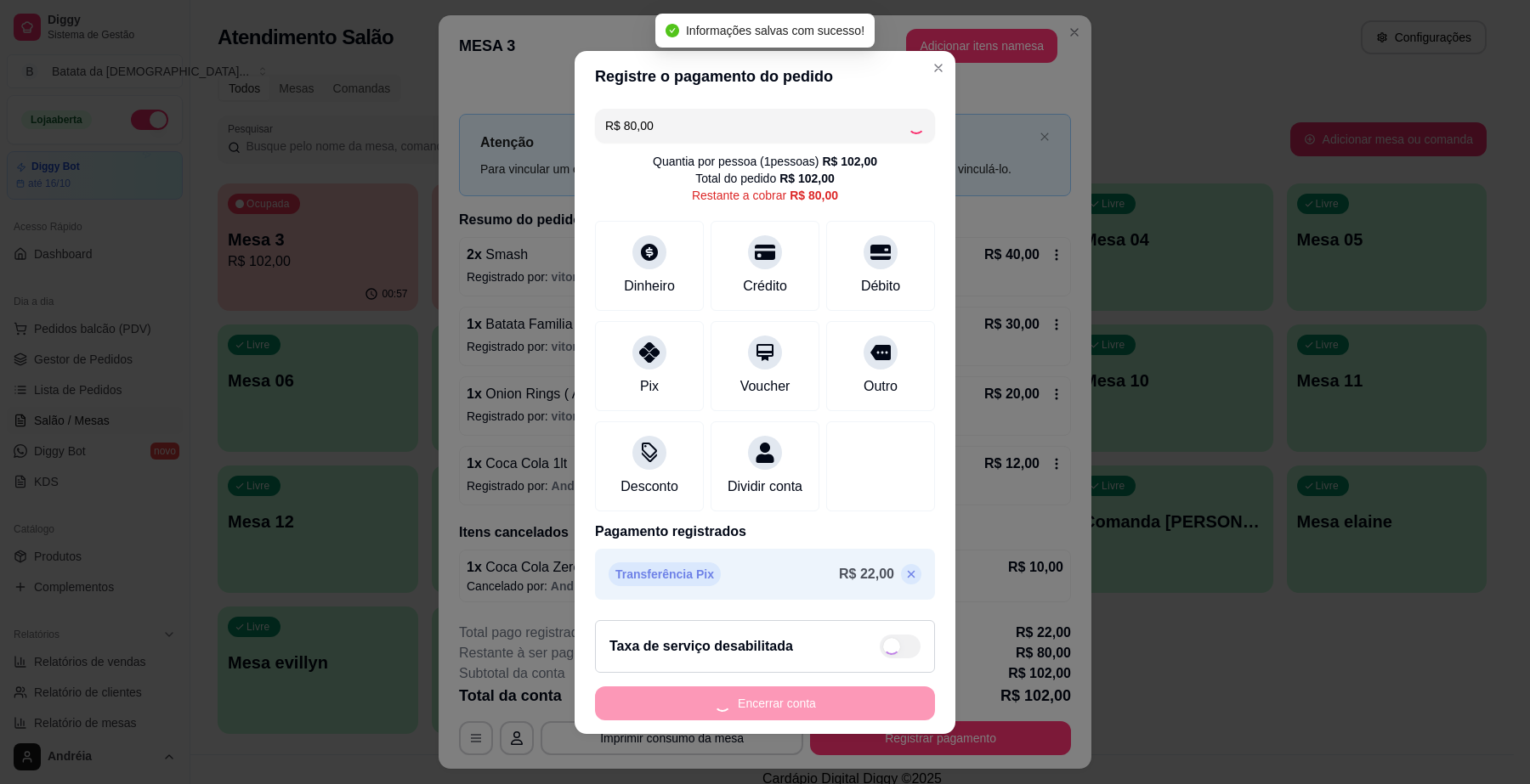
type input "R$ 0,00"
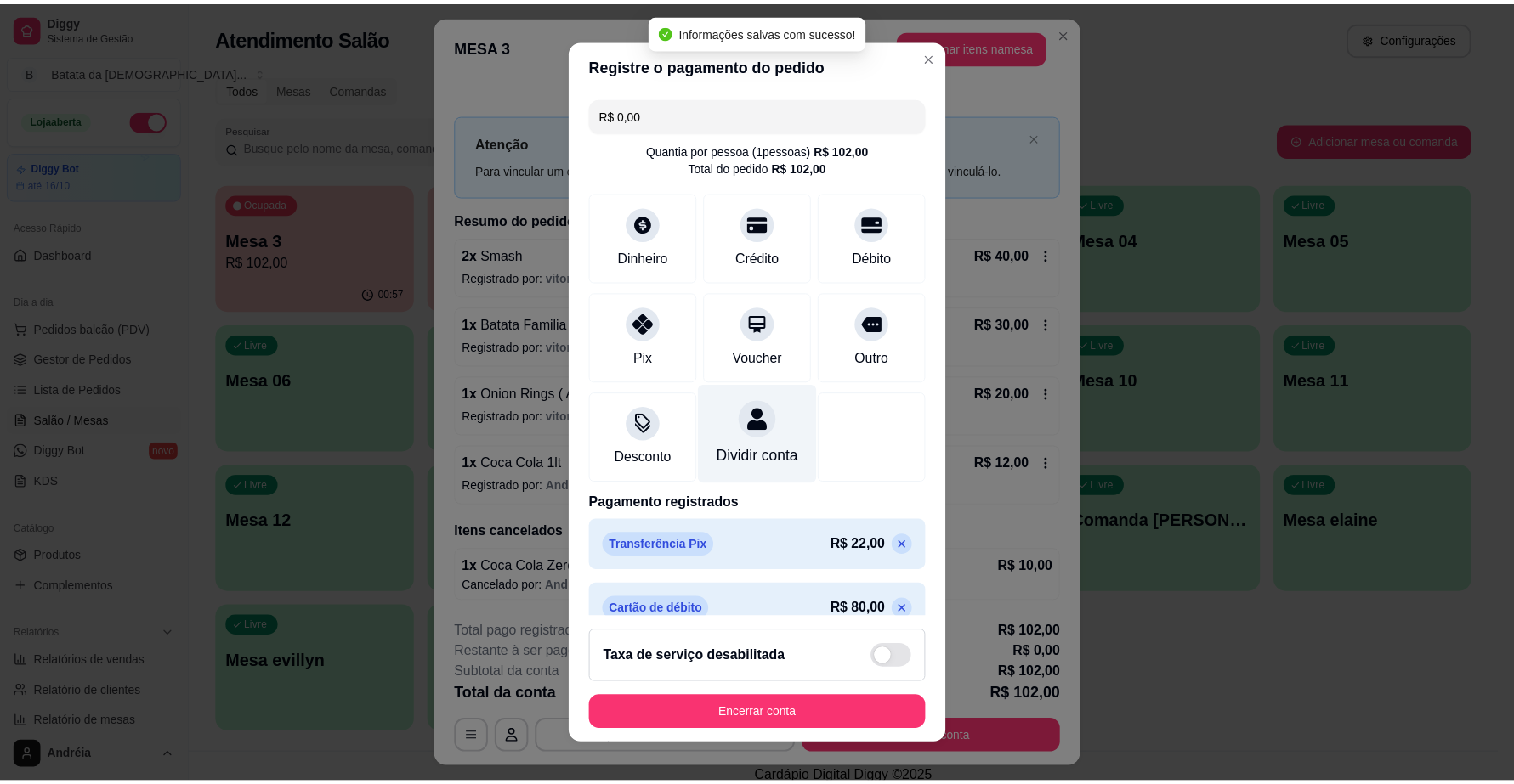
scroll to position [45, 0]
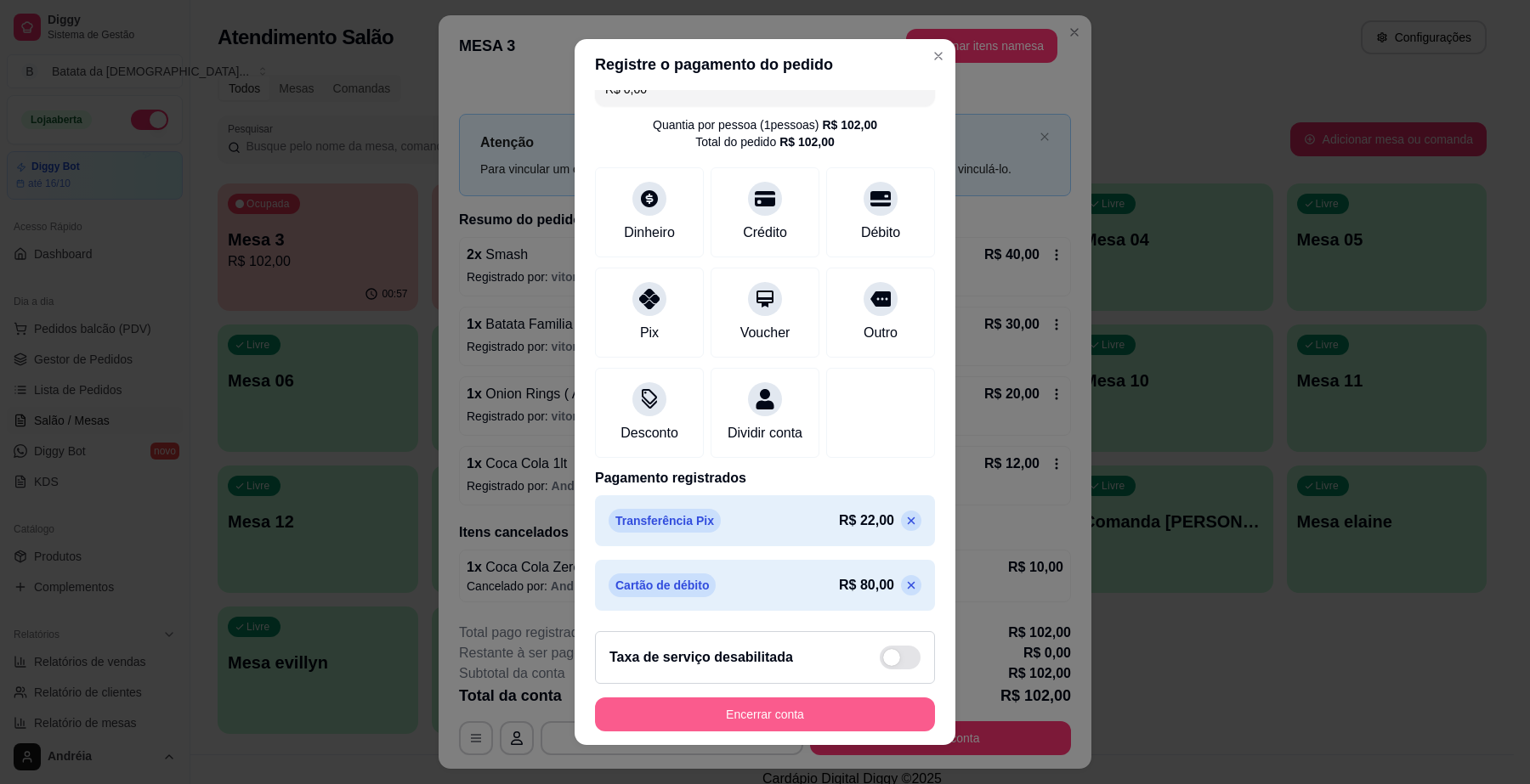
click at [763, 710] on button "Encerrar conta" at bounding box center [764, 714] width 340 height 34
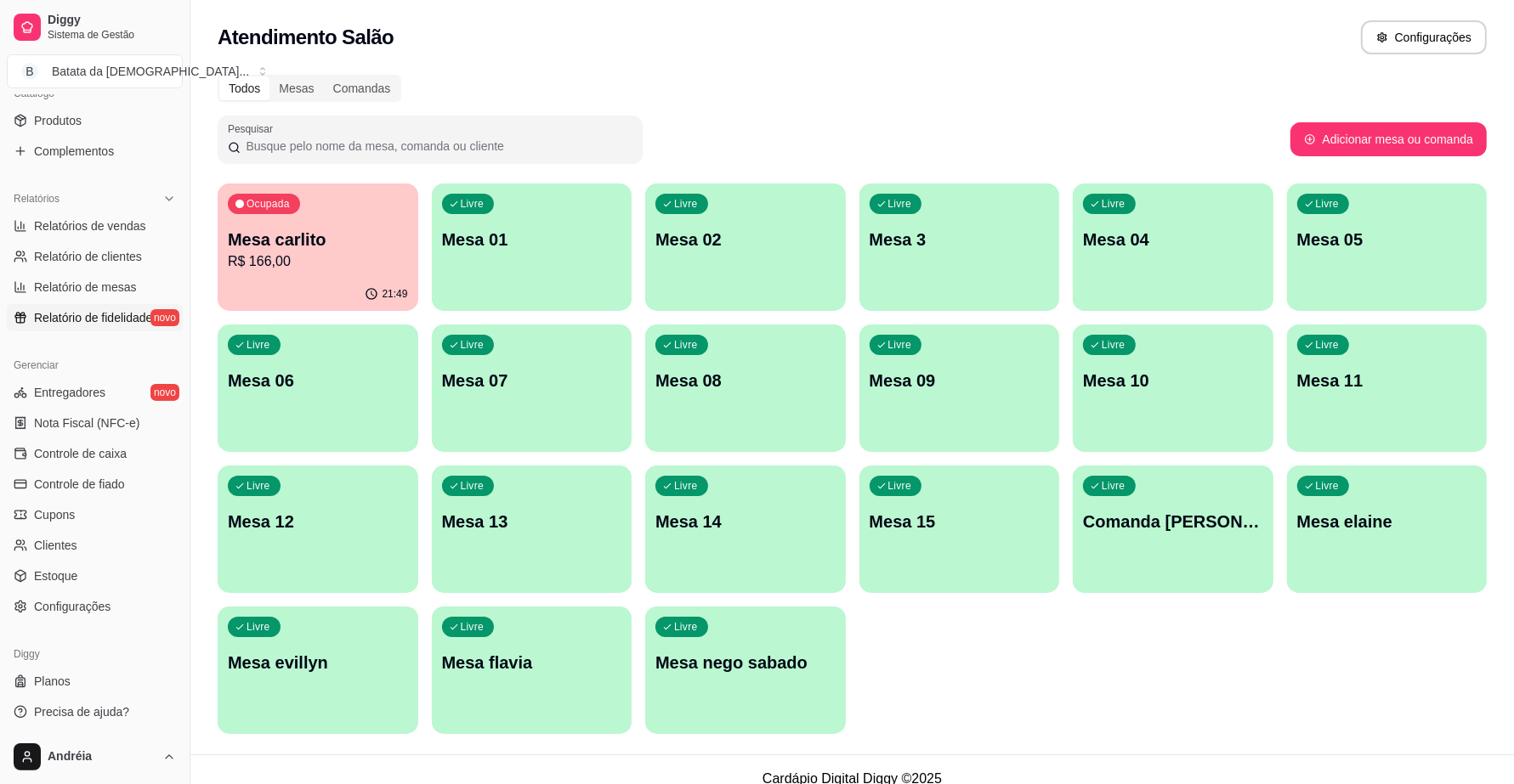
scroll to position [437, 0]
click at [94, 459] on span "Controle de caixa" at bounding box center [80, 452] width 93 height 17
